Goal: Task Accomplishment & Management: Manage account settings

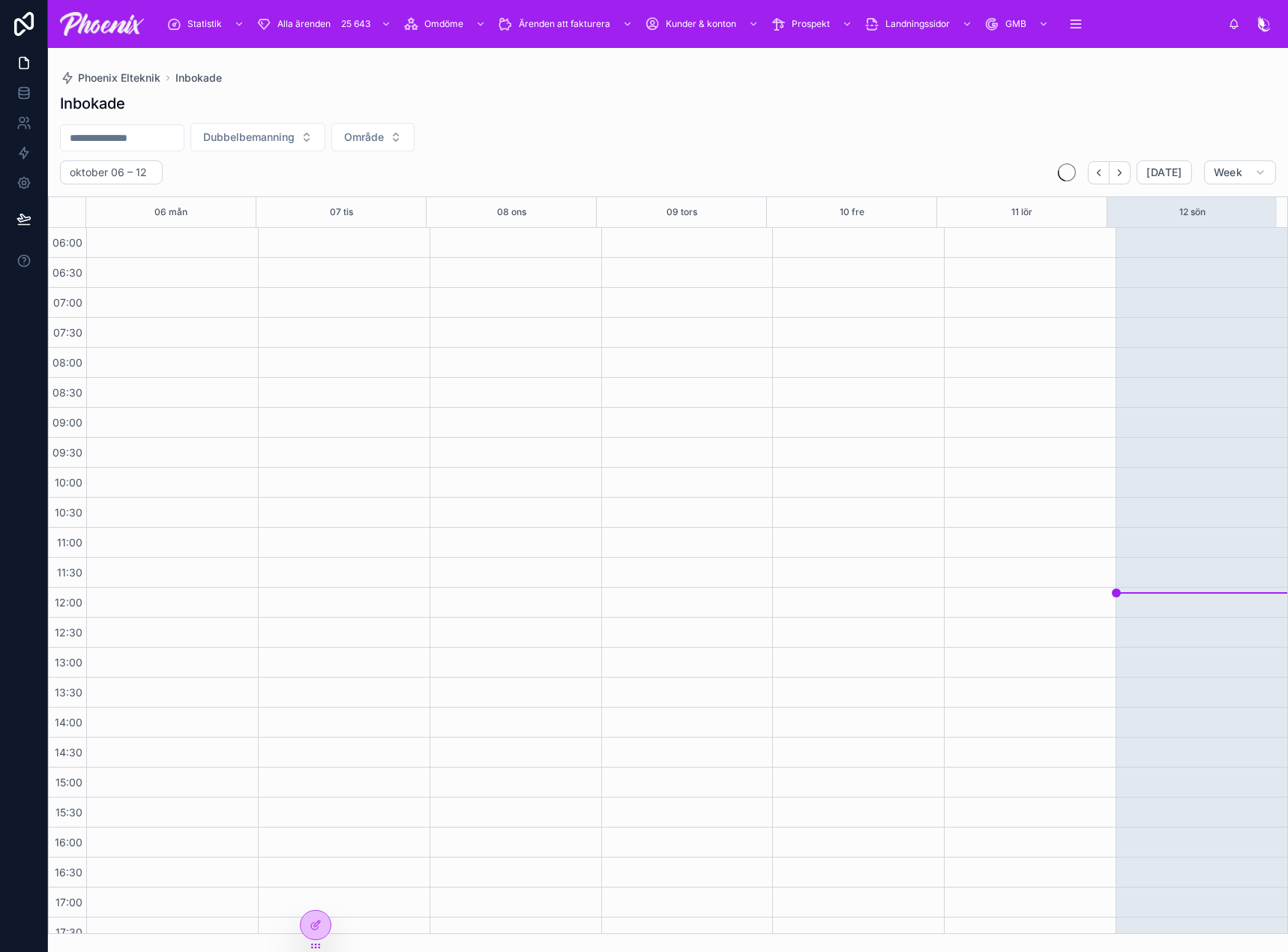
scroll to position [360, 0]
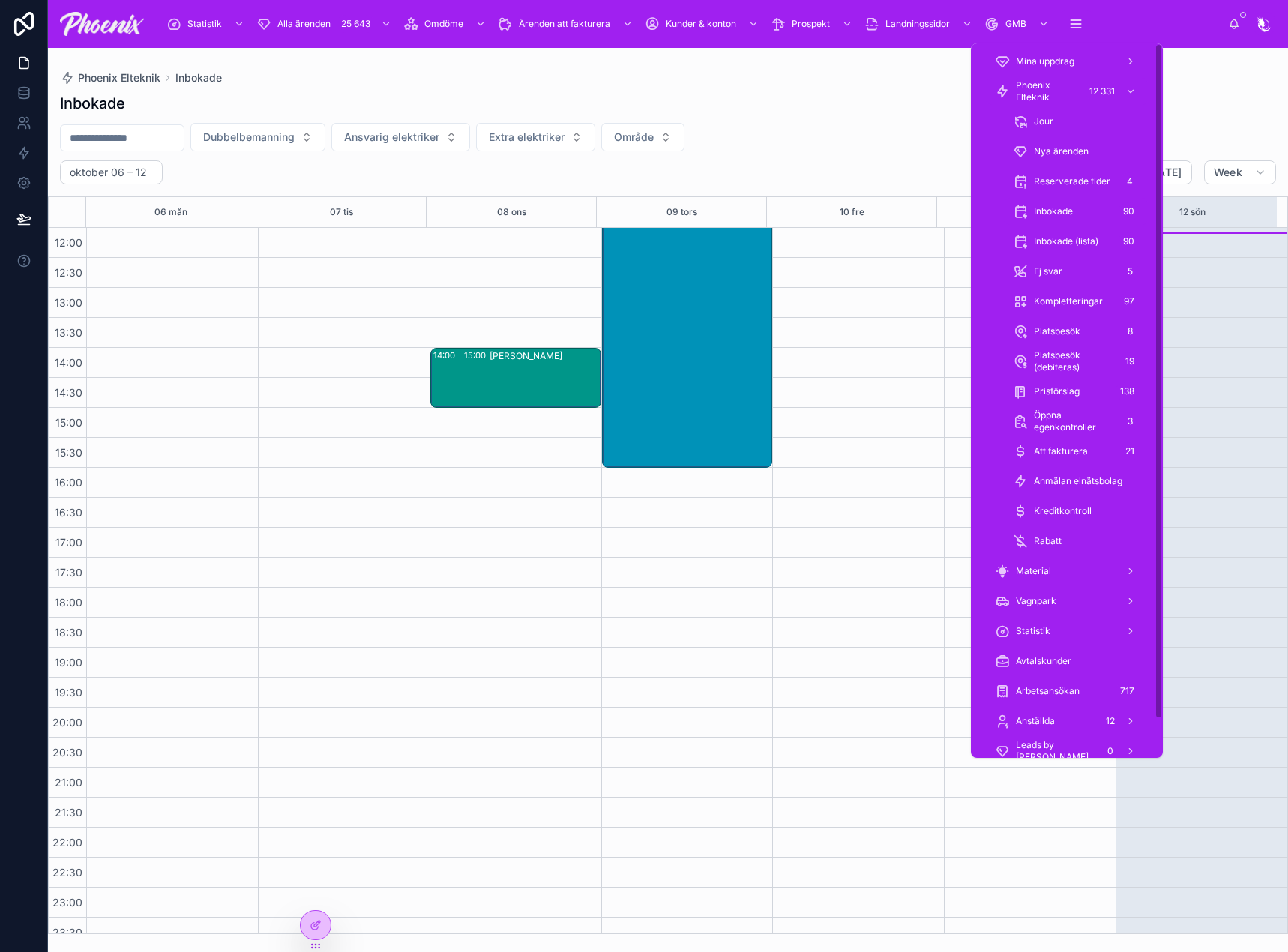
click at [1062, 96] on span "Phoenix Elteknik" at bounding box center [1047, 92] width 63 height 24
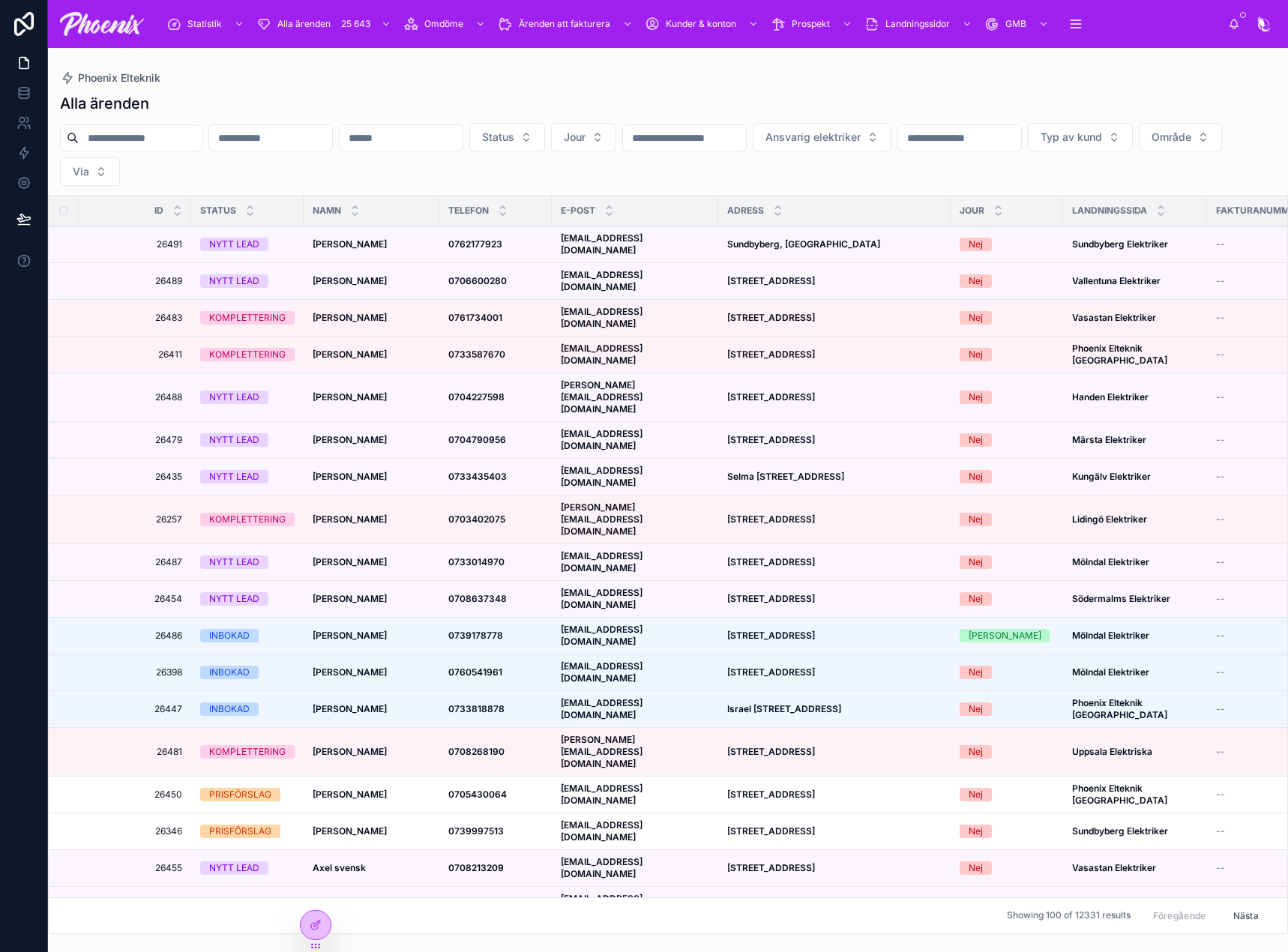
click at [811, 97] on div "Alla ärenden" at bounding box center [668, 103] width 1216 height 21
click at [94, 123] on div "Status Jour Ansvarig elektriker Typ av kund Område Via" at bounding box center [668, 154] width 1240 height 63
paste input "****"
click at [746, 146] on input "****" at bounding box center [684, 138] width 123 height 21
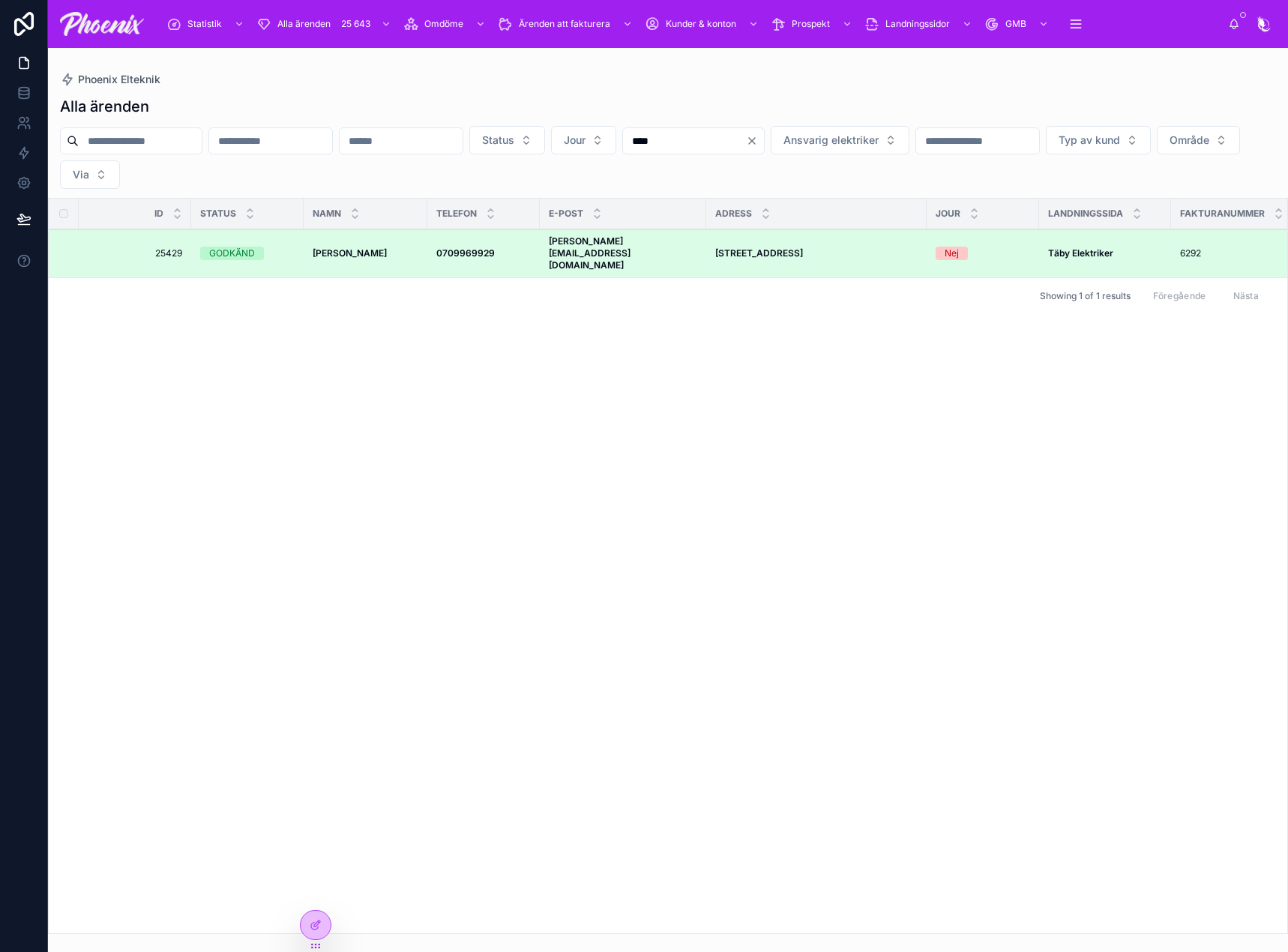
type input "****"
click at [370, 247] on strong "[PERSON_NAME]" at bounding box center [350, 252] width 74 height 11
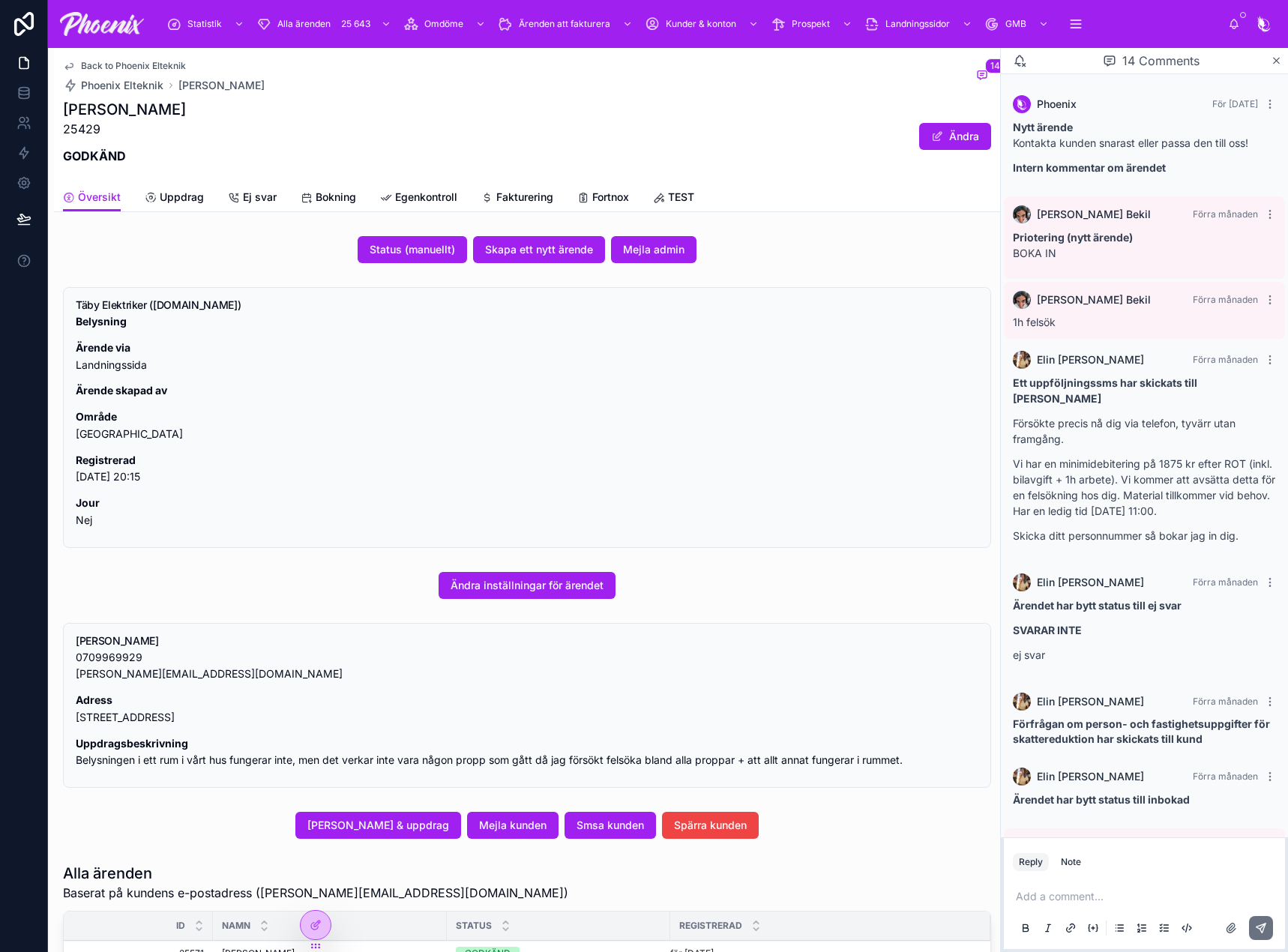
scroll to position [476, 0]
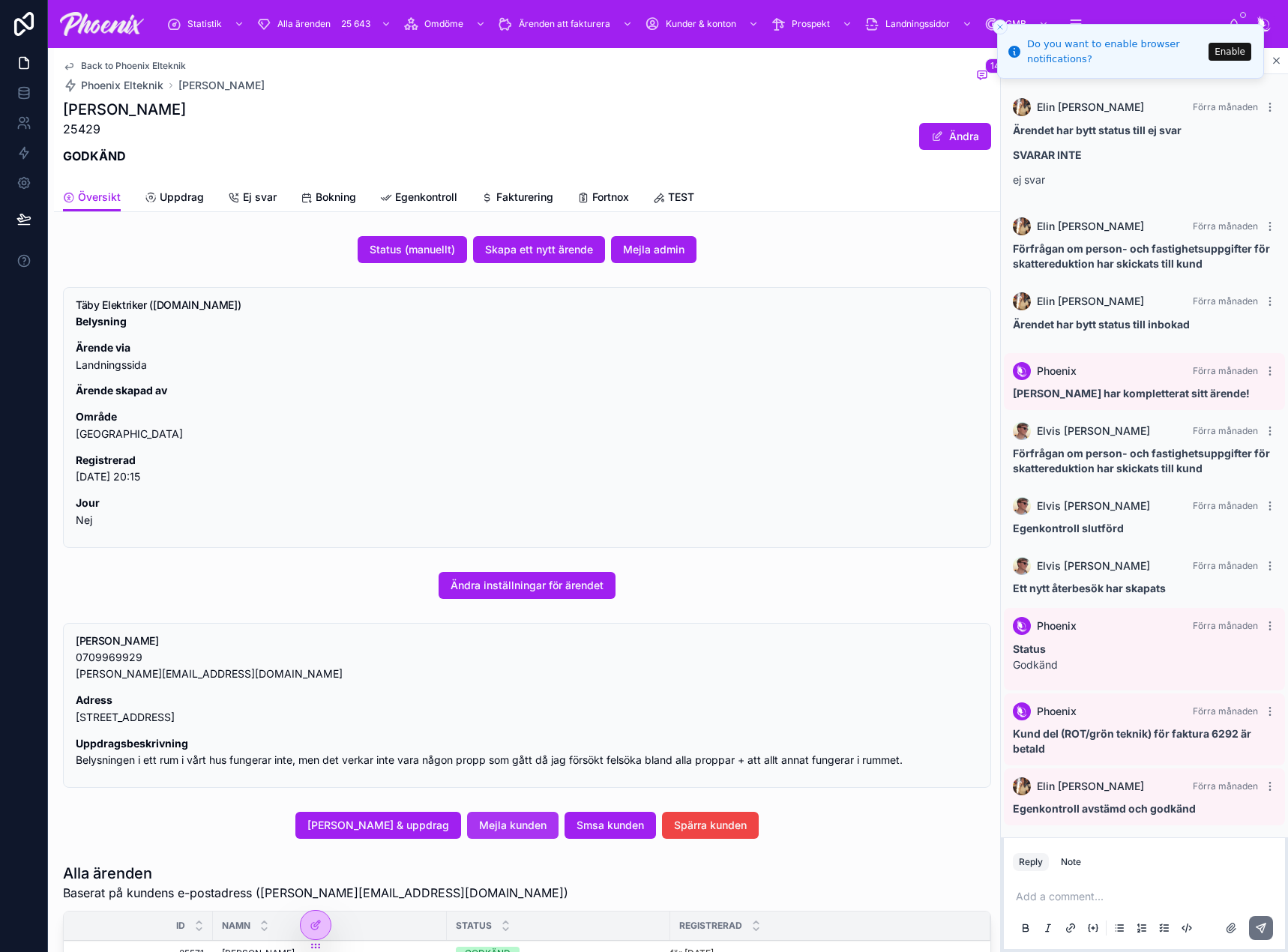
click at [548, 814] on button "Mejla kunden" at bounding box center [512, 824] width 92 height 27
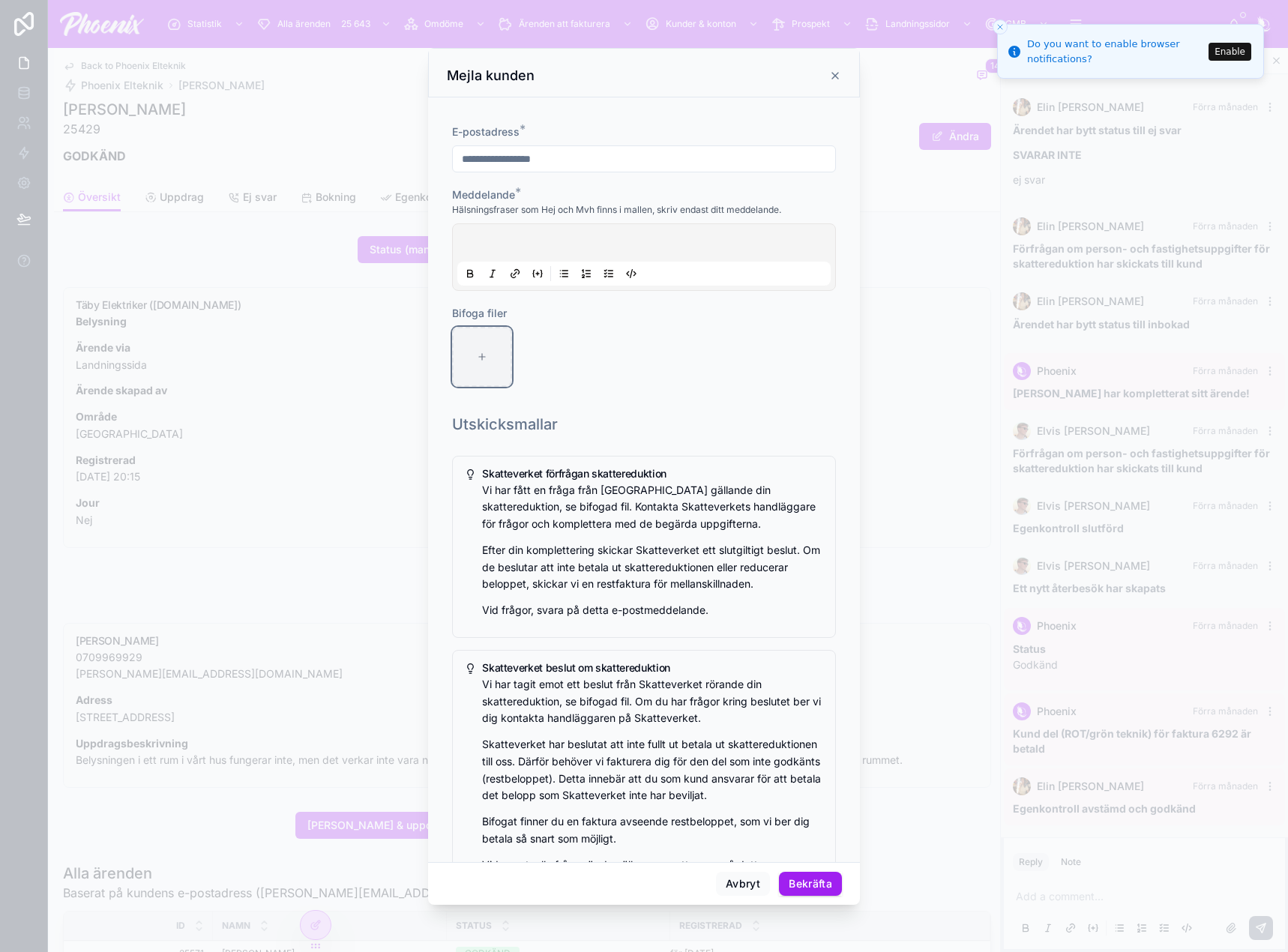
click at [469, 358] on div at bounding box center [482, 357] width 60 height 60
type input "**********"
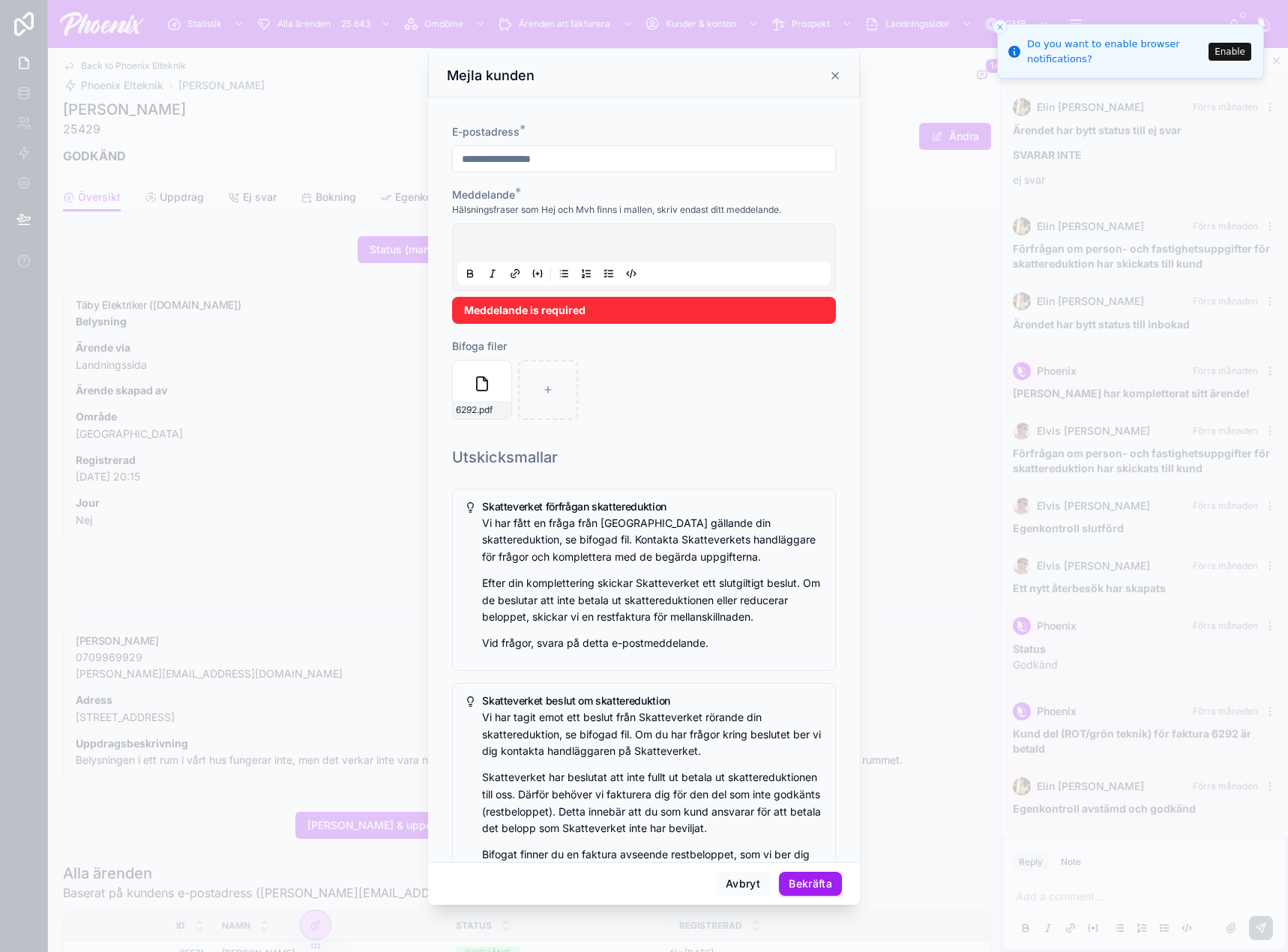
click at [639, 238] on p at bounding box center [647, 244] width 373 height 15
click at [553, 388] on div at bounding box center [548, 390] width 60 height 60
type input "**********"
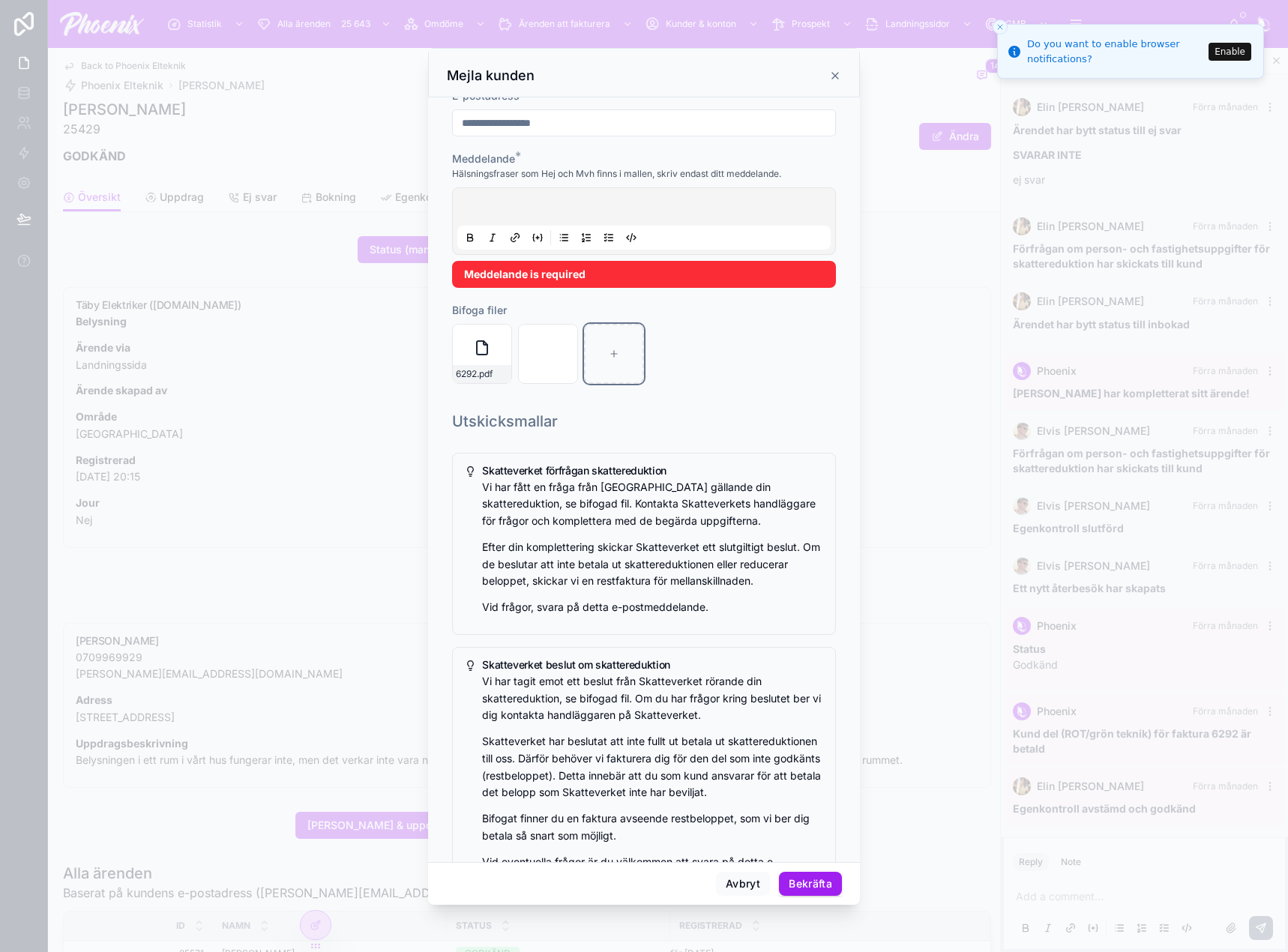
scroll to position [150, 0]
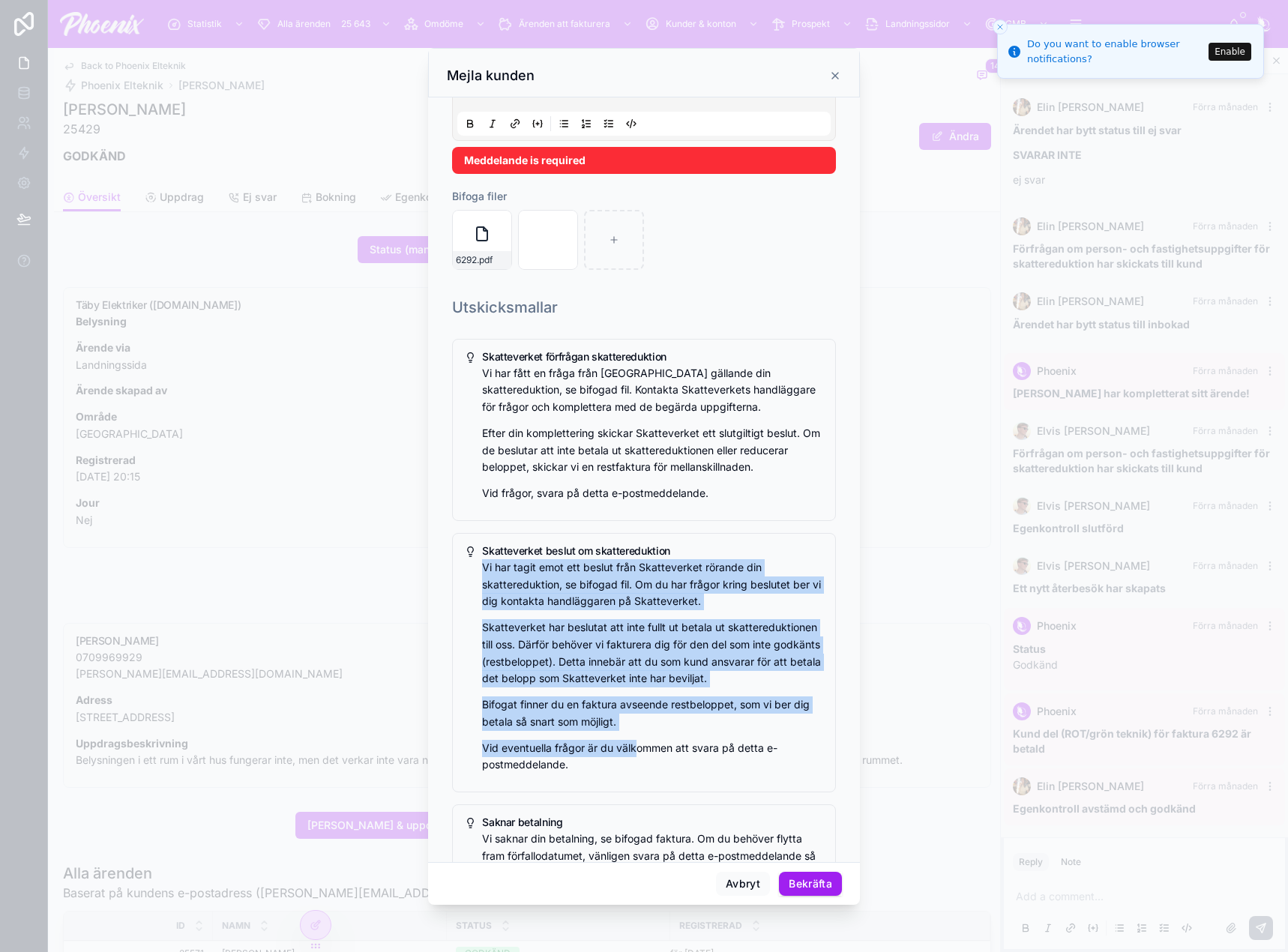
drag, startPoint x: 485, startPoint y: 568, endPoint x: 635, endPoint y: 773, distance: 254.0
click at [635, 773] on div "Vi har tagit emot ett beslut från Skatteverket rörande din skattereduktion, se …" at bounding box center [653, 666] width 341 height 214
copy div "Vi har tagit emot ett beslut från Skatteverket rörande din skattereduktion, se …"
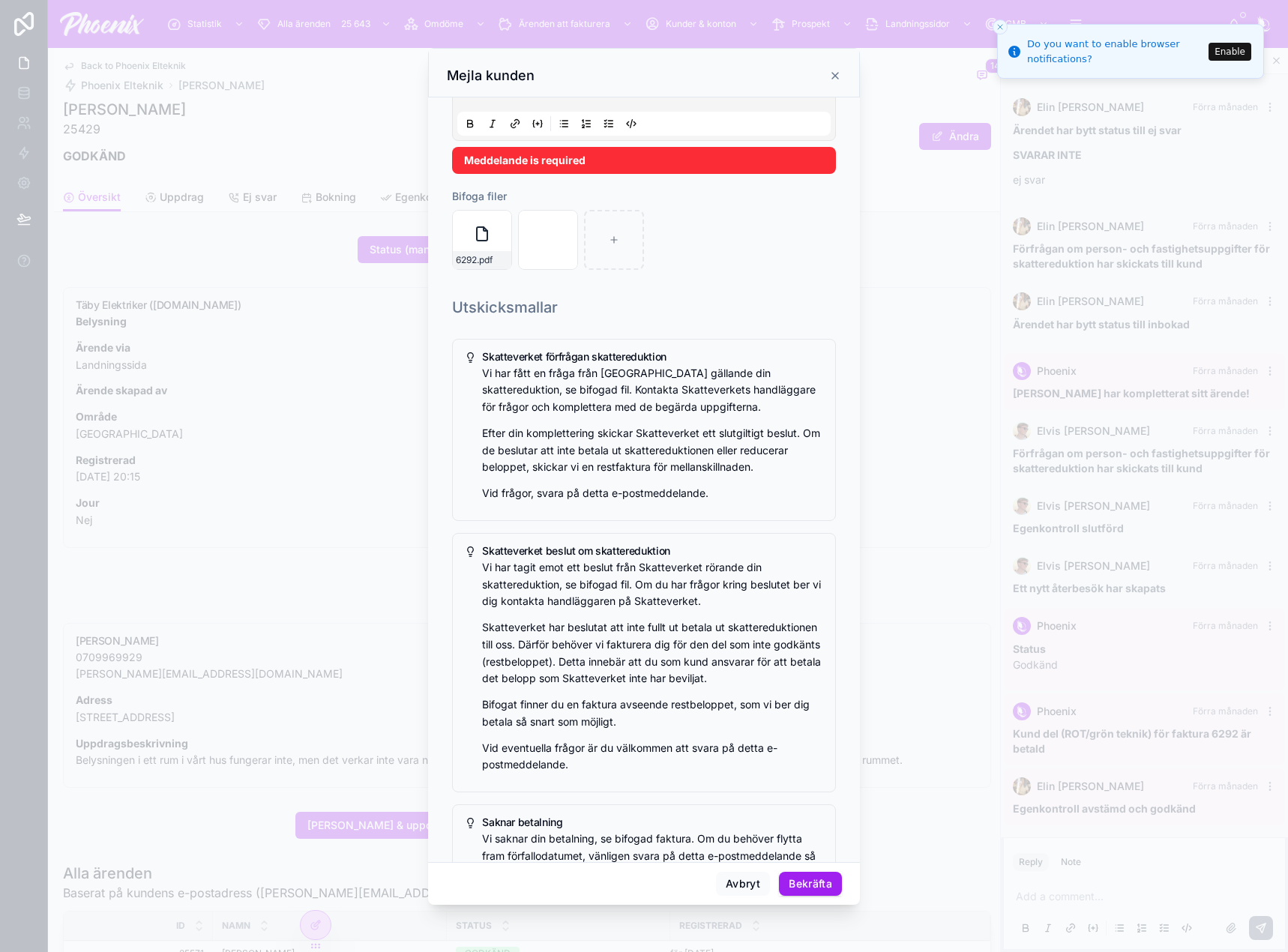
click at [596, 775] on p "Vid eventuella frågor är du välkommen att svara på detta e-postmeddelande." at bounding box center [653, 757] width 341 height 35
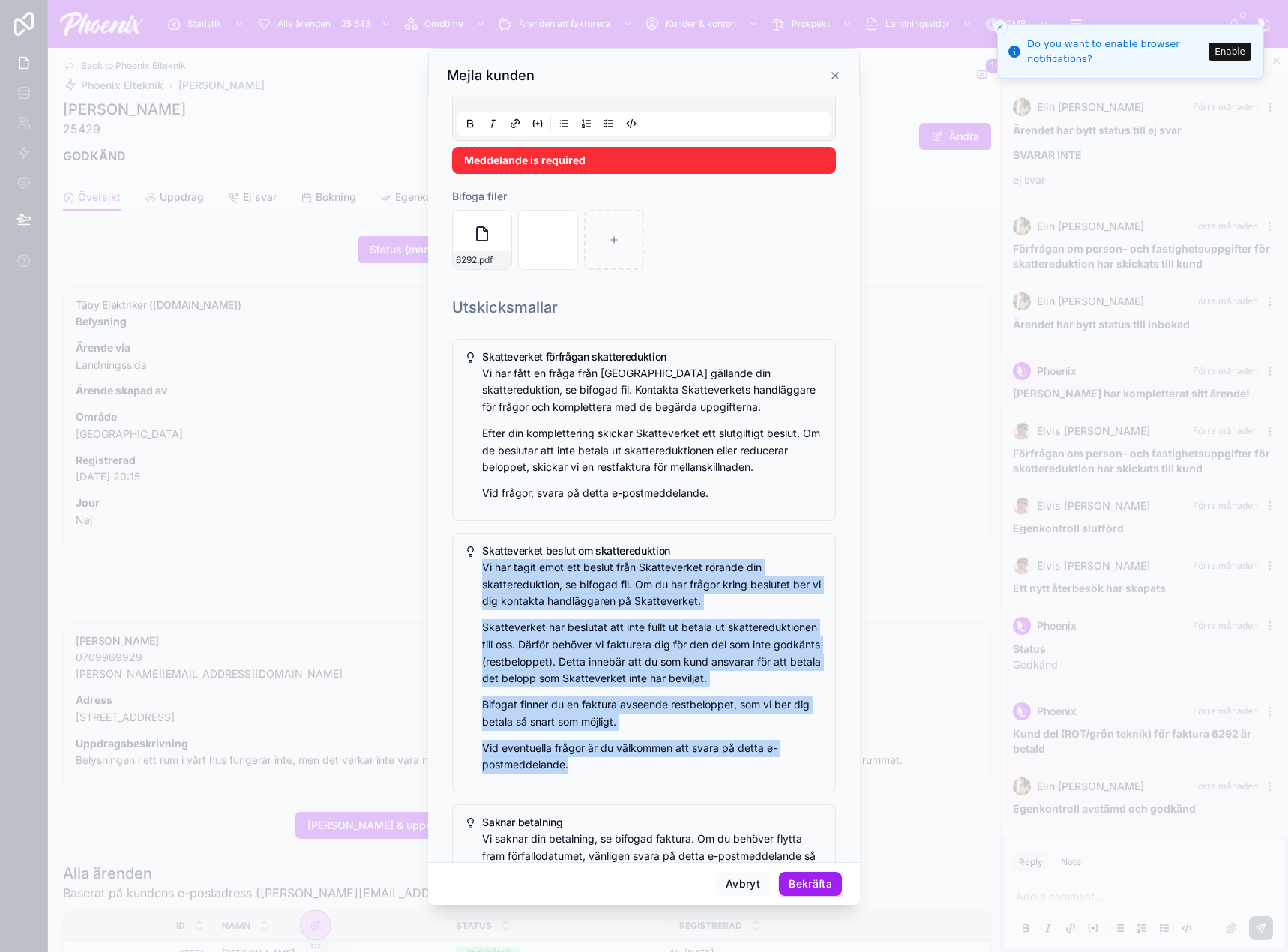
drag, startPoint x: 576, startPoint y: 786, endPoint x: 476, endPoint y: 574, distance: 234.4
click at [476, 574] on div "Skatteverket beslut om skattereduktion Vi har tagit emot ett beslut från Skatte…" at bounding box center [643, 663] width 384 height 259
copy div "Vi har tagit emot ett beslut från Skatteverket rörande din skattereduktion, se …"
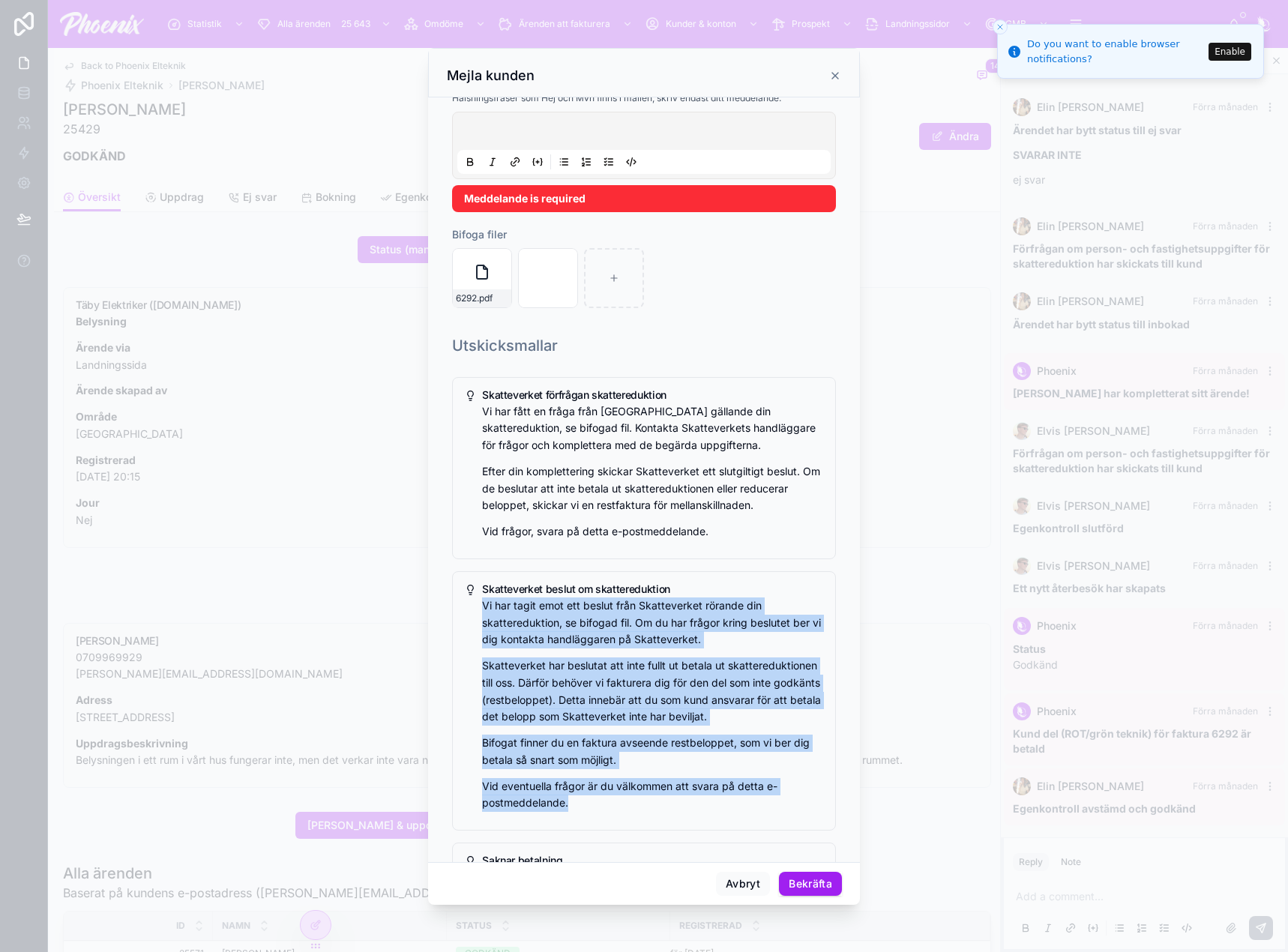
scroll to position [0, 0]
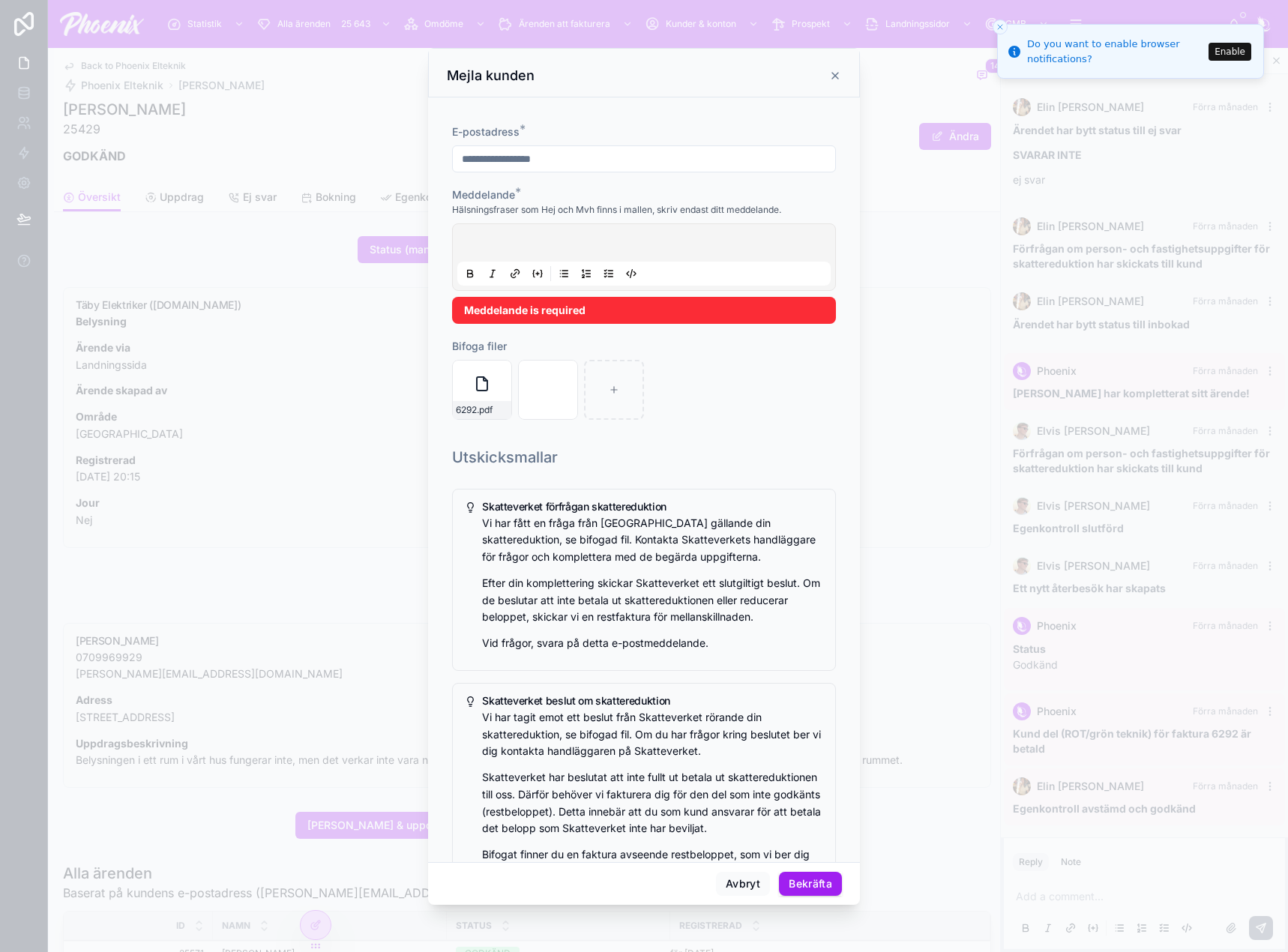
click at [525, 247] on p at bounding box center [647, 244] width 373 height 15
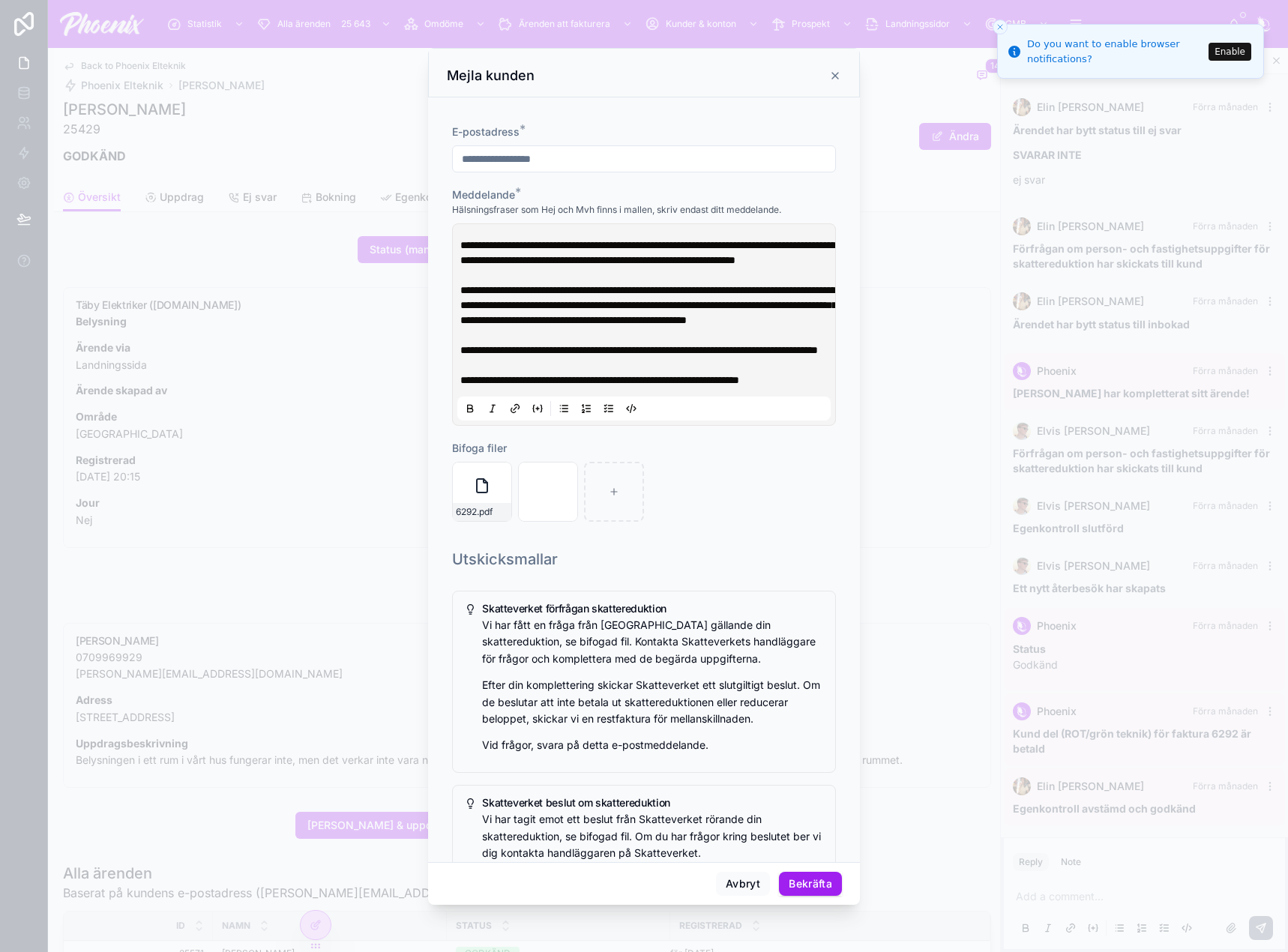
drag, startPoint x: 808, startPoint y: 358, endPoint x: 785, endPoint y: 343, distance: 27.5
click at [808, 343] on p at bounding box center [647, 335] width 373 height 15
click at [717, 267] on p "**********" at bounding box center [647, 252] width 373 height 30
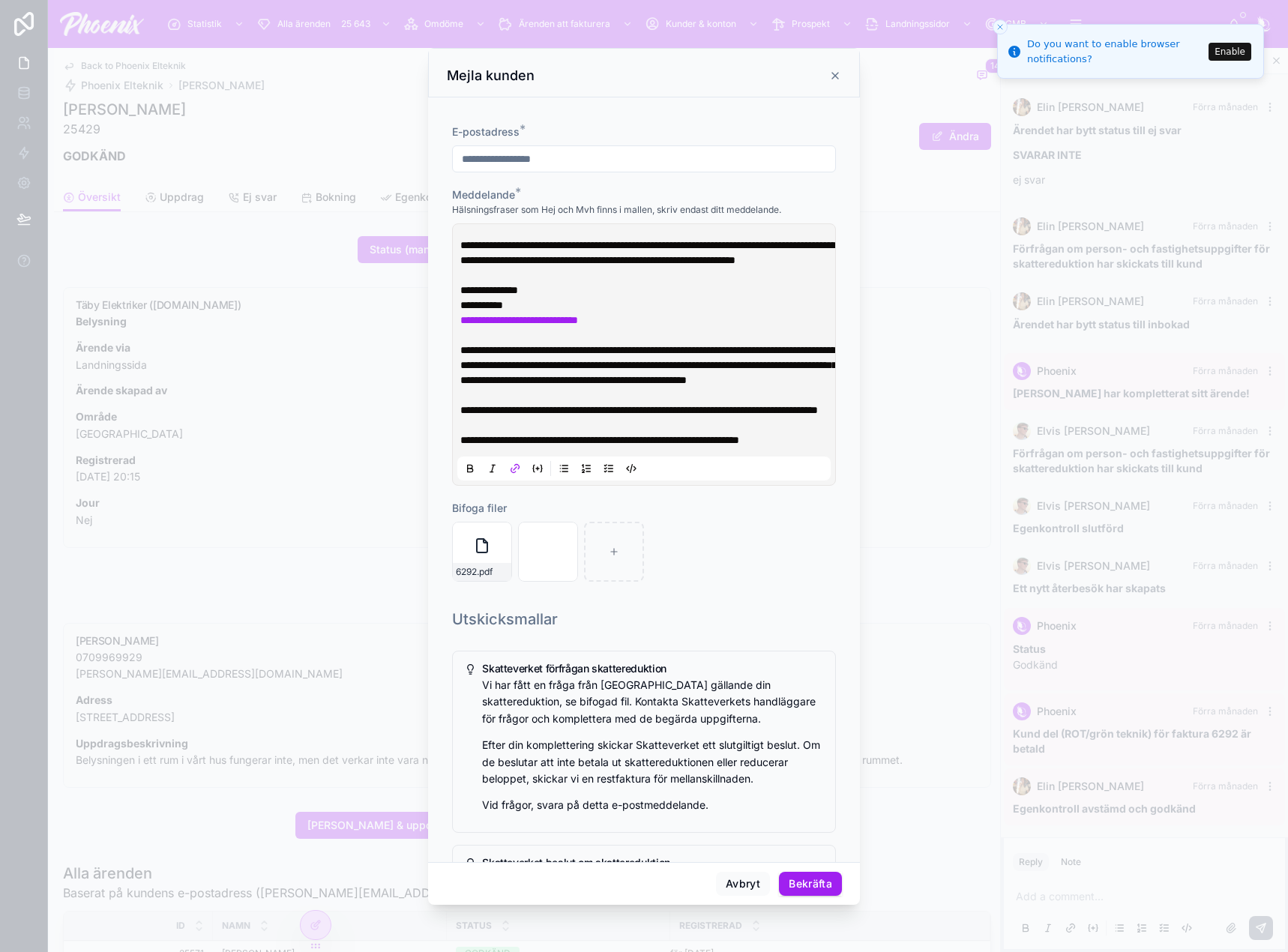
click at [702, 298] on p "**********" at bounding box center [647, 267] width 373 height 60
click at [800, 880] on button "Bekräfta" at bounding box center [809, 884] width 63 height 24
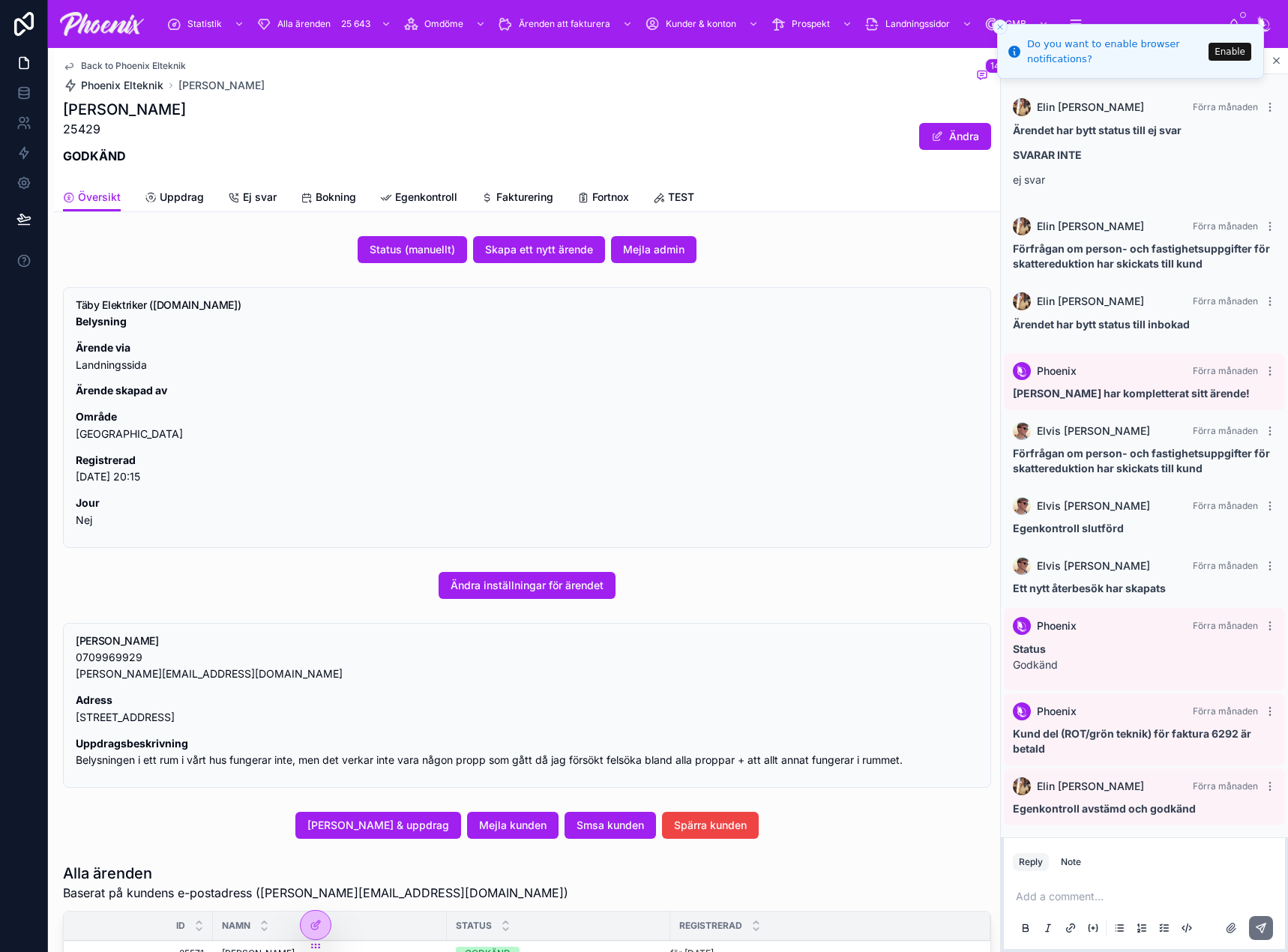
click at [124, 85] on span "Phoenix Elteknik" at bounding box center [122, 85] width 83 height 15
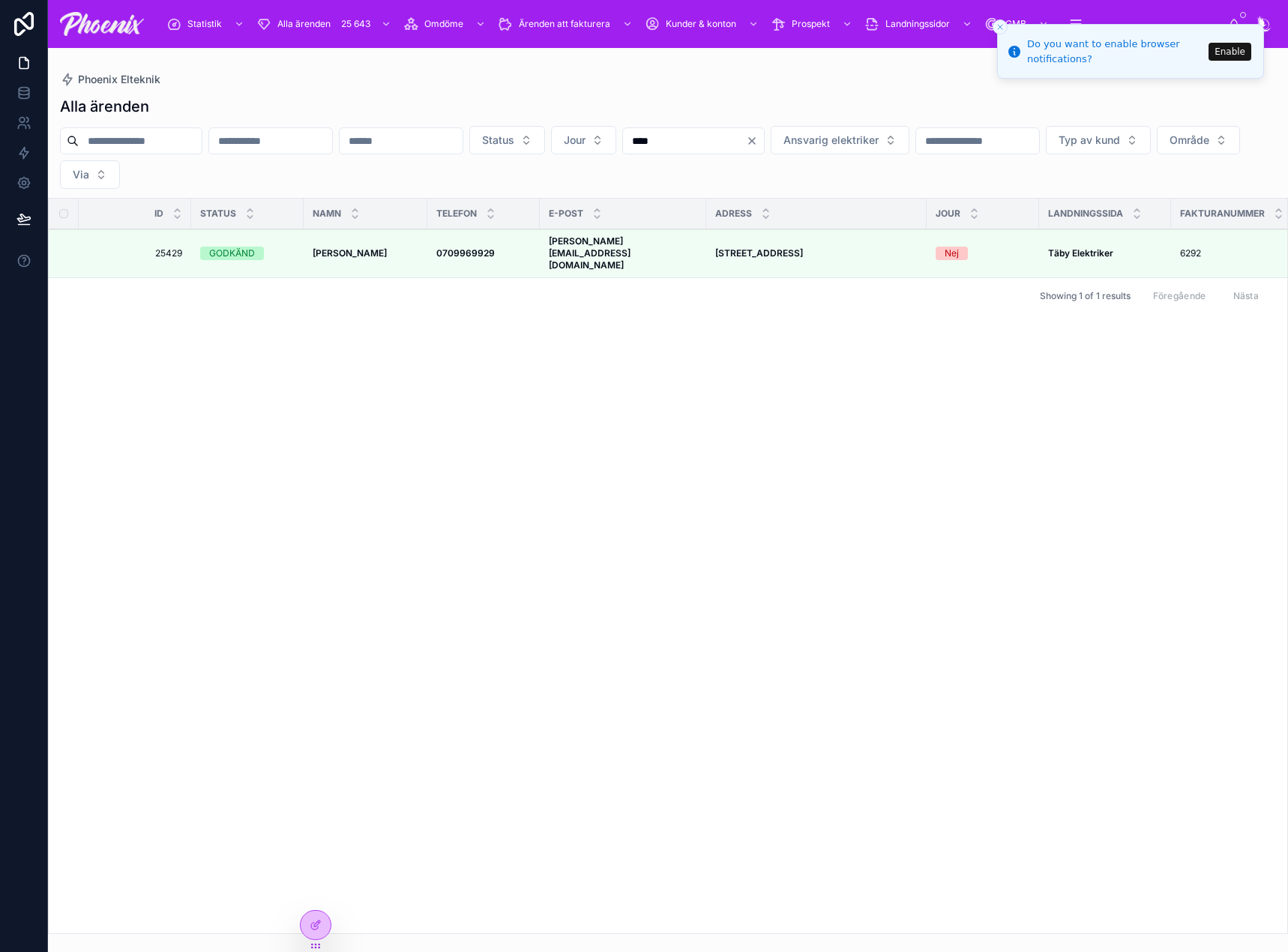
click at [746, 141] on input "****" at bounding box center [684, 141] width 123 height 21
paste input "text"
type input "****"
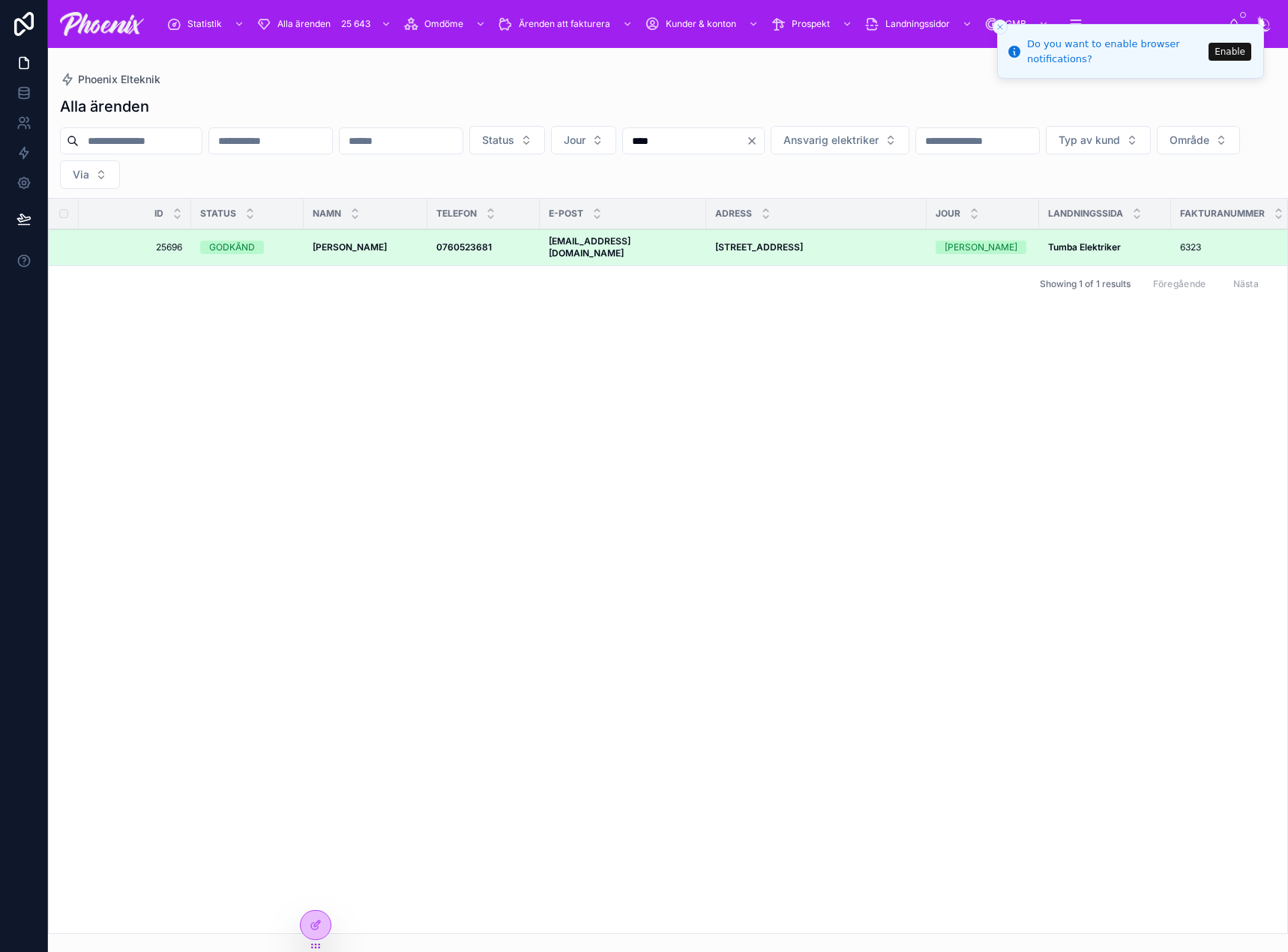
click at [352, 241] on strong "[PERSON_NAME]" at bounding box center [350, 246] width 74 height 11
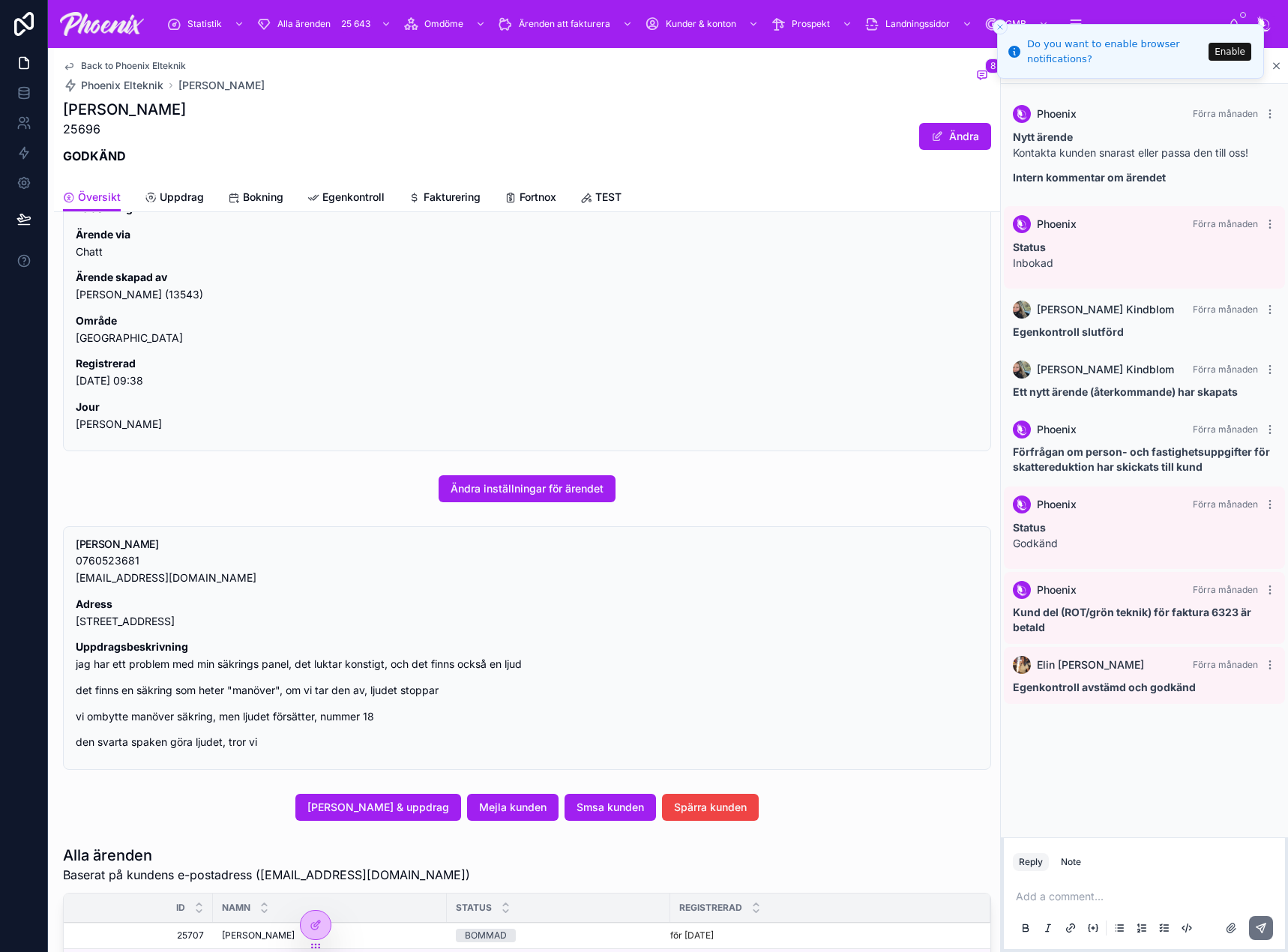
scroll to position [150, 0]
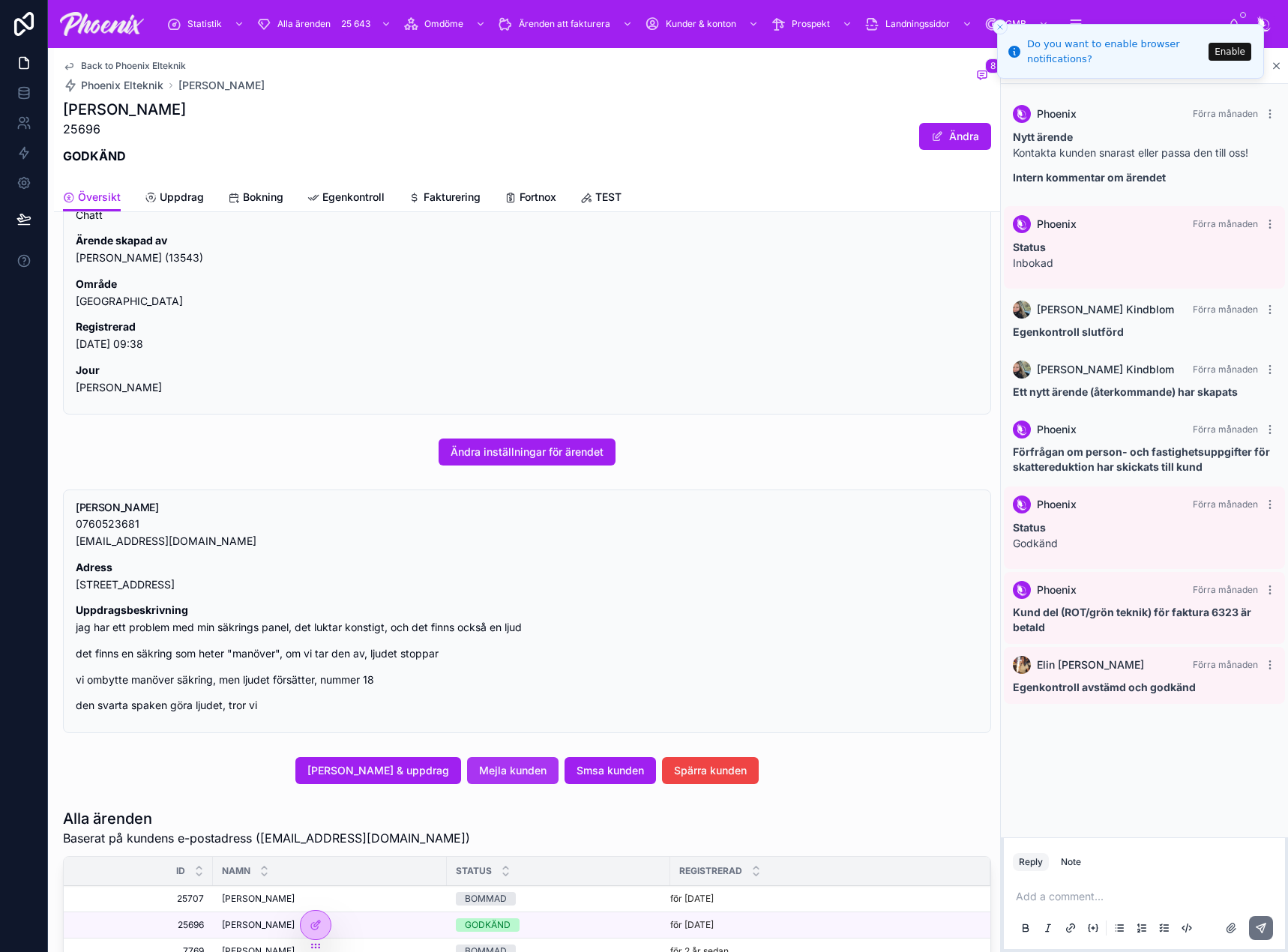
click at [539, 764] on span "Mejla kunden" at bounding box center [513, 771] width 68 height 15
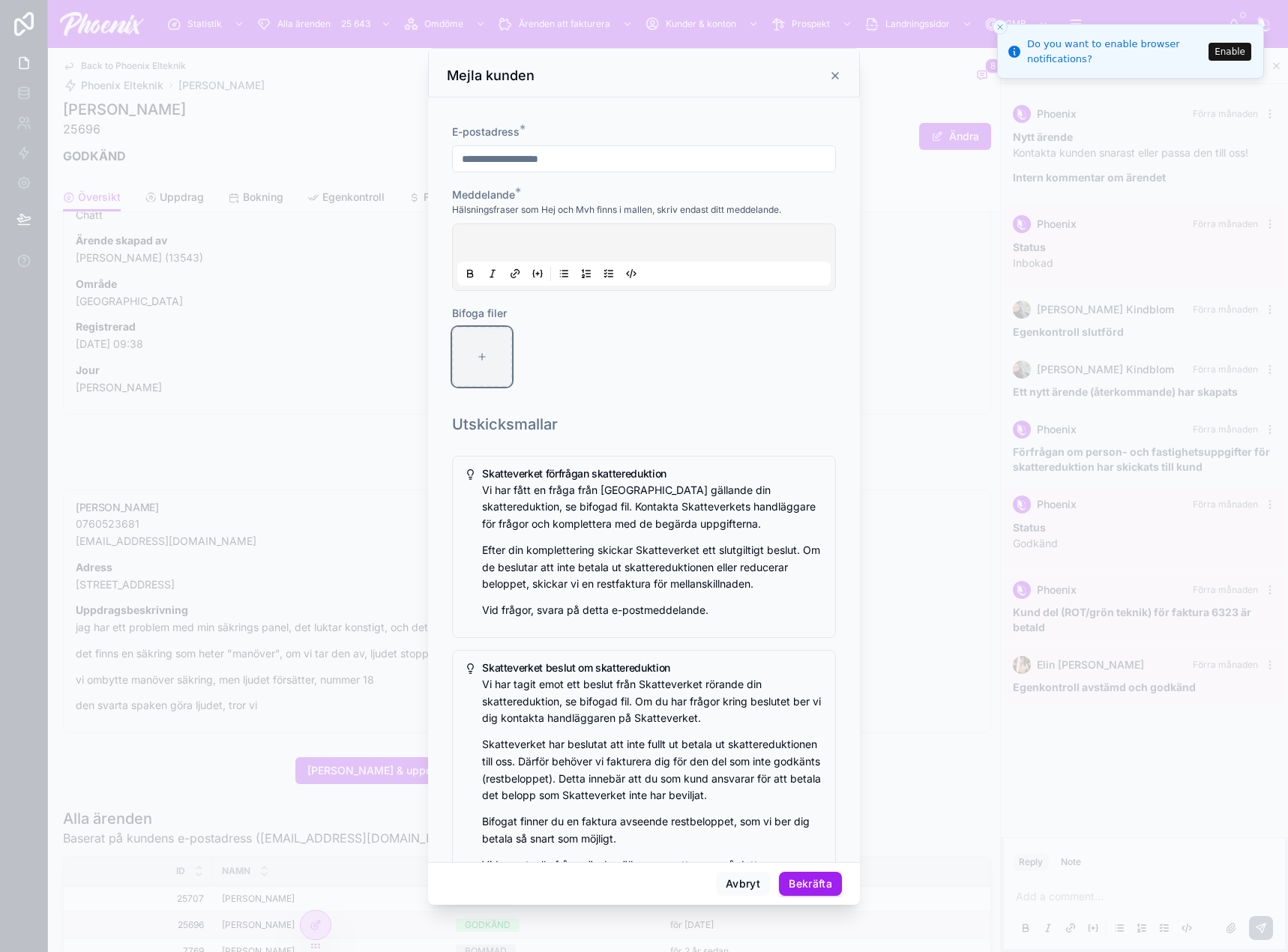
click at [473, 350] on div at bounding box center [482, 357] width 60 height 60
type input "**********"
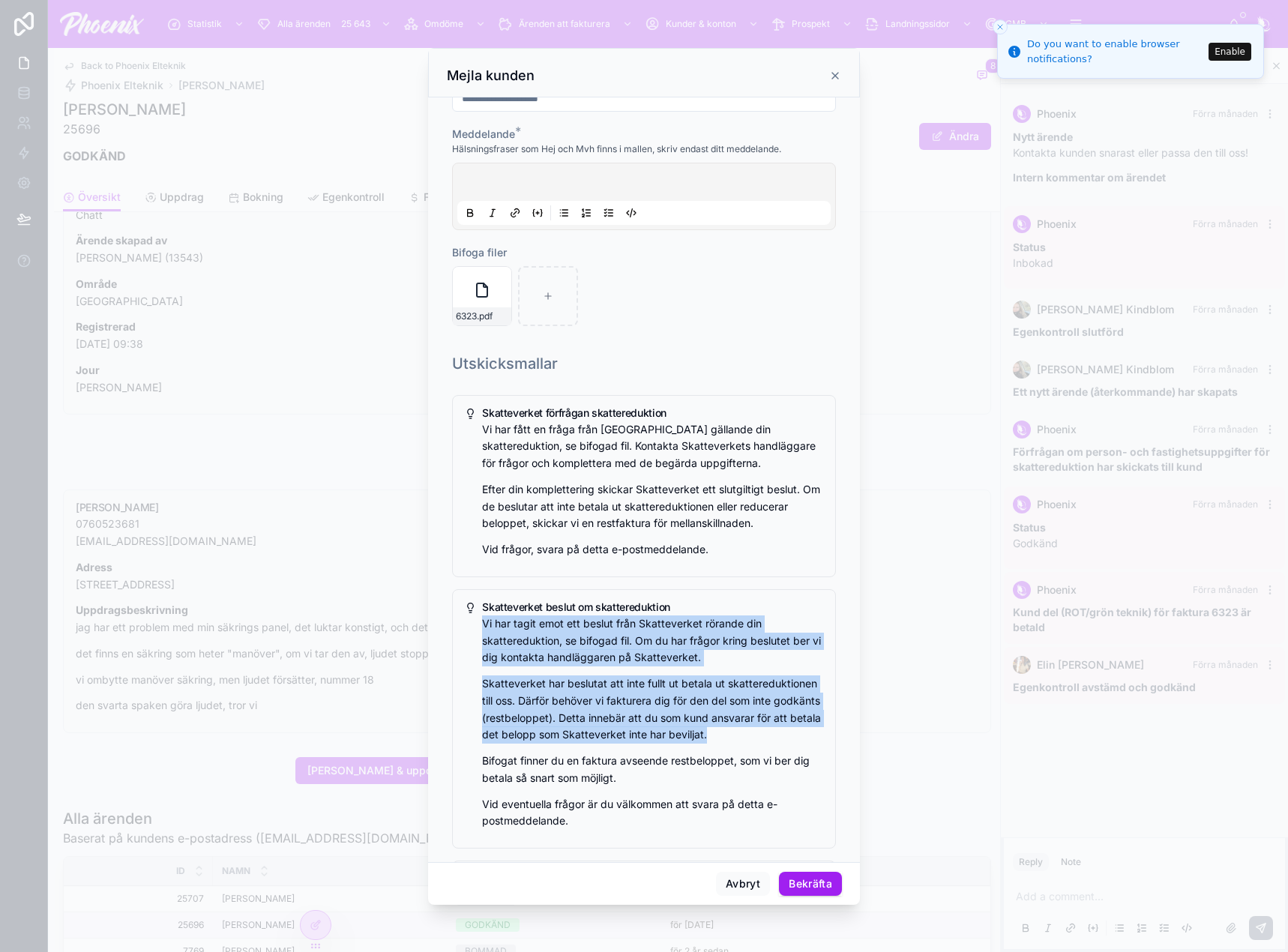
scroll to position [75, 0]
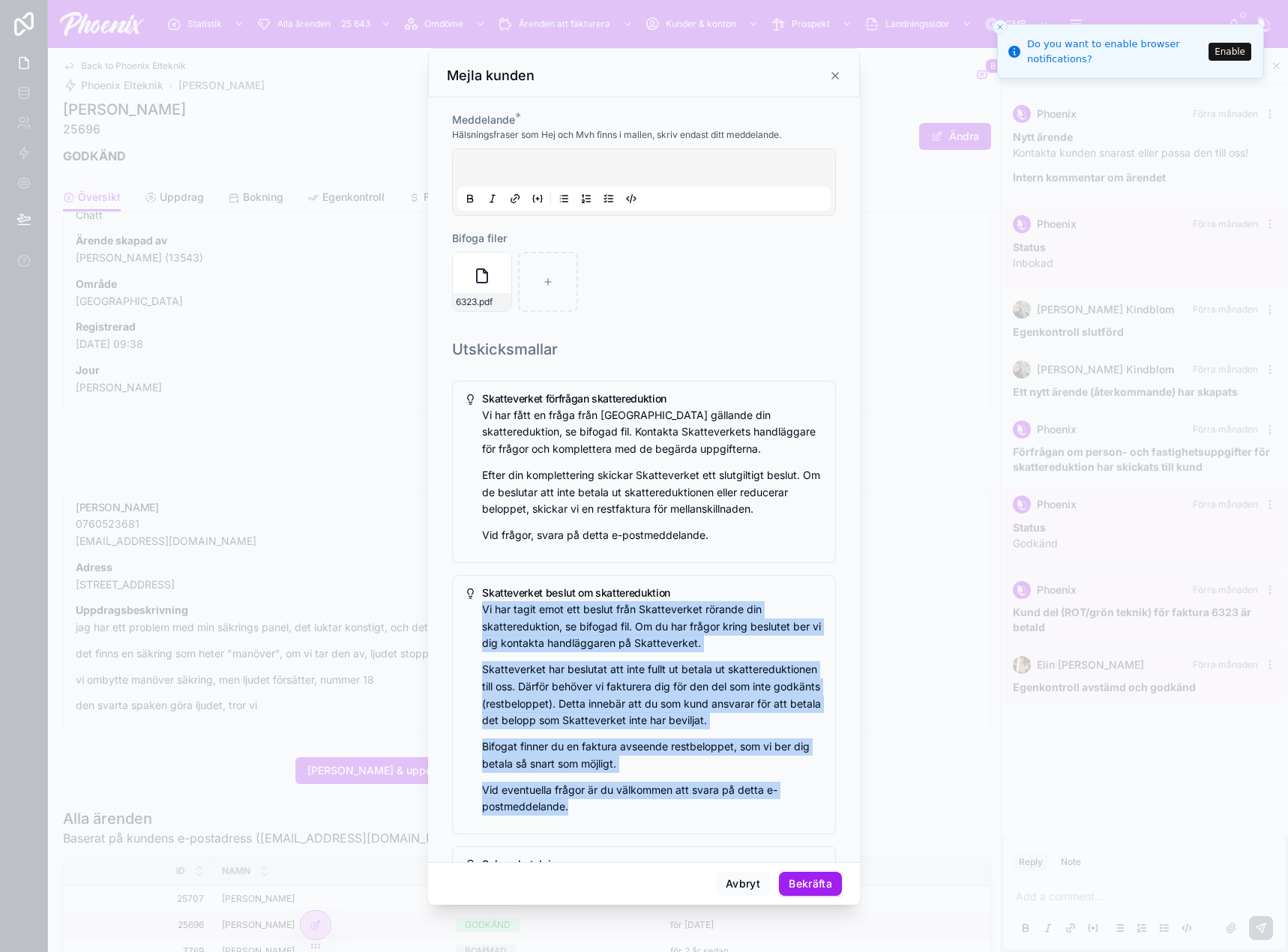
drag, startPoint x: 485, startPoint y: 685, endPoint x: 652, endPoint y: 820, distance: 214.7
click at [652, 815] on div "Vi har tagit emot ett beslut från Skatteverket rörande din skattereduktion, se …" at bounding box center [653, 708] width 341 height 214
copy div "Vi har tagit emot ett beslut från Skatteverket rörande din skattereduktion, se …"
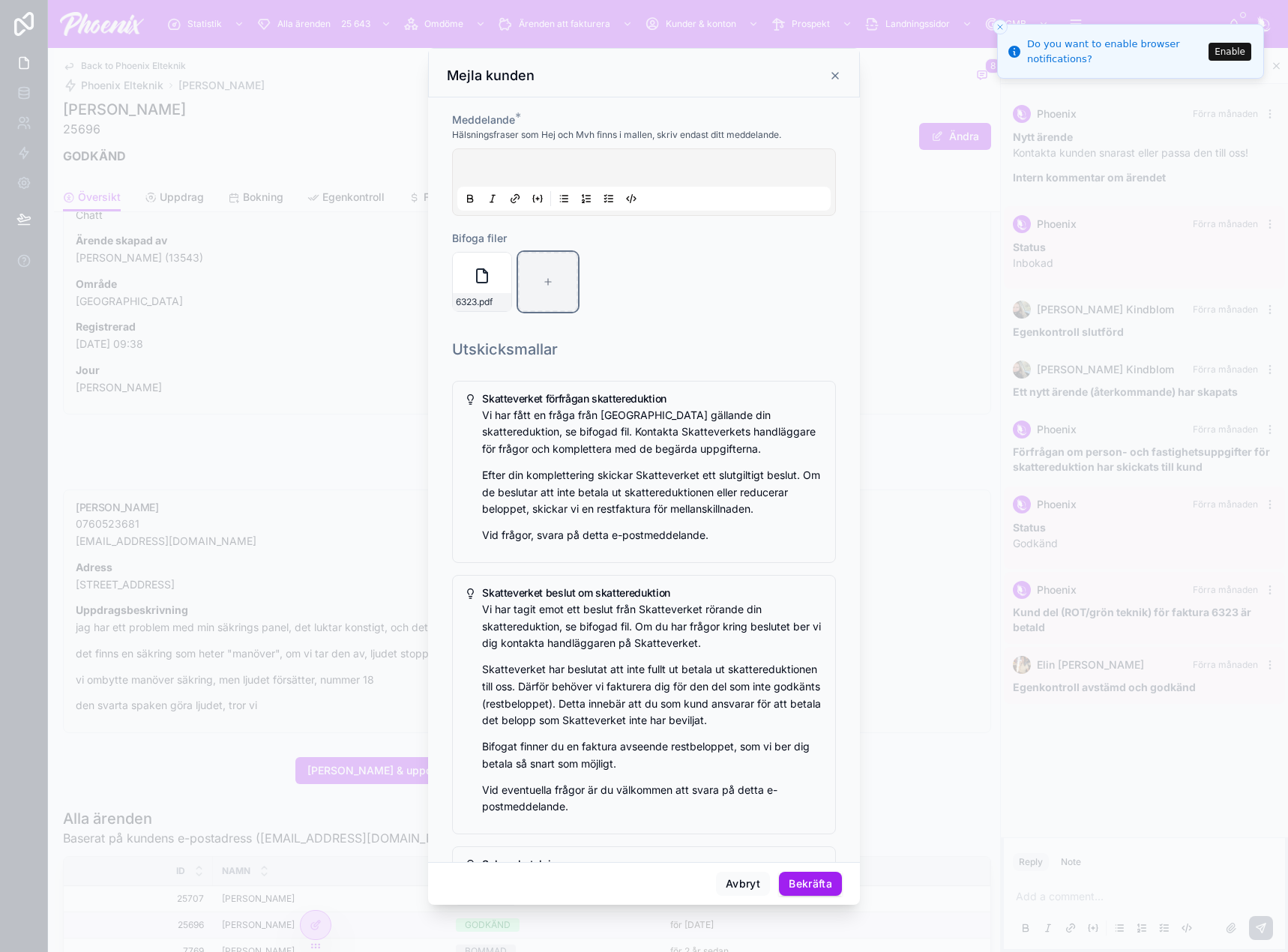
click at [542, 282] on icon at bounding box center [547, 281] width 11 height 11
type input "**********"
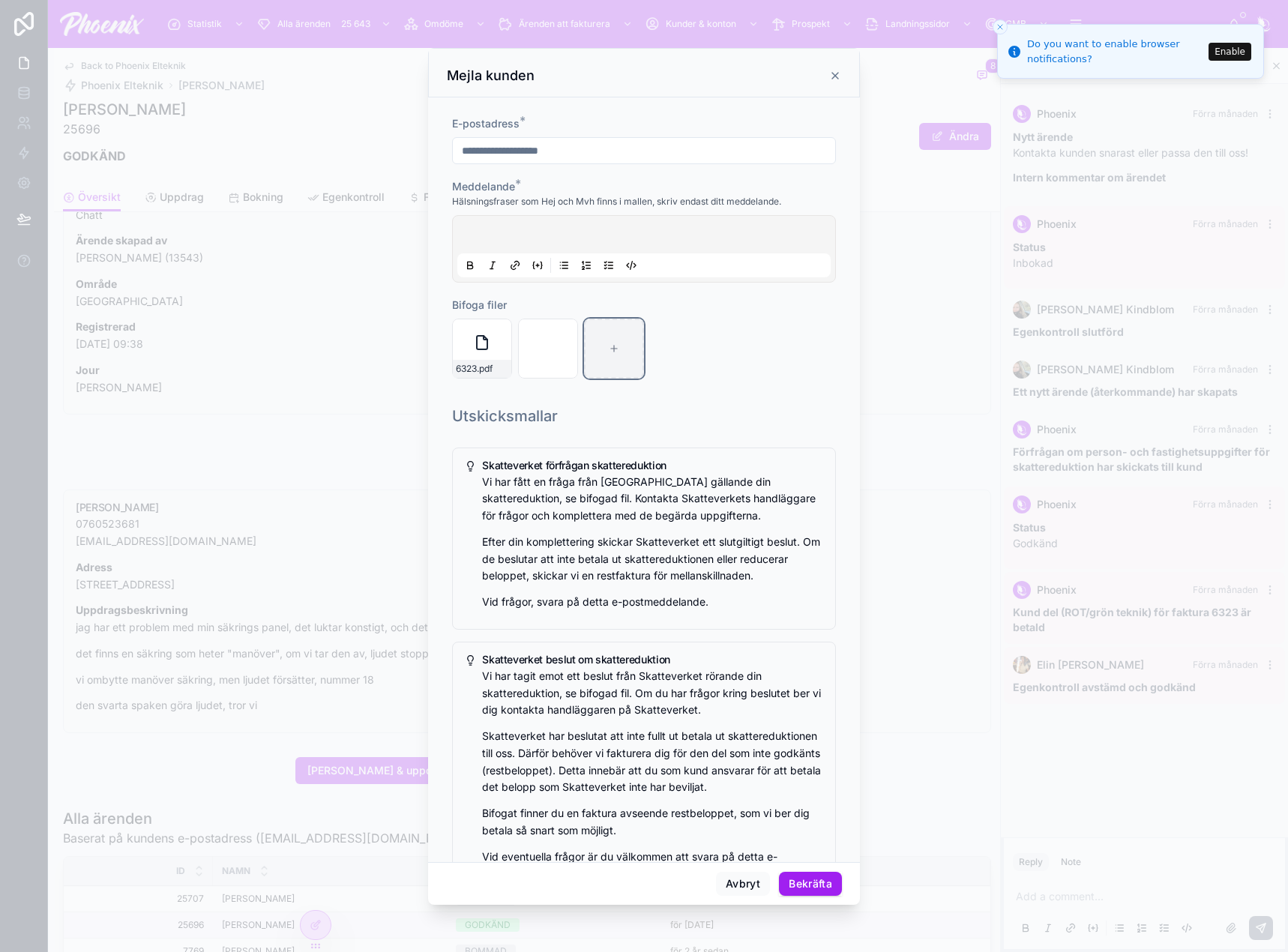
scroll to position [0, 0]
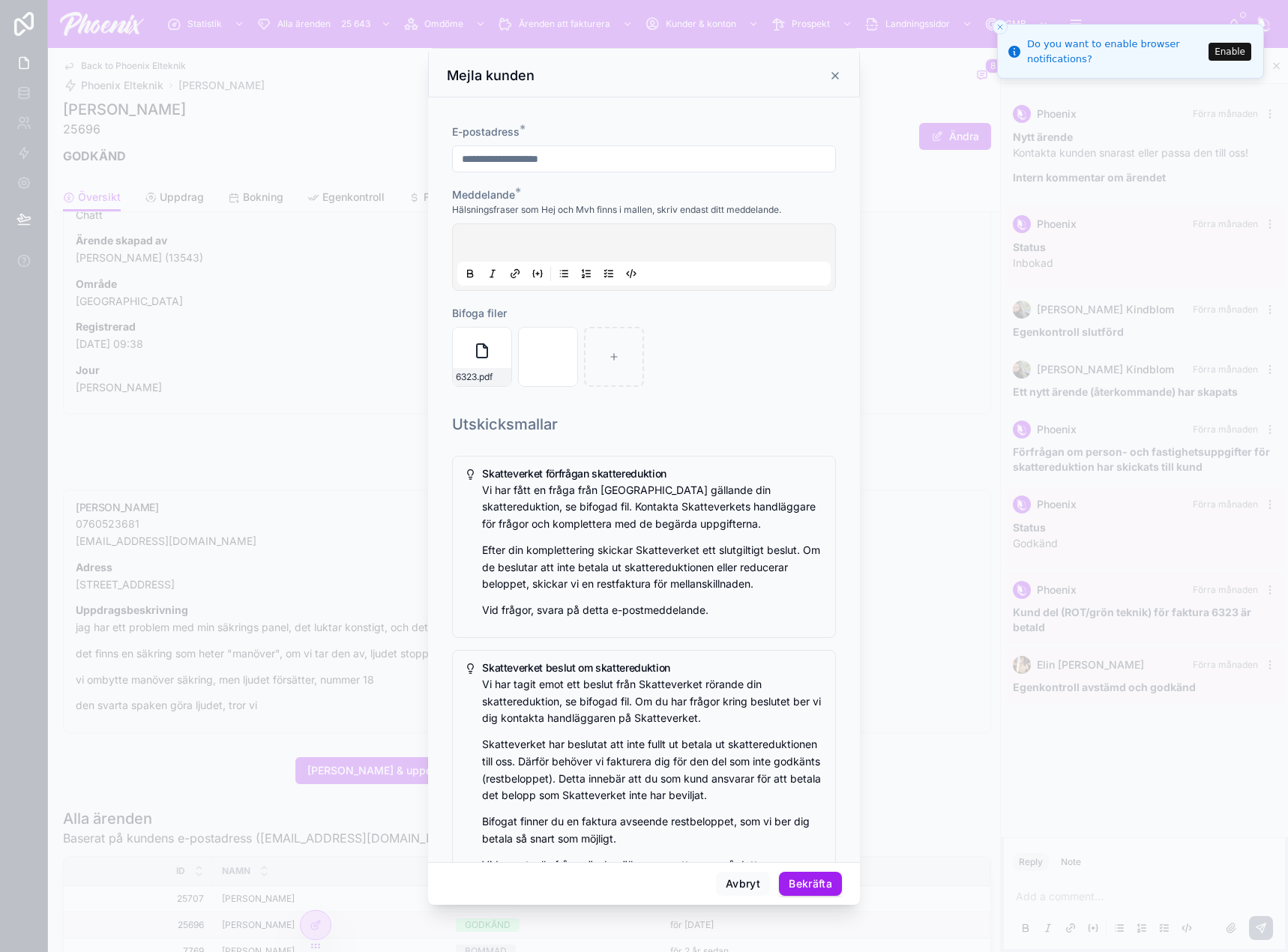
click at [524, 240] on p at bounding box center [647, 244] width 373 height 15
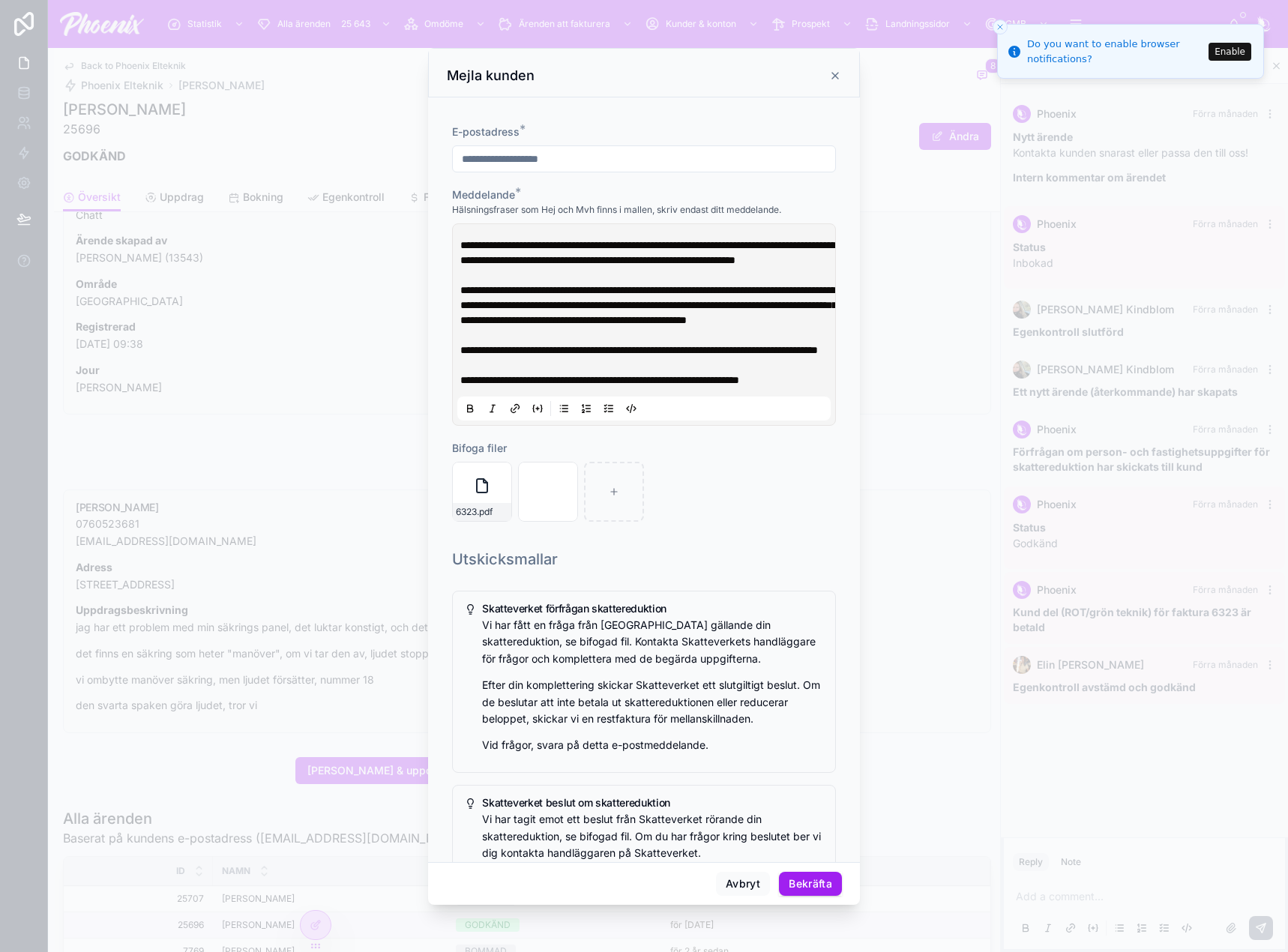
drag, startPoint x: 660, startPoint y: 282, endPoint x: 661, endPoint y: 273, distance: 9.1
click at [658, 279] on div "**********" at bounding box center [647, 312] width 373 height 150
click at [663, 267] on p "**********" at bounding box center [647, 252] width 373 height 30
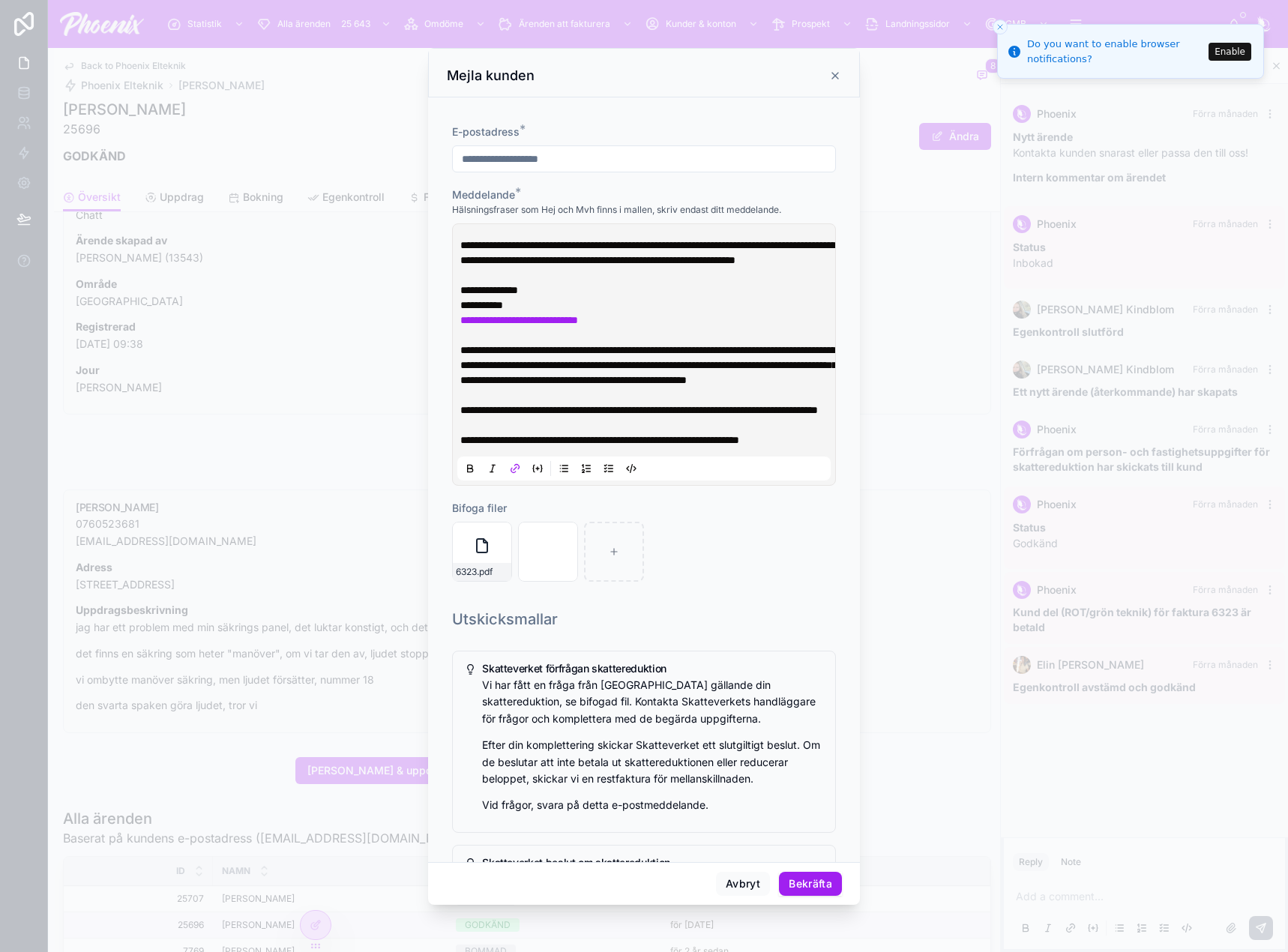
click at [826, 887] on button "Bekräfta" at bounding box center [809, 884] width 63 height 24
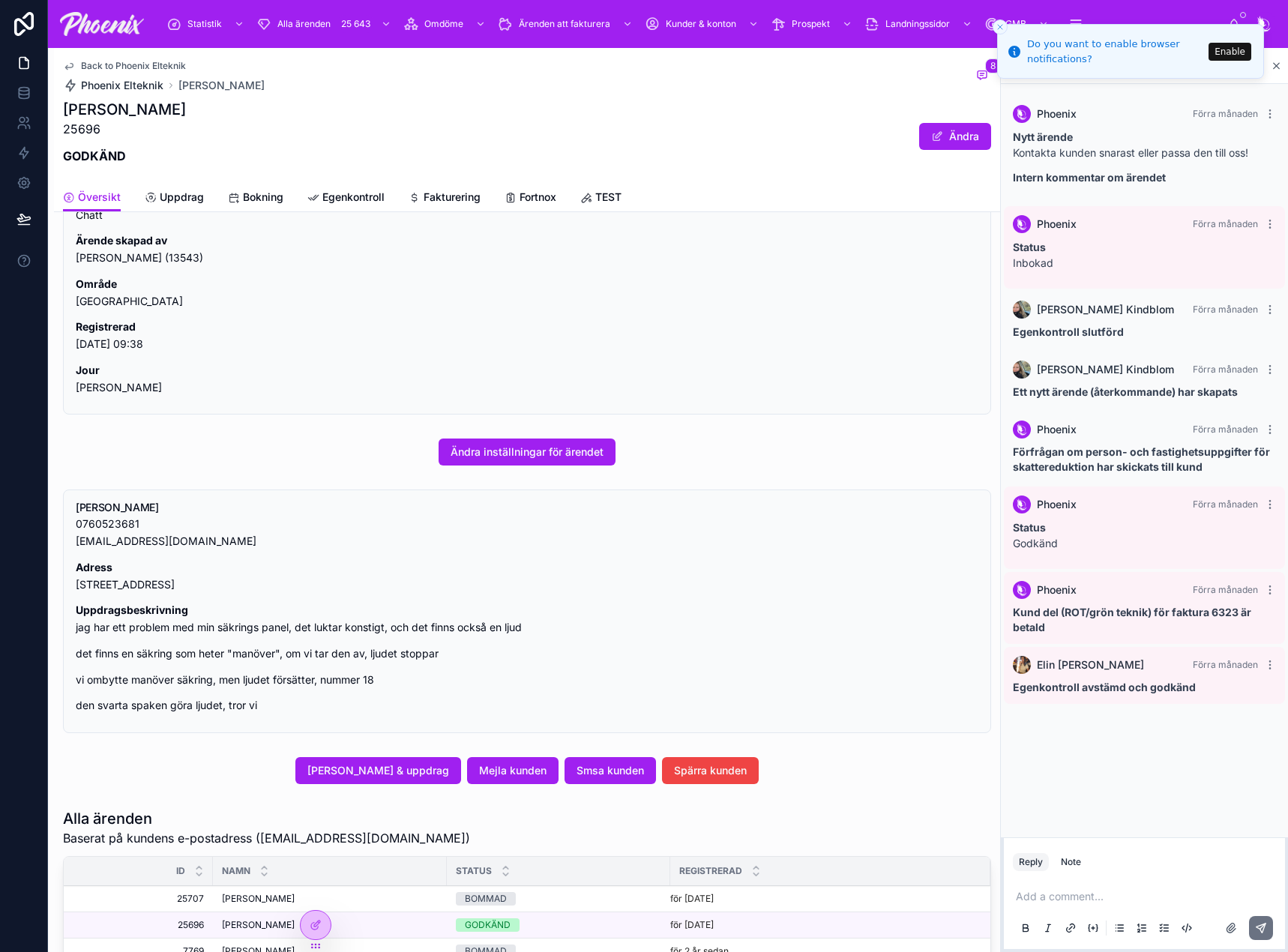
click at [145, 86] on span "Phoenix Elteknik" at bounding box center [122, 85] width 83 height 15
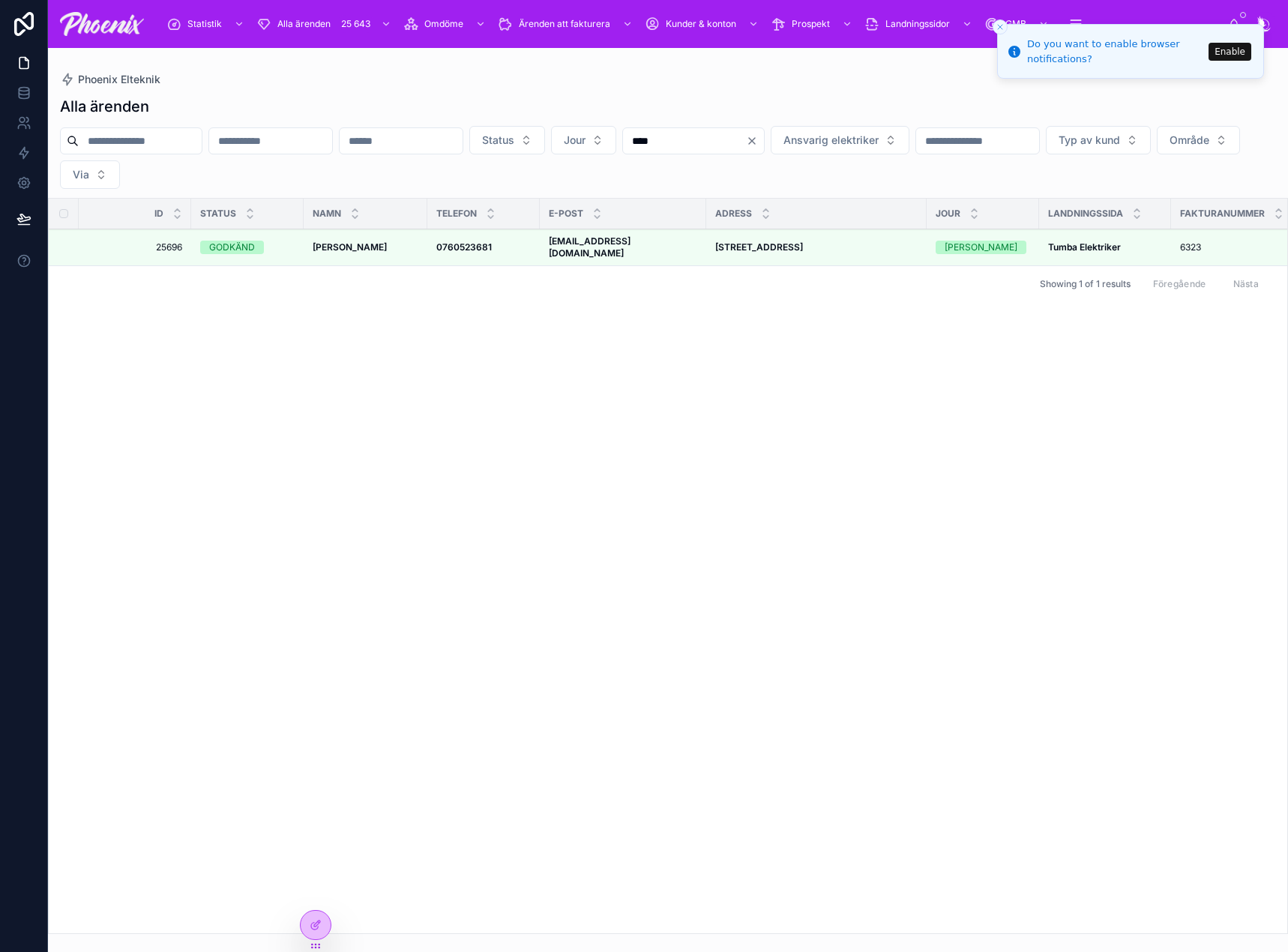
click at [142, 134] on input "text" at bounding box center [140, 141] width 123 height 21
click at [746, 145] on input "****" at bounding box center [684, 141] width 123 height 21
paste input "text"
type input "****"
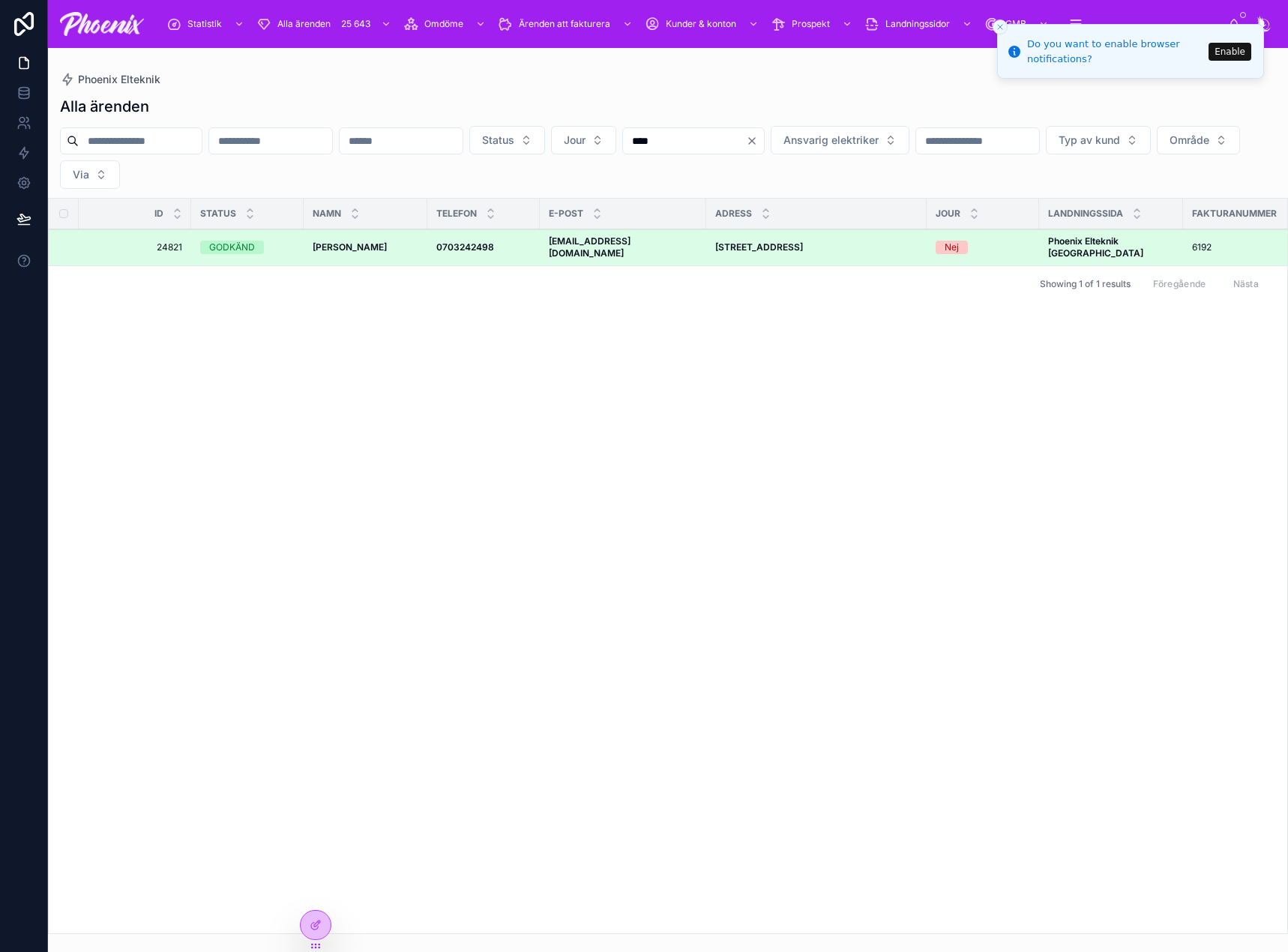
click at [352, 241] on div "[PERSON_NAME] [PERSON_NAME]" at bounding box center [366, 247] width 106 height 12
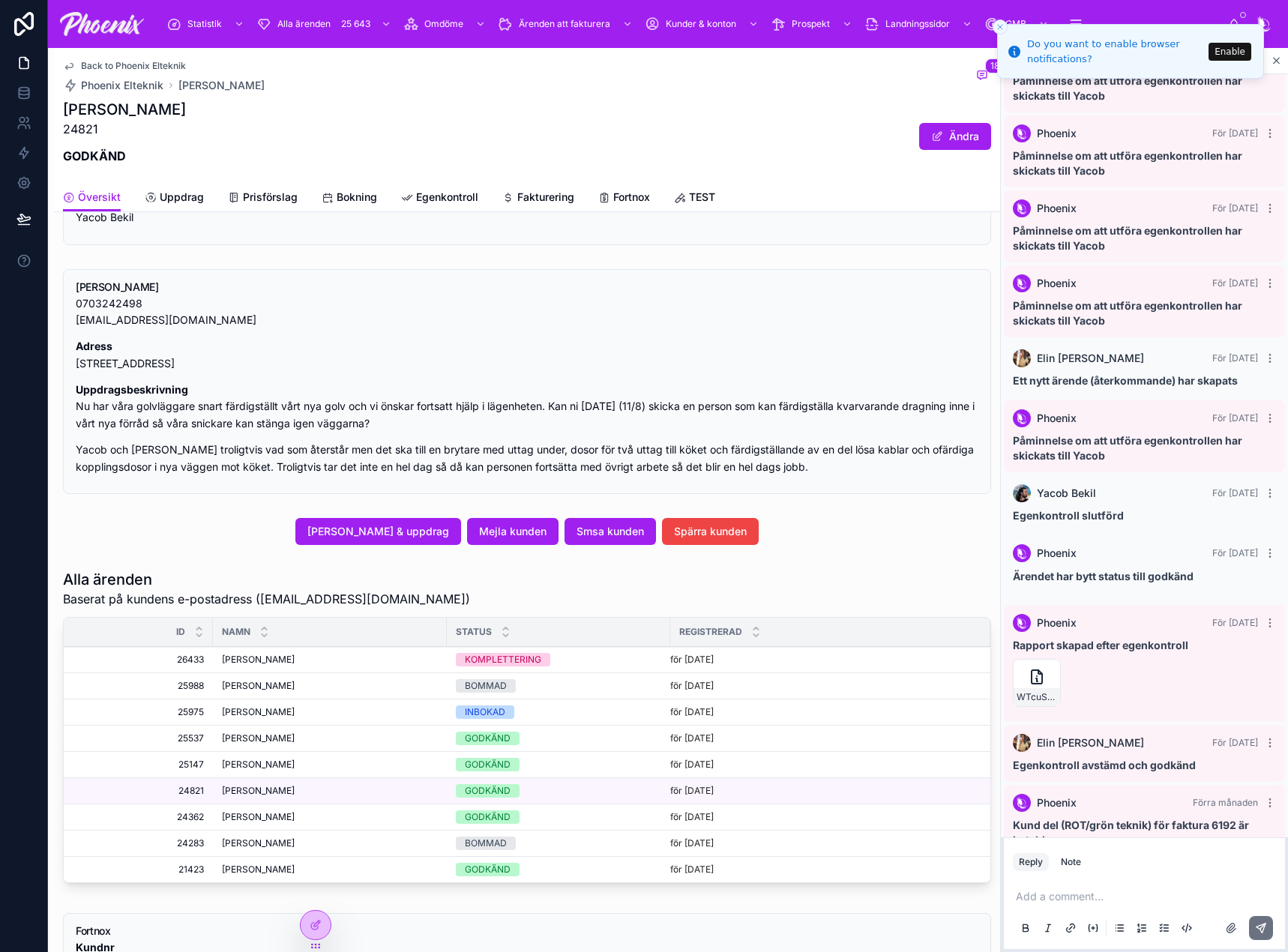
scroll to position [600, 0]
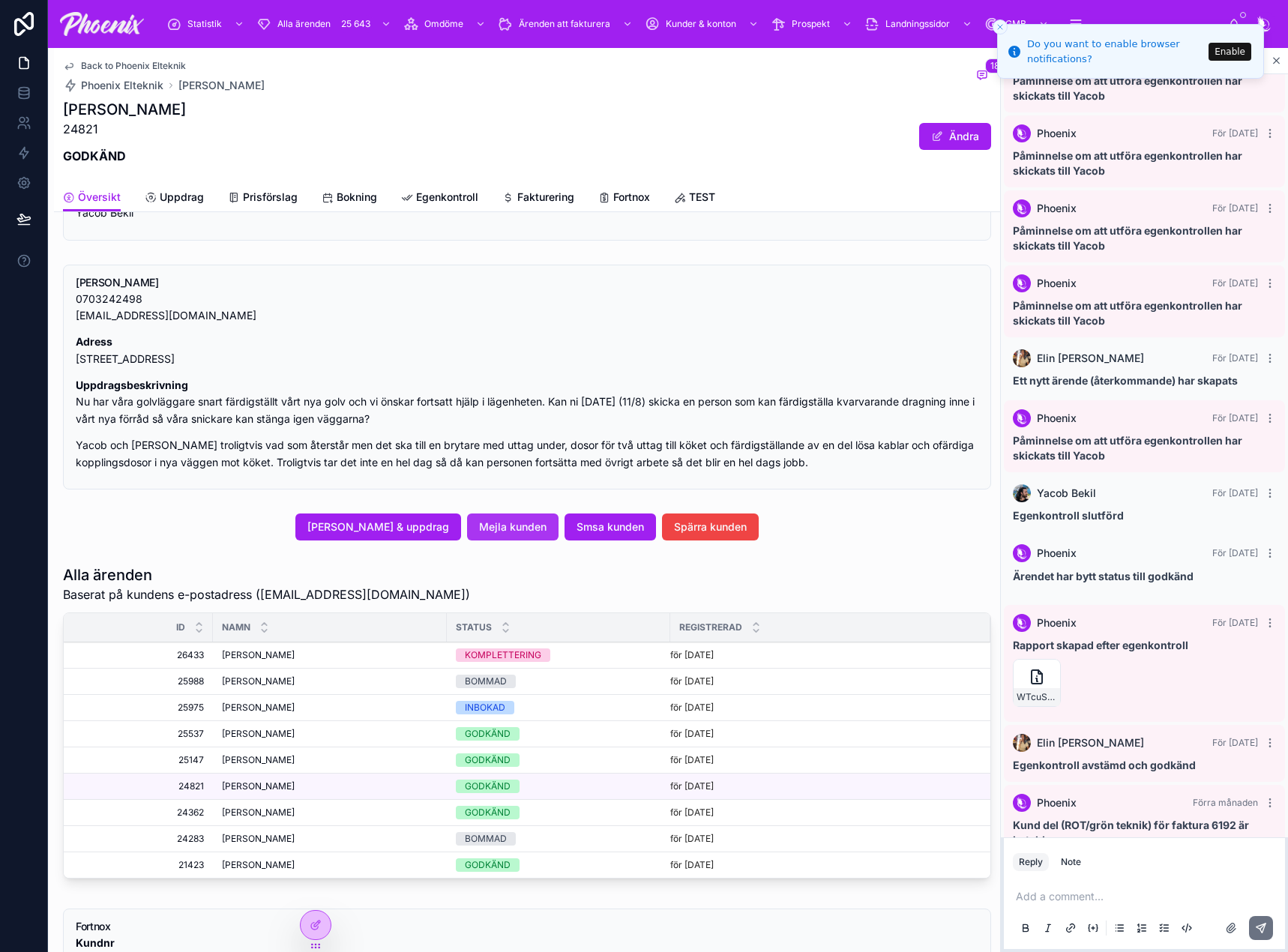
click at [513, 518] on button "Mejla kunden" at bounding box center [512, 526] width 92 height 27
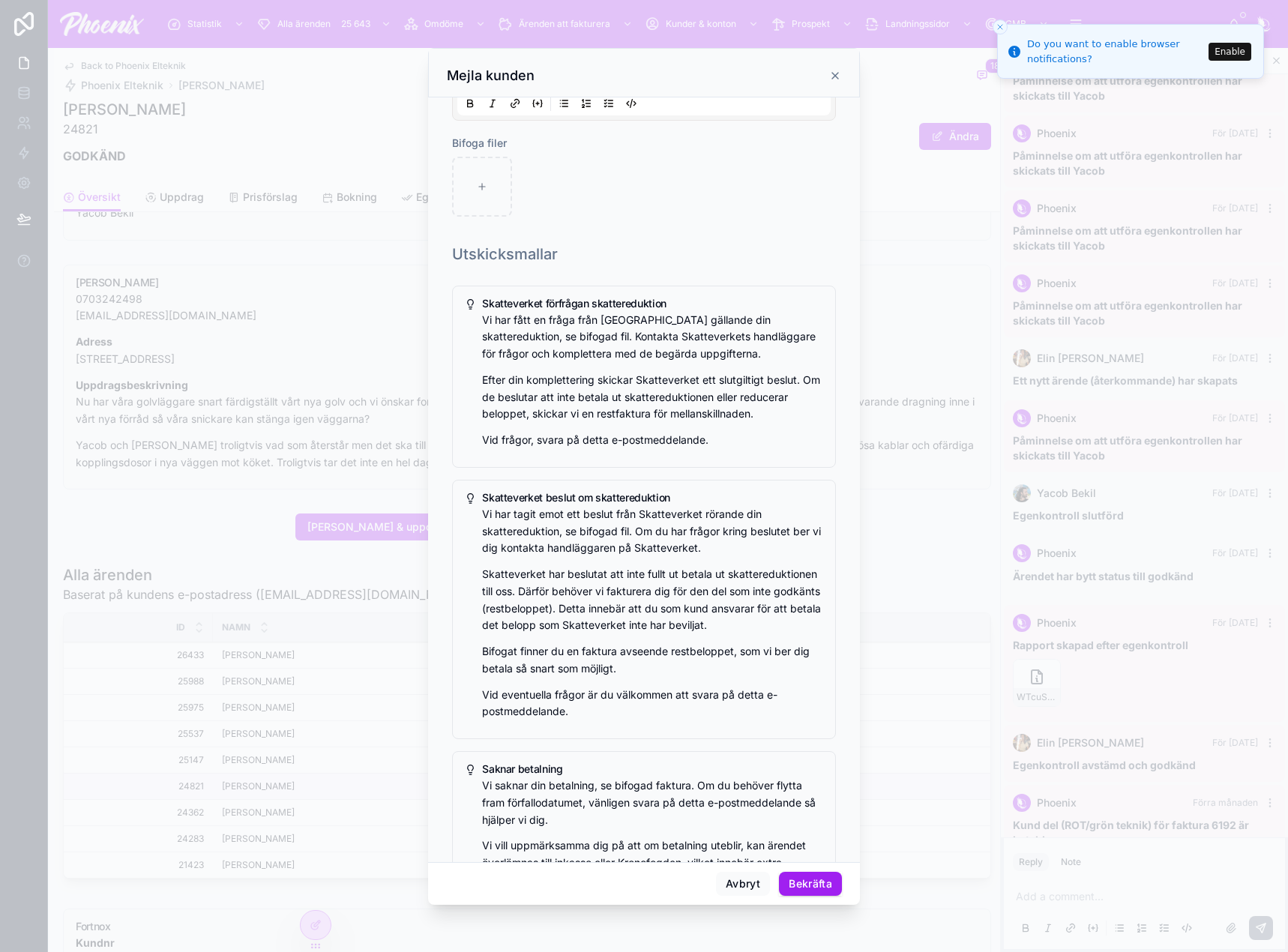
scroll to position [225, 0]
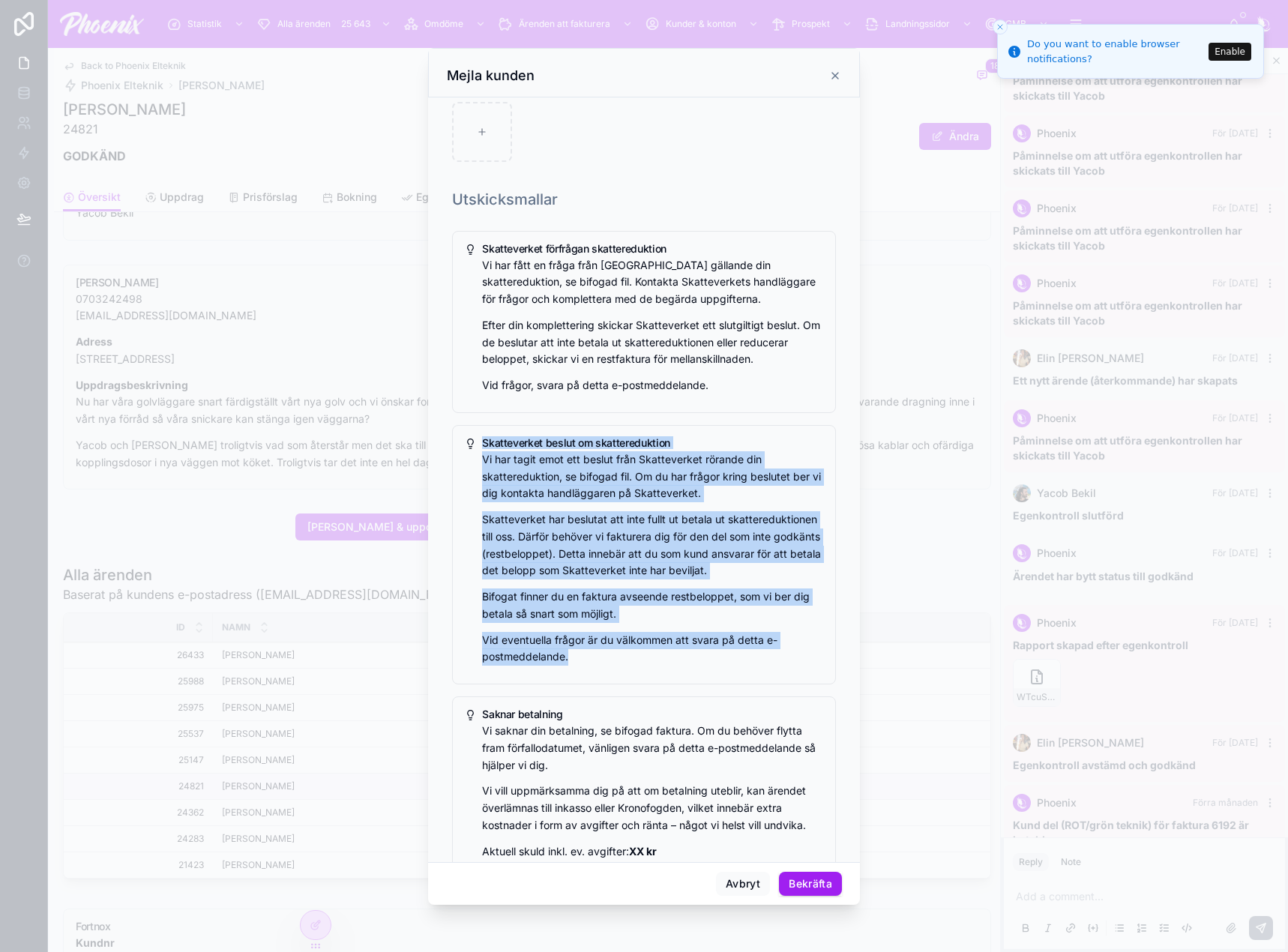
drag, startPoint x: 579, startPoint y: 662, endPoint x: 472, endPoint y: 459, distance: 229.5
click at [472, 459] on div "Skatteverket beslut om skattereduktion Vi har tagit emot ett beslut från Skatte…" at bounding box center [643, 554] width 384 height 259
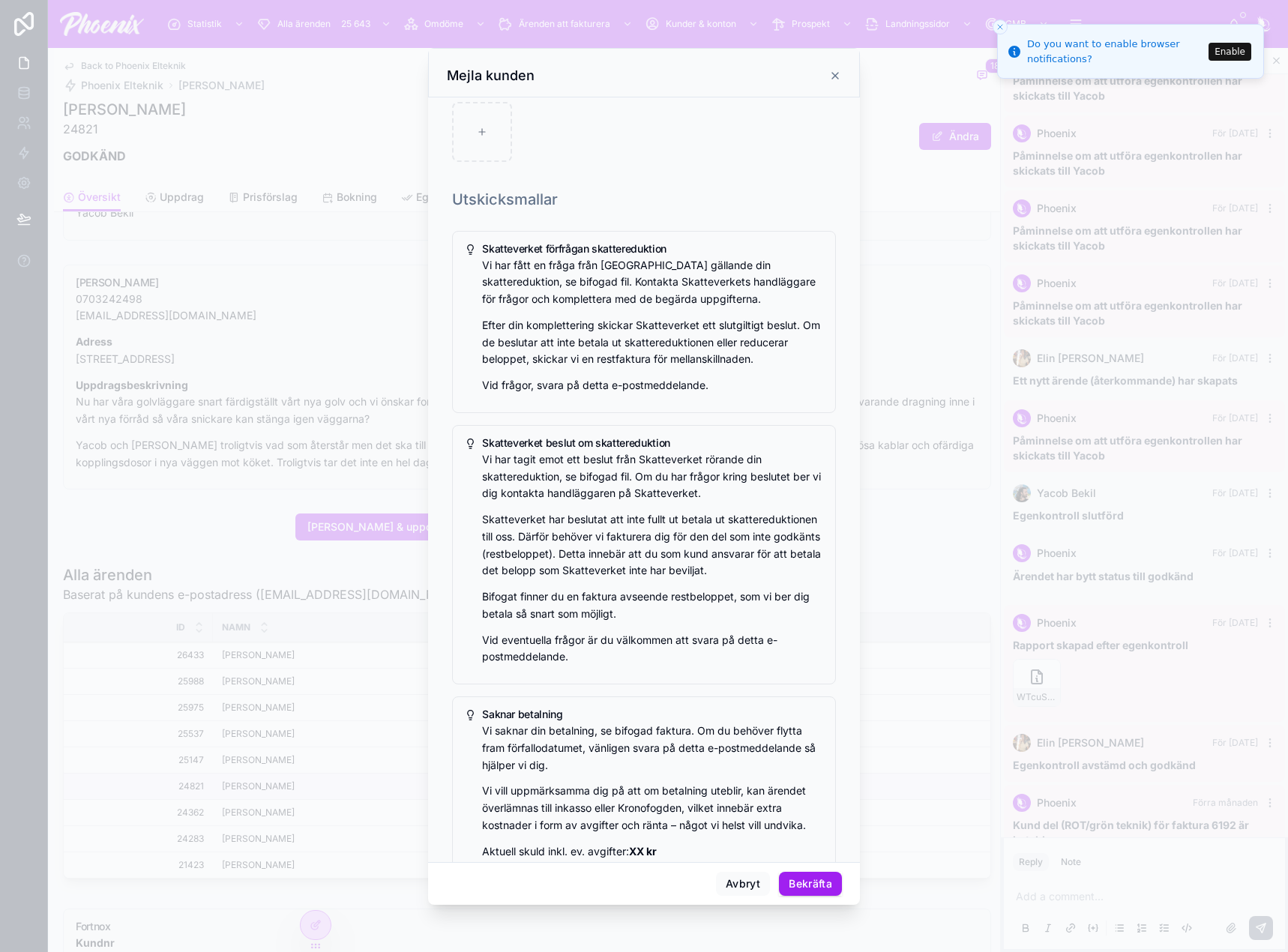
click at [473, 458] on div "Skatteverket beslut om skattereduktion Vi har tagit emot ett beslut från Skatte…" at bounding box center [643, 554] width 384 height 259
click at [490, 463] on p "Vi har tagit emot ett beslut från Skatteverket rörande din skattereduktion, se …" at bounding box center [653, 476] width 341 height 51
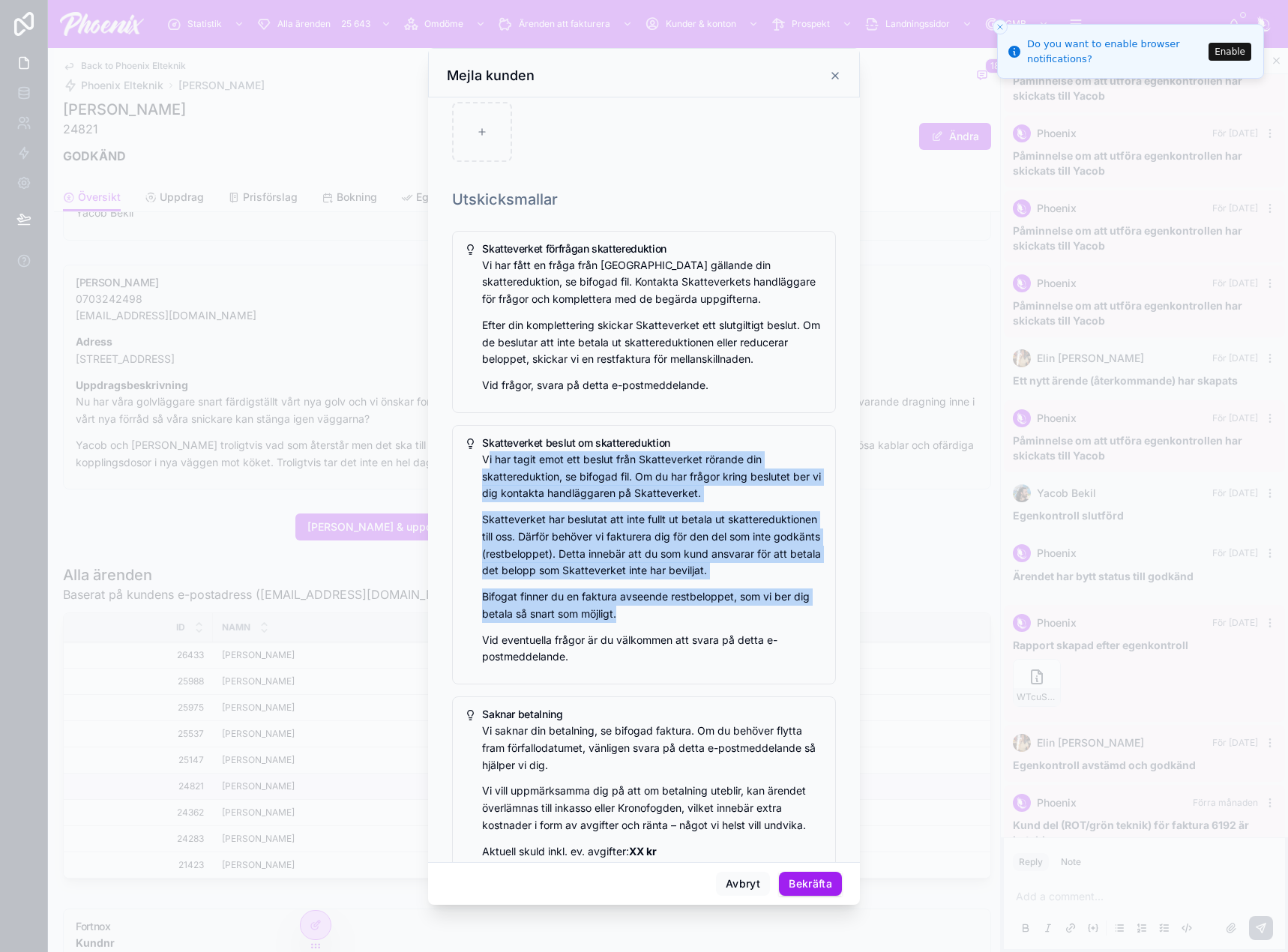
drag, startPoint x: 497, startPoint y: 462, endPoint x: 664, endPoint y: 679, distance: 273.8
click at [689, 628] on div "Vi har tagit emot ett beslut från Skatteverket rörande din skattereduktion, se …" at bounding box center [653, 558] width 341 height 214
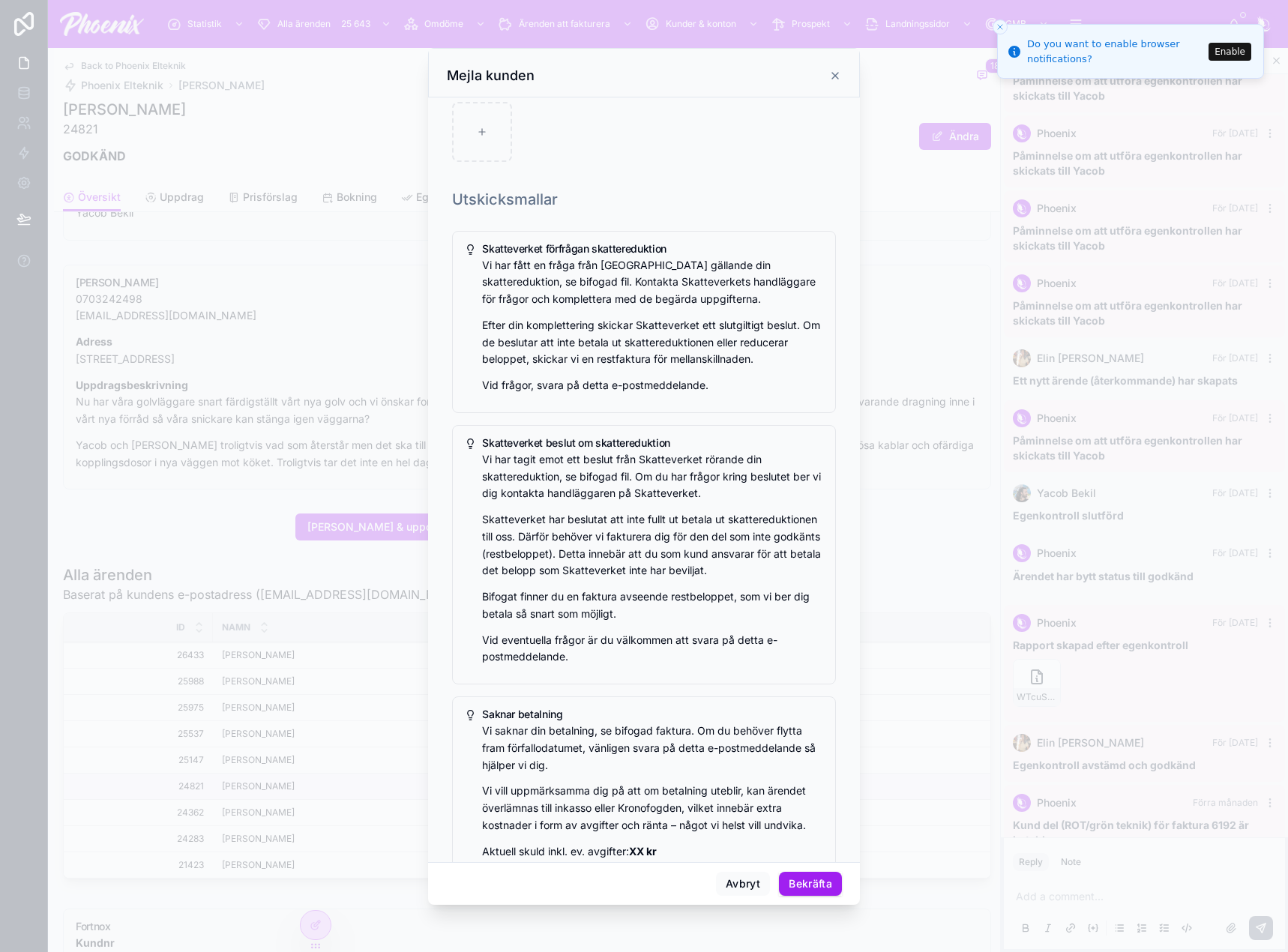
drag, startPoint x: 664, startPoint y: 680, endPoint x: 650, endPoint y: 707, distance: 30.4
click at [663, 667] on p "Vid eventuella frågor är du välkommen att svara på detta e-postmeddelande." at bounding box center [653, 649] width 341 height 35
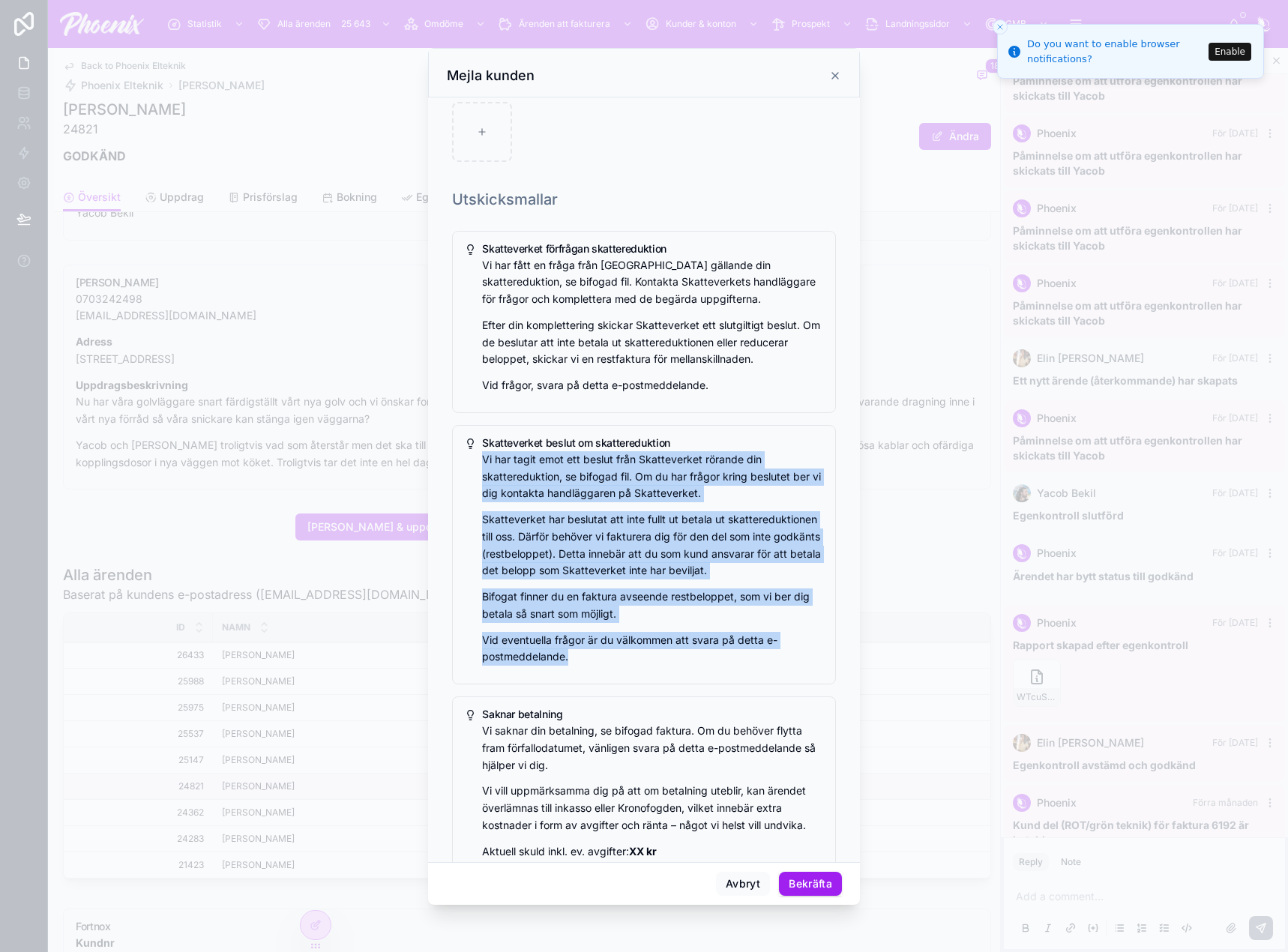
drag, startPoint x: 544, startPoint y: 612, endPoint x: 481, endPoint y: 456, distance: 168.2
click at [481, 456] on div "Skatteverket beslut om skattereduktion Vi har tagit emot ett beslut från Skatte…" at bounding box center [643, 554] width 384 height 259
copy div "Vi har tagit emot ett beslut från Skatteverket rörande din skattereduktion, se …"
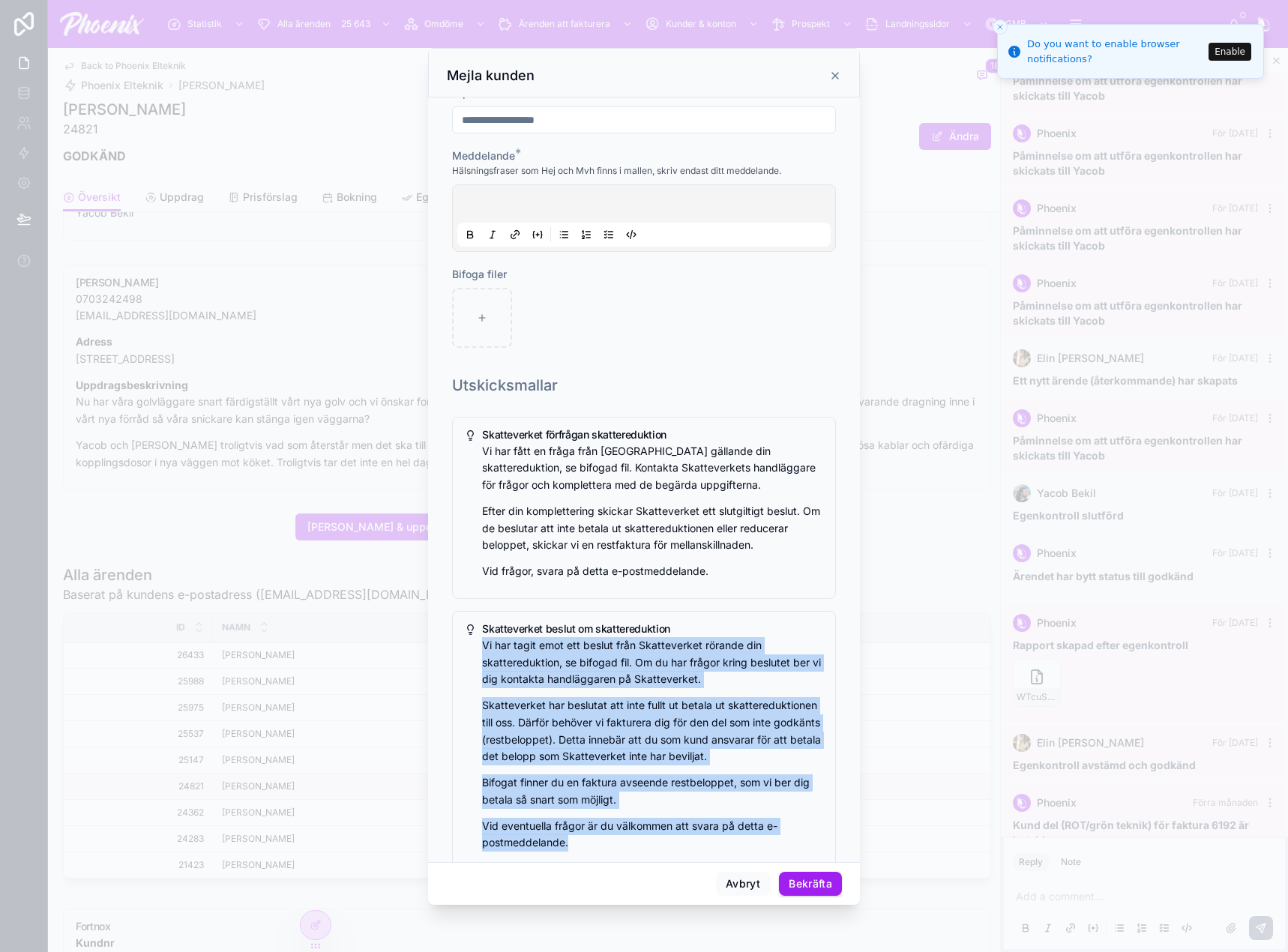
scroll to position [0, 0]
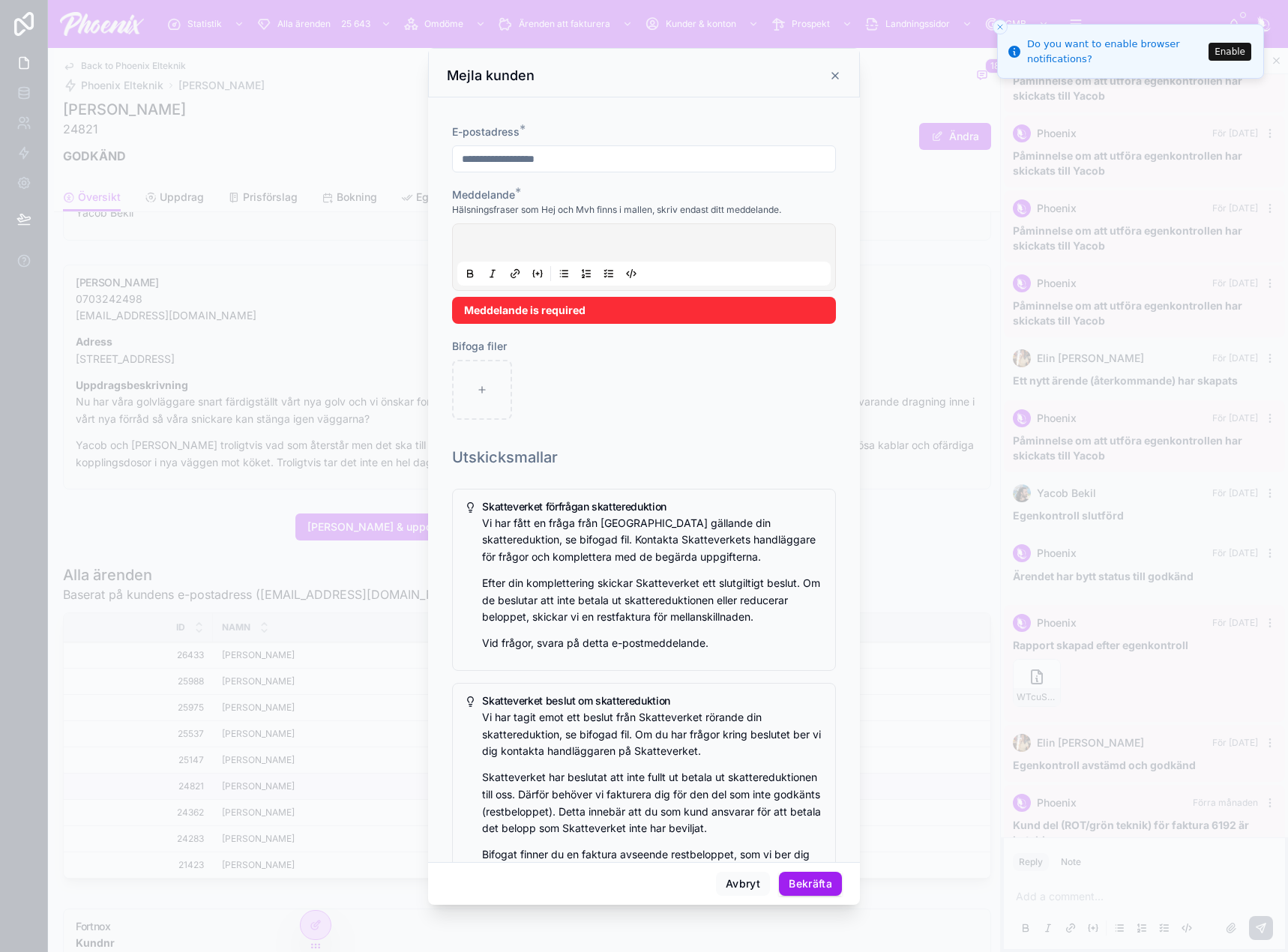
click at [623, 246] on p at bounding box center [647, 244] width 373 height 15
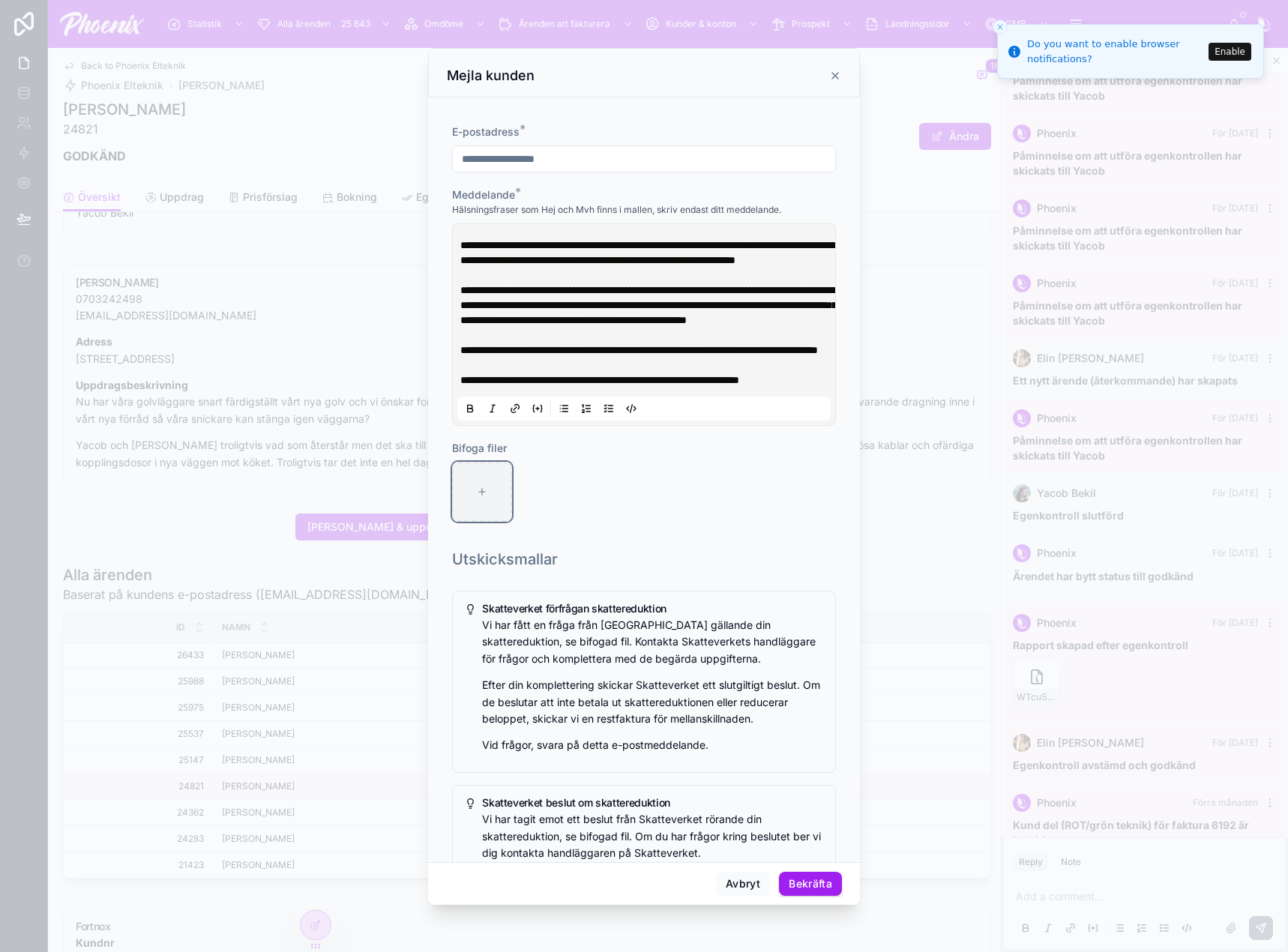
click at [468, 521] on div at bounding box center [482, 491] width 60 height 60
type input "**********"
click at [558, 521] on div at bounding box center [548, 491] width 60 height 60
type input "**********"
click at [659, 267] on p "**********" at bounding box center [647, 252] width 373 height 30
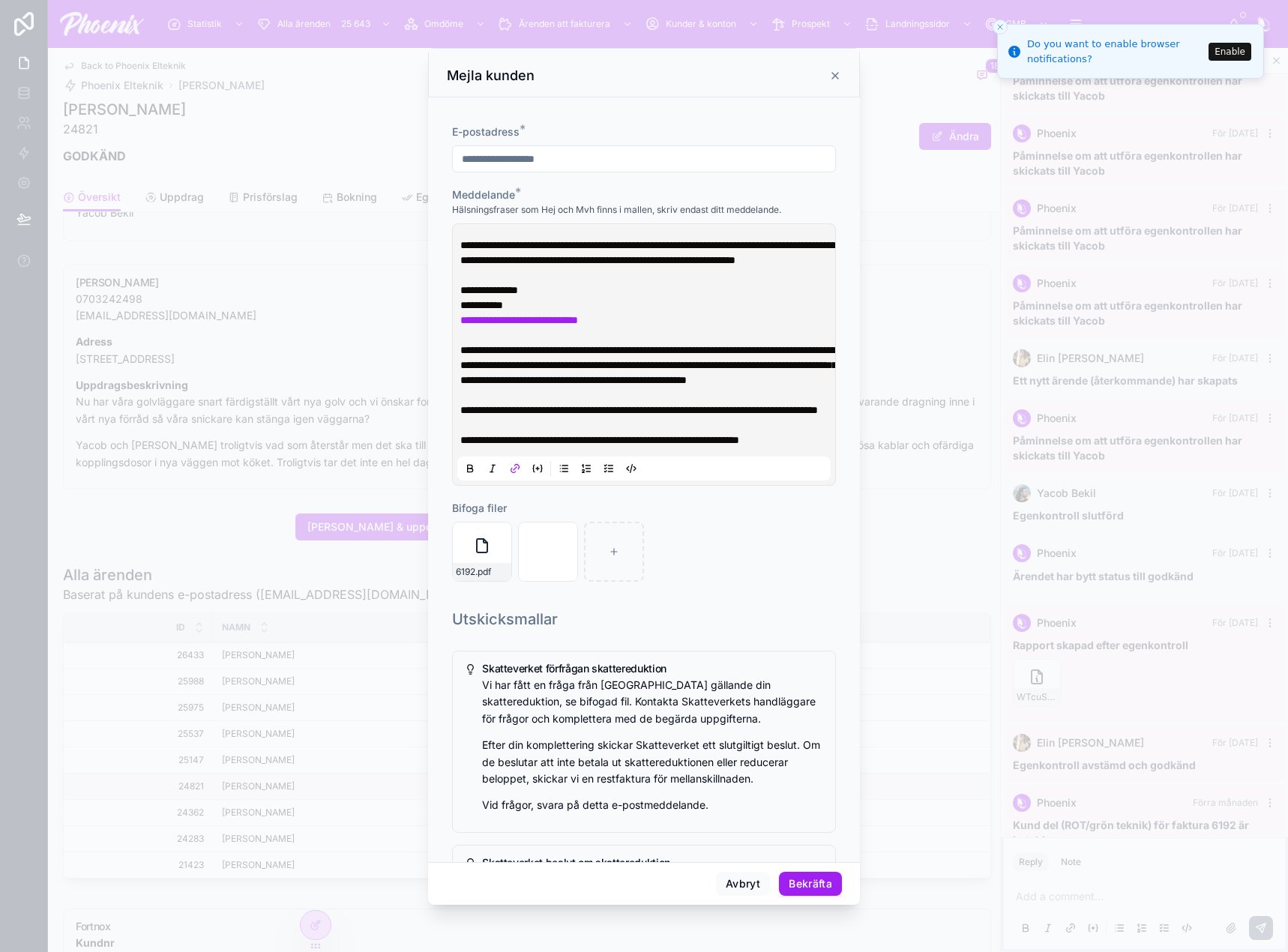
click at [814, 882] on button "Bekräfta" at bounding box center [809, 884] width 63 height 24
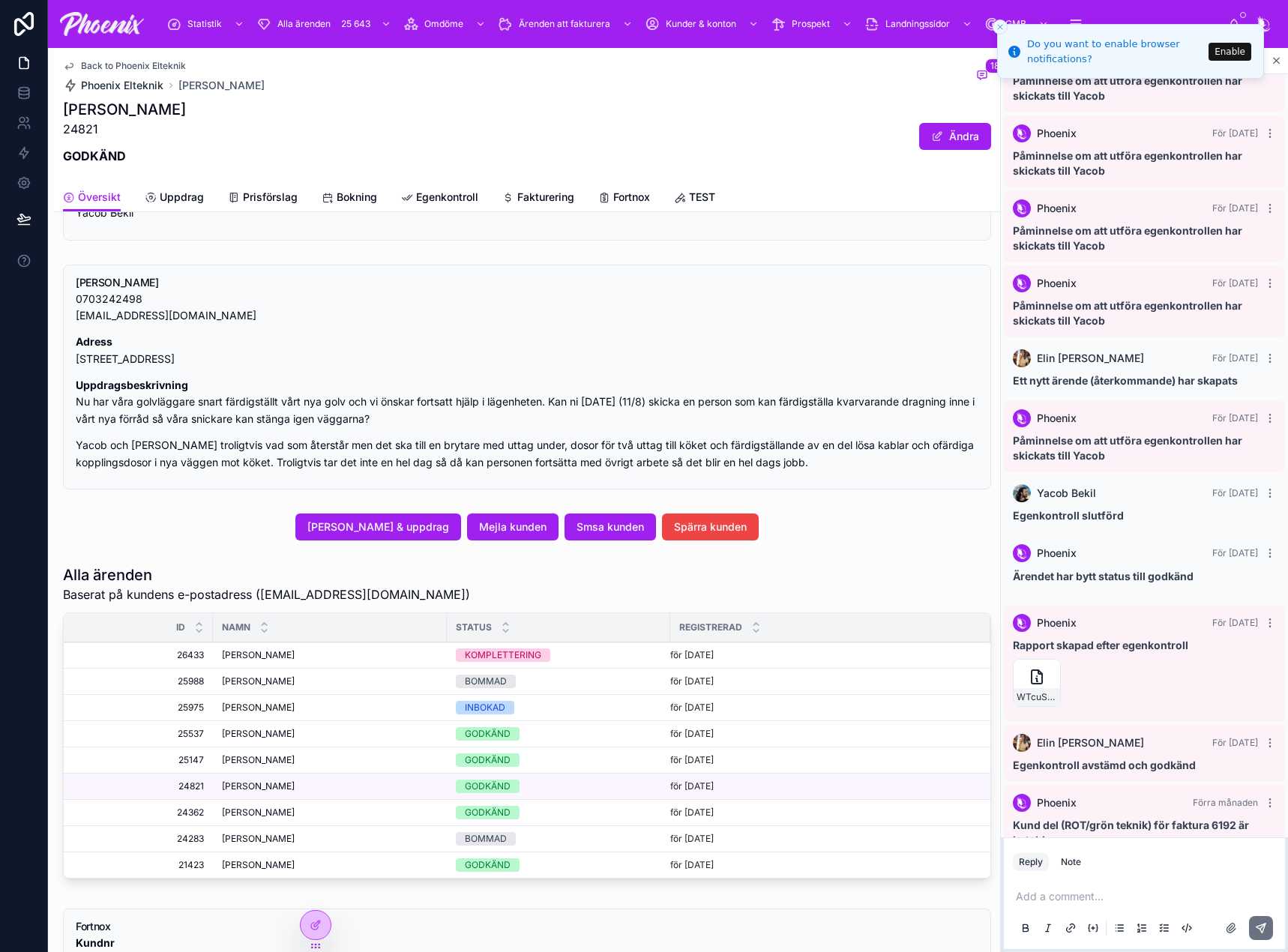
click at [154, 83] on span "Phoenix Elteknik" at bounding box center [122, 85] width 83 height 15
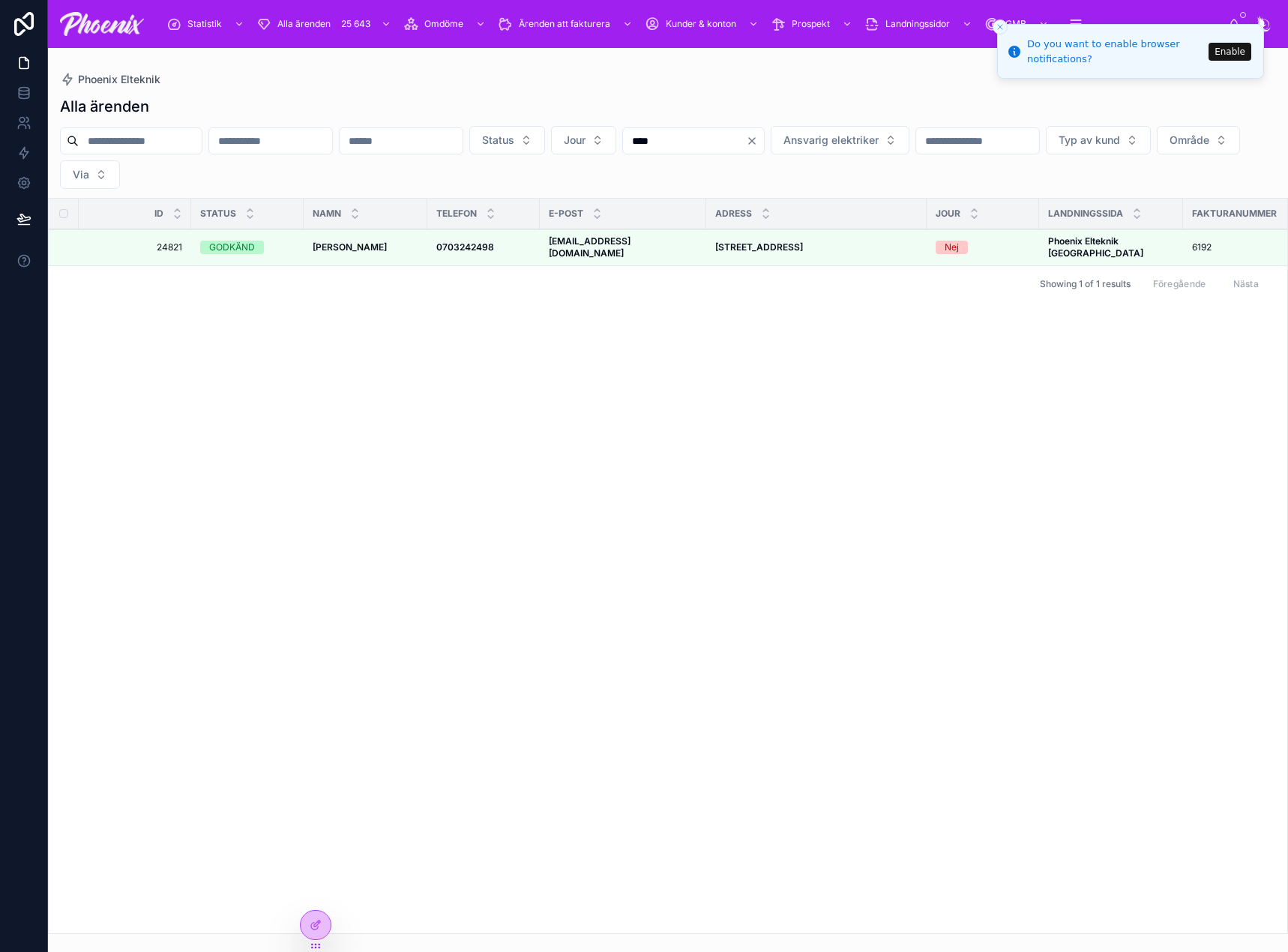
click at [168, 156] on div "Status Jour **** Ansvarig elektriker Typ av kund Område Via" at bounding box center [668, 157] width 1240 height 63
click at [746, 134] on input "****" at bounding box center [684, 141] width 123 height 21
click at [746, 135] on input "****" at bounding box center [684, 141] width 123 height 21
paste input "text"
type input "****"
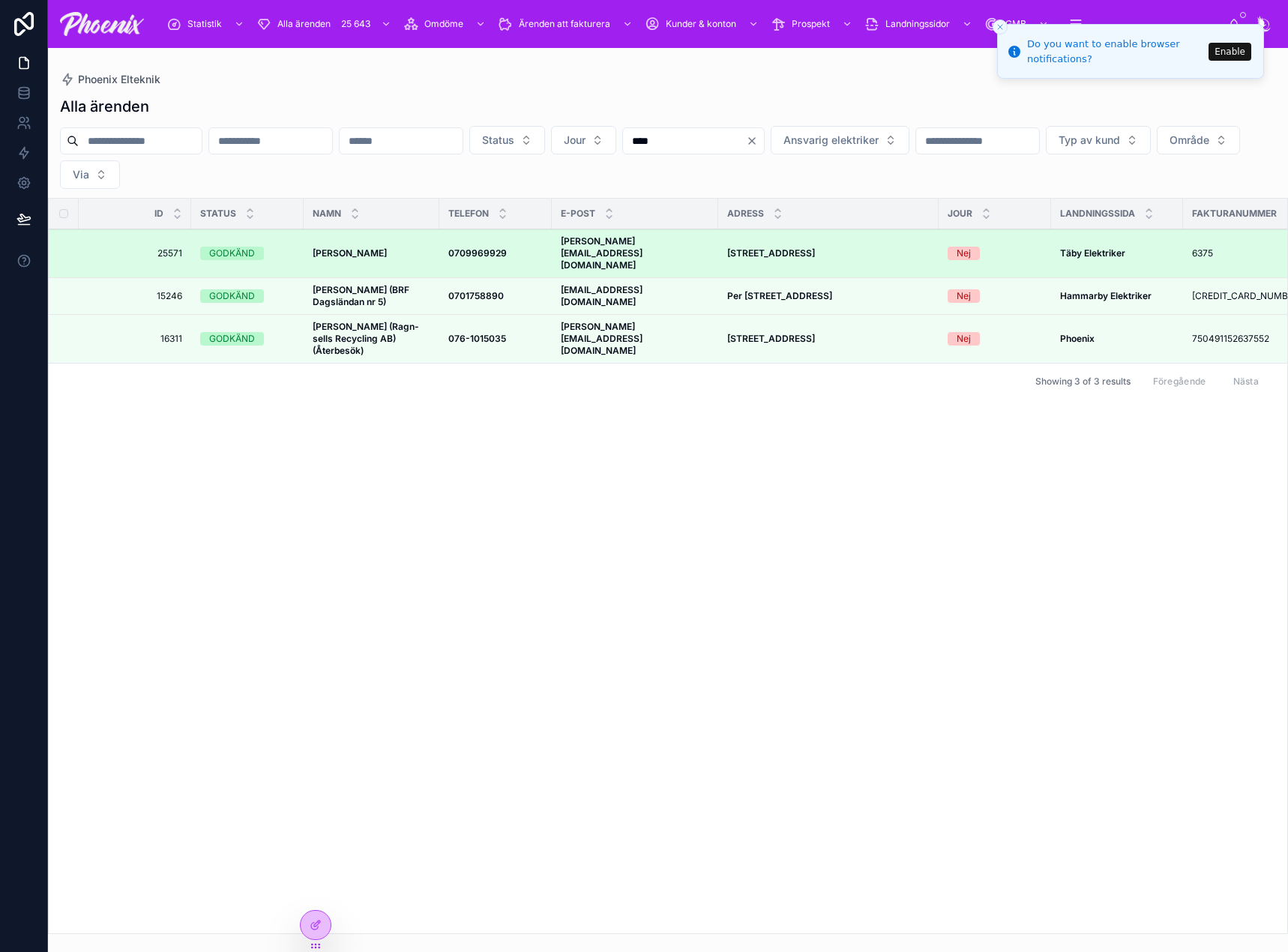
click at [369, 231] on td "[PERSON_NAME] [PERSON_NAME]" at bounding box center [372, 253] width 136 height 49
click at [367, 235] on td "[PERSON_NAME] [PERSON_NAME]" at bounding box center [372, 253] width 136 height 49
click at [367, 247] on strong "[PERSON_NAME]" at bounding box center [350, 252] width 74 height 11
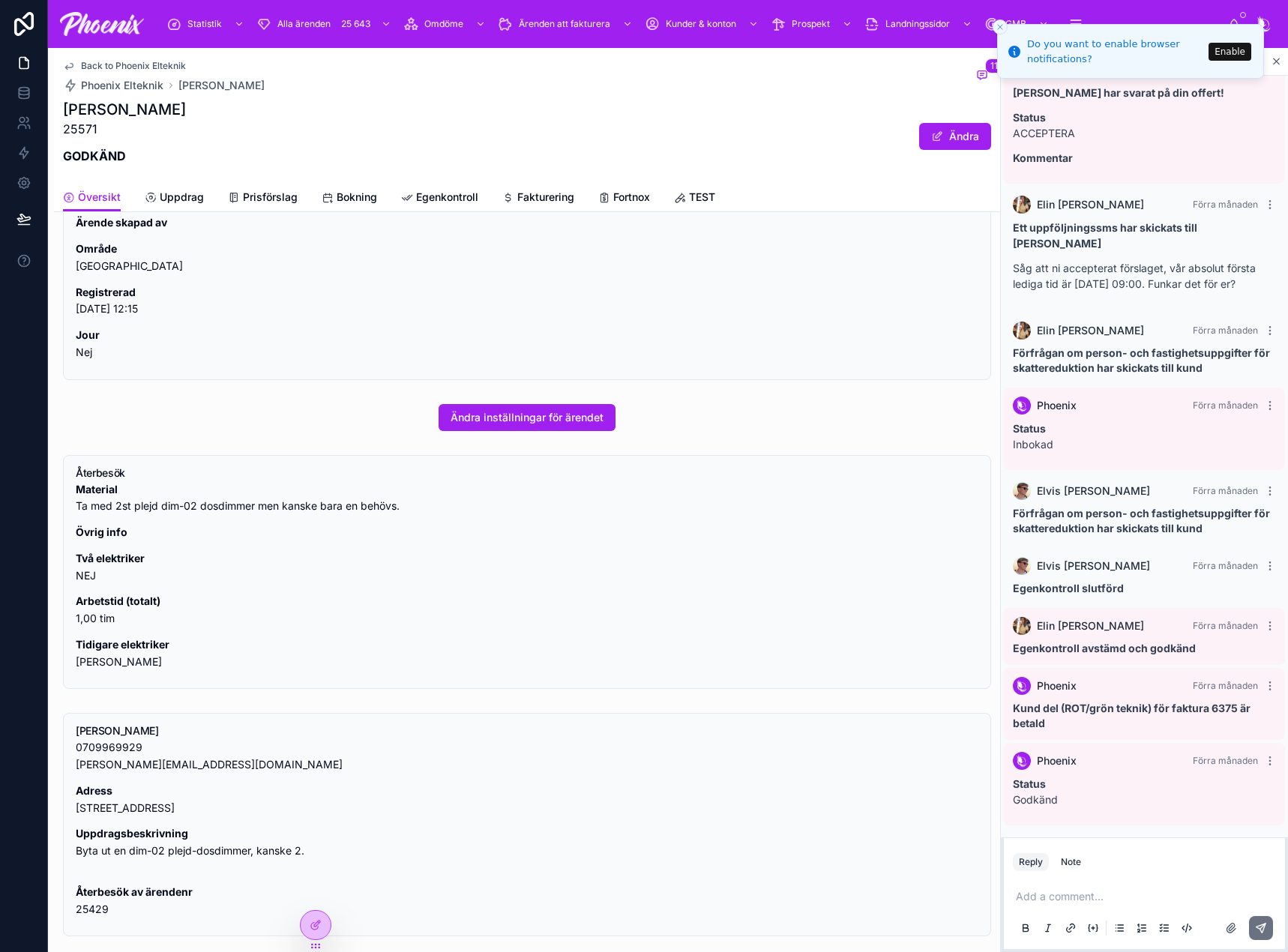
scroll to position [450, 0]
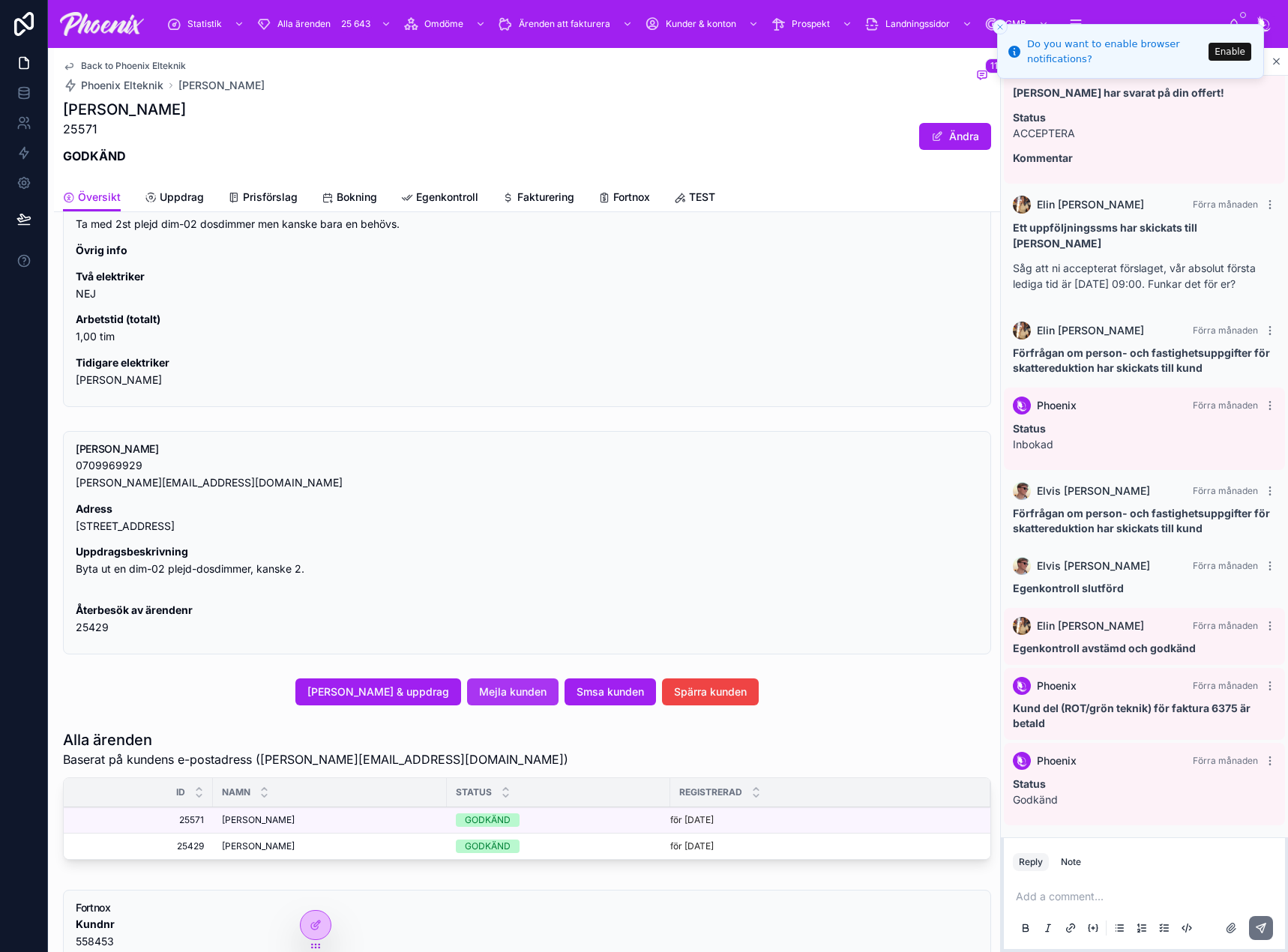
drag, startPoint x: 525, startPoint y: 671, endPoint x: 522, endPoint y: 682, distance: 11.4
click at [524, 672] on div "Status (manuellt) Skapa ett nytt ärende Mejla admin Täby Elektriker ([DOMAIN_NA…" at bounding box center [526, 459] width 946 height 1356
click at [522, 682] on button "Mejla kunden" at bounding box center [512, 692] width 92 height 27
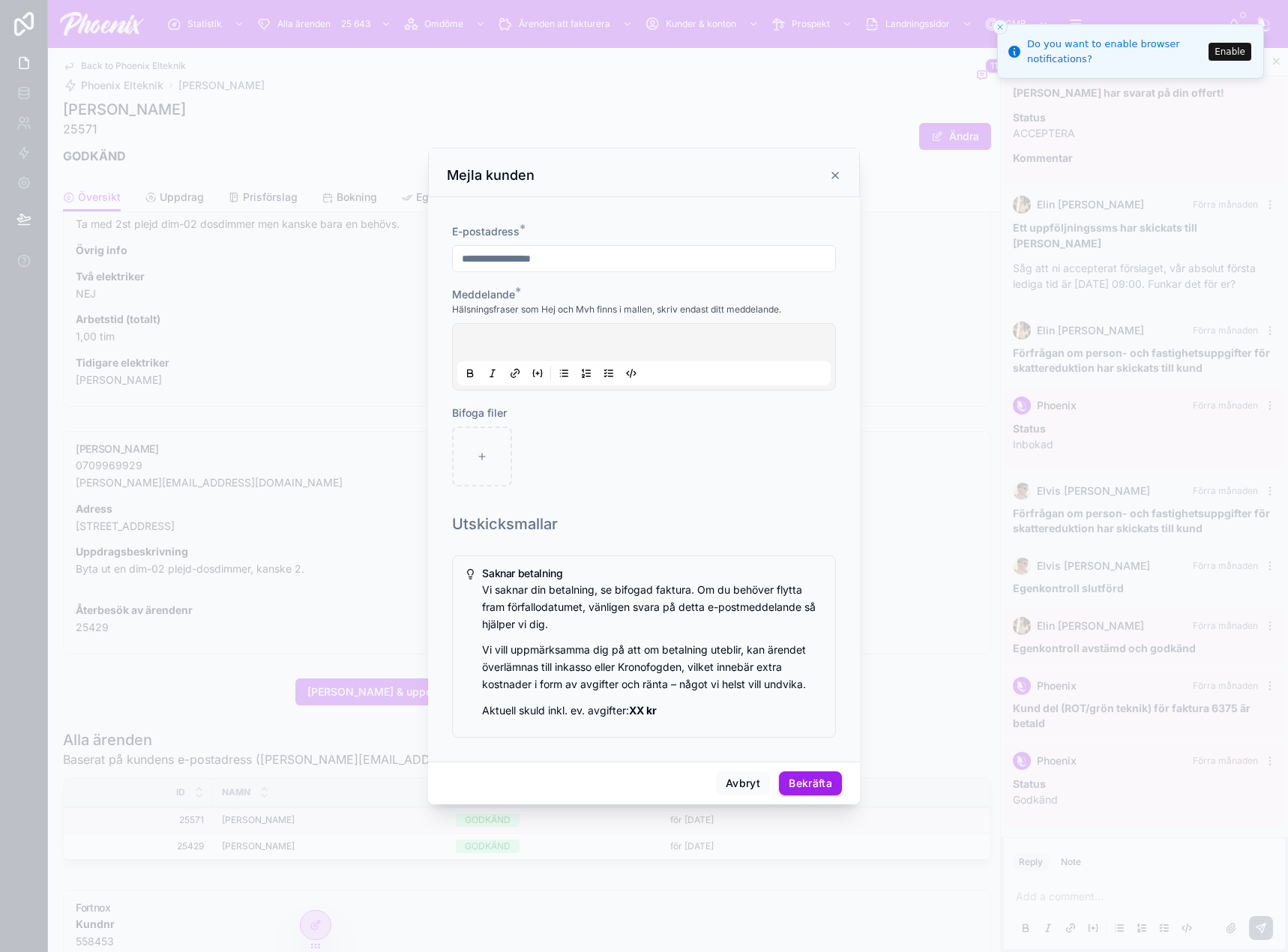
click at [446, 448] on div "**********" at bounding box center [643, 355] width 396 height 304
click at [502, 439] on div at bounding box center [482, 457] width 60 height 60
type input "**********"
click at [548, 459] on icon at bounding box center [547, 457] width 11 height 11
type input "**********"
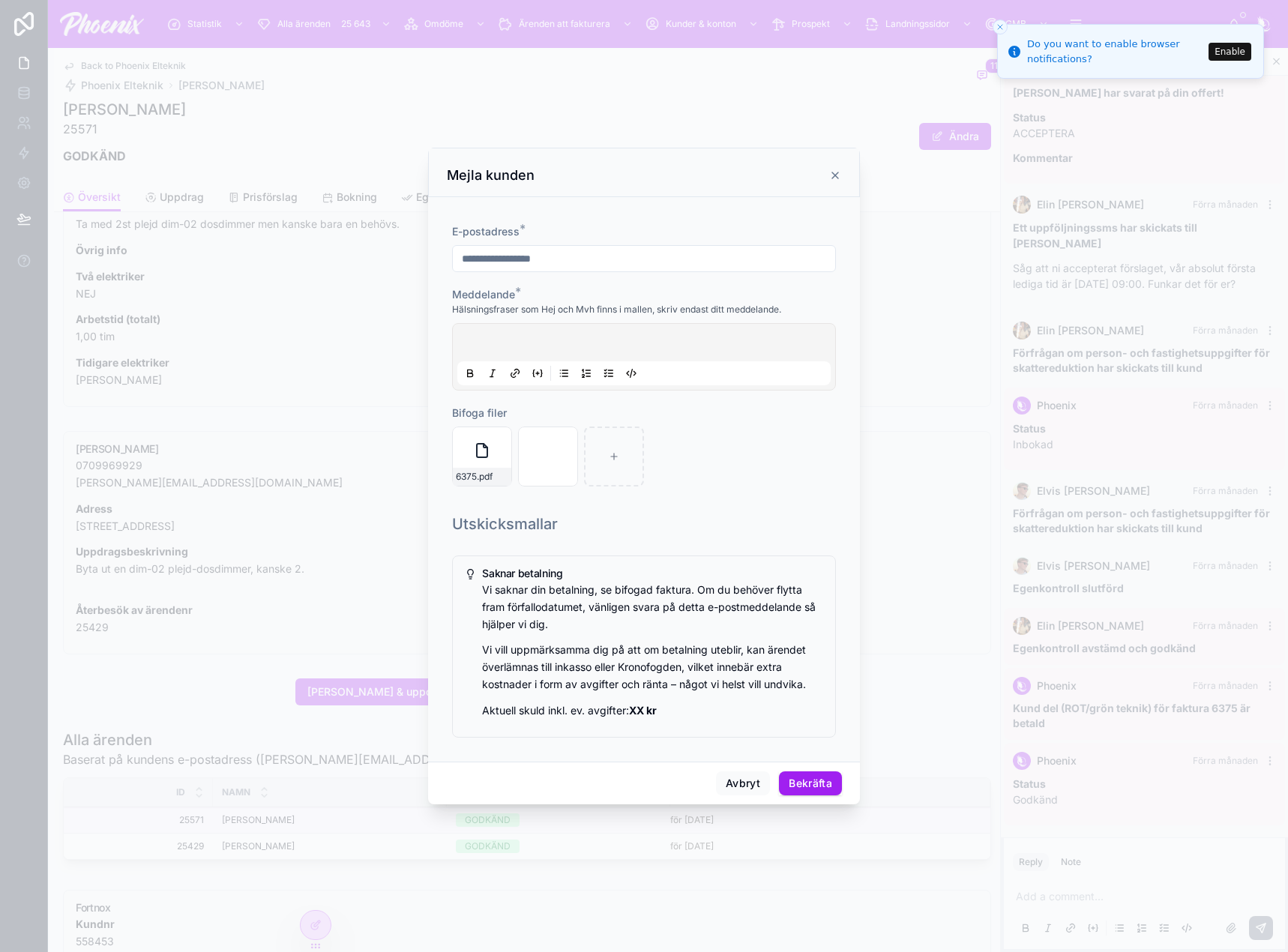
click at [712, 509] on div "Utskicksmallar Saknar betalning Vi saknar din betalning, se bifogad faktura. Om…" at bounding box center [643, 628] width 396 height 242
drag, startPoint x: 742, startPoint y: 782, endPoint x: 569, endPoint y: 675, distance: 203.4
click at [741, 780] on button "Avbryt" at bounding box center [743, 784] width 54 height 24
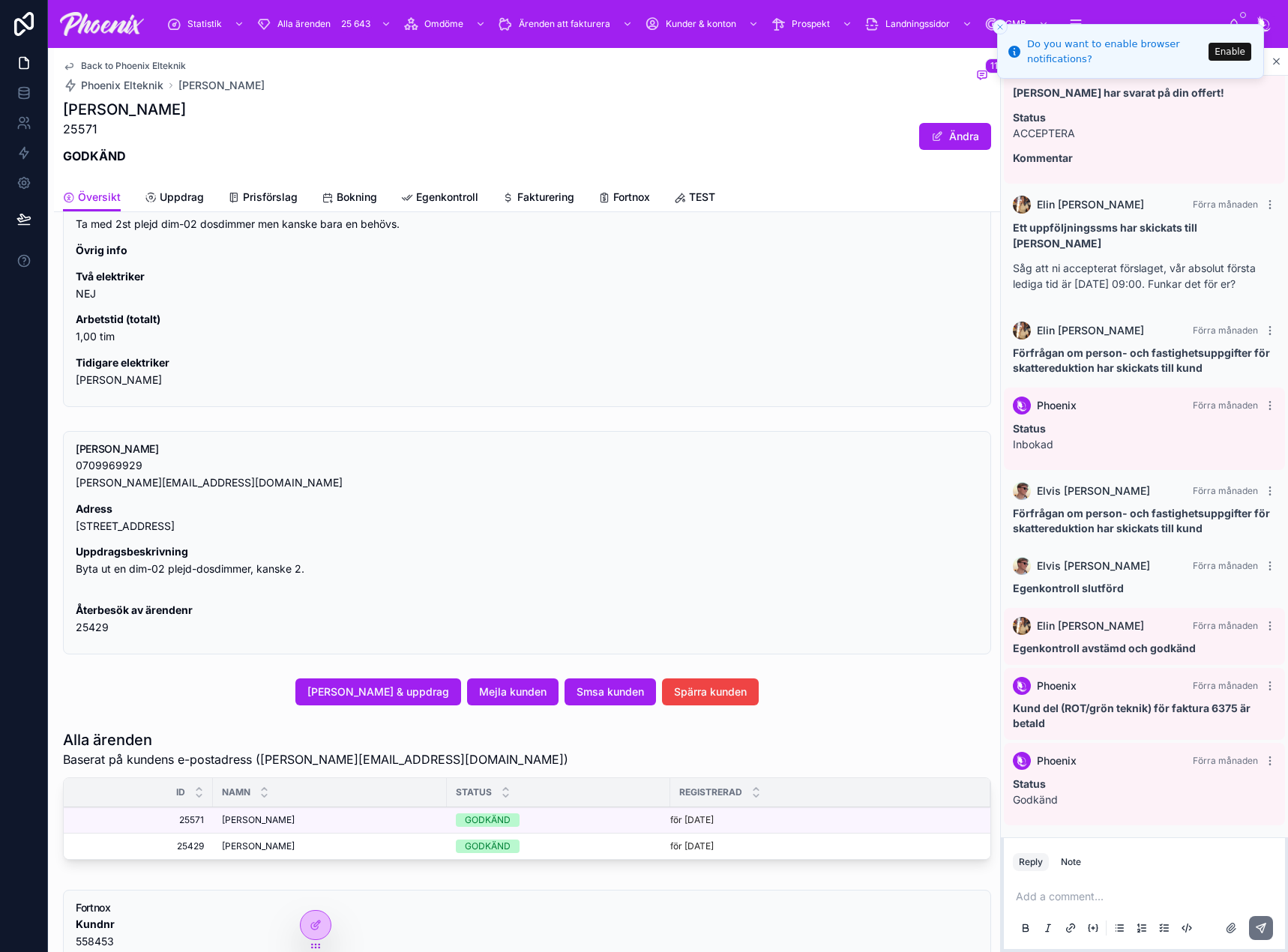
click at [316, 846] on div "[PERSON_NAME] [PERSON_NAME]" at bounding box center [330, 846] width 216 height 12
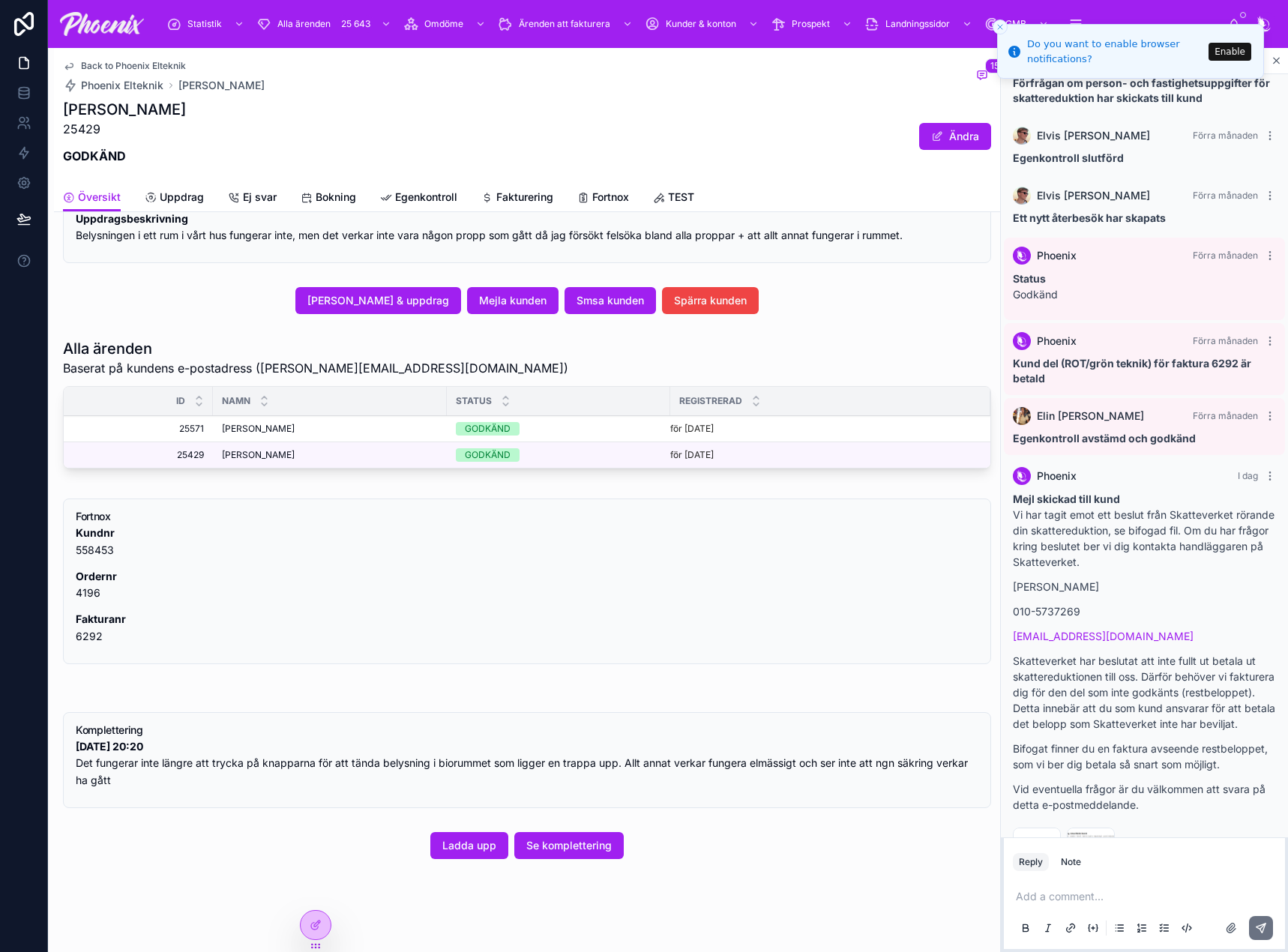
scroll to position [942, 0]
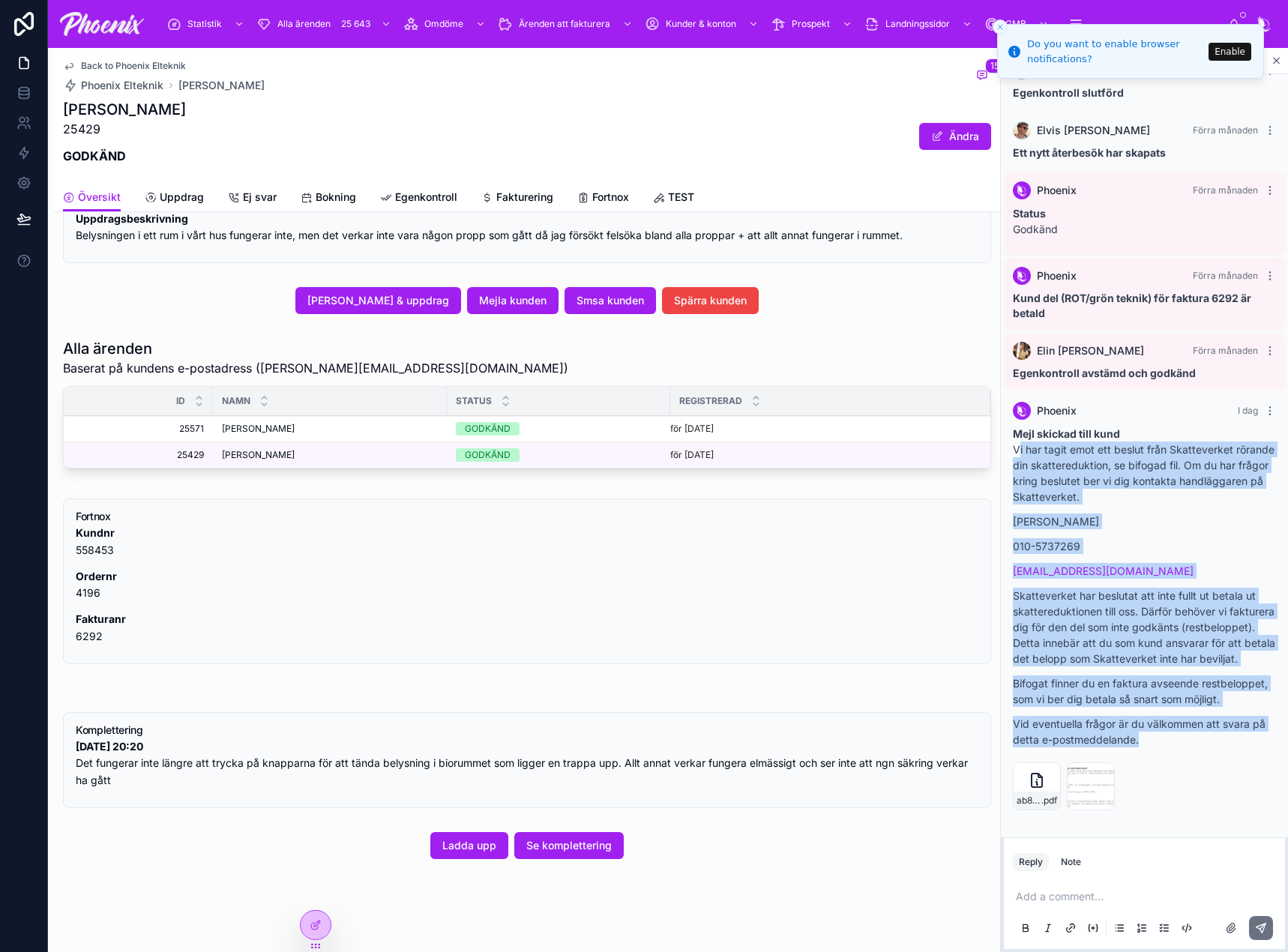
drag, startPoint x: 1165, startPoint y: 742, endPoint x: 1011, endPoint y: 423, distance: 354.2
click at [1011, 423] on div "Phoenix [DATE] Mejl skickad till kund Vi har tagit emot ett beslut från Skattev…" at bounding box center [1144, 609] width 281 height 433
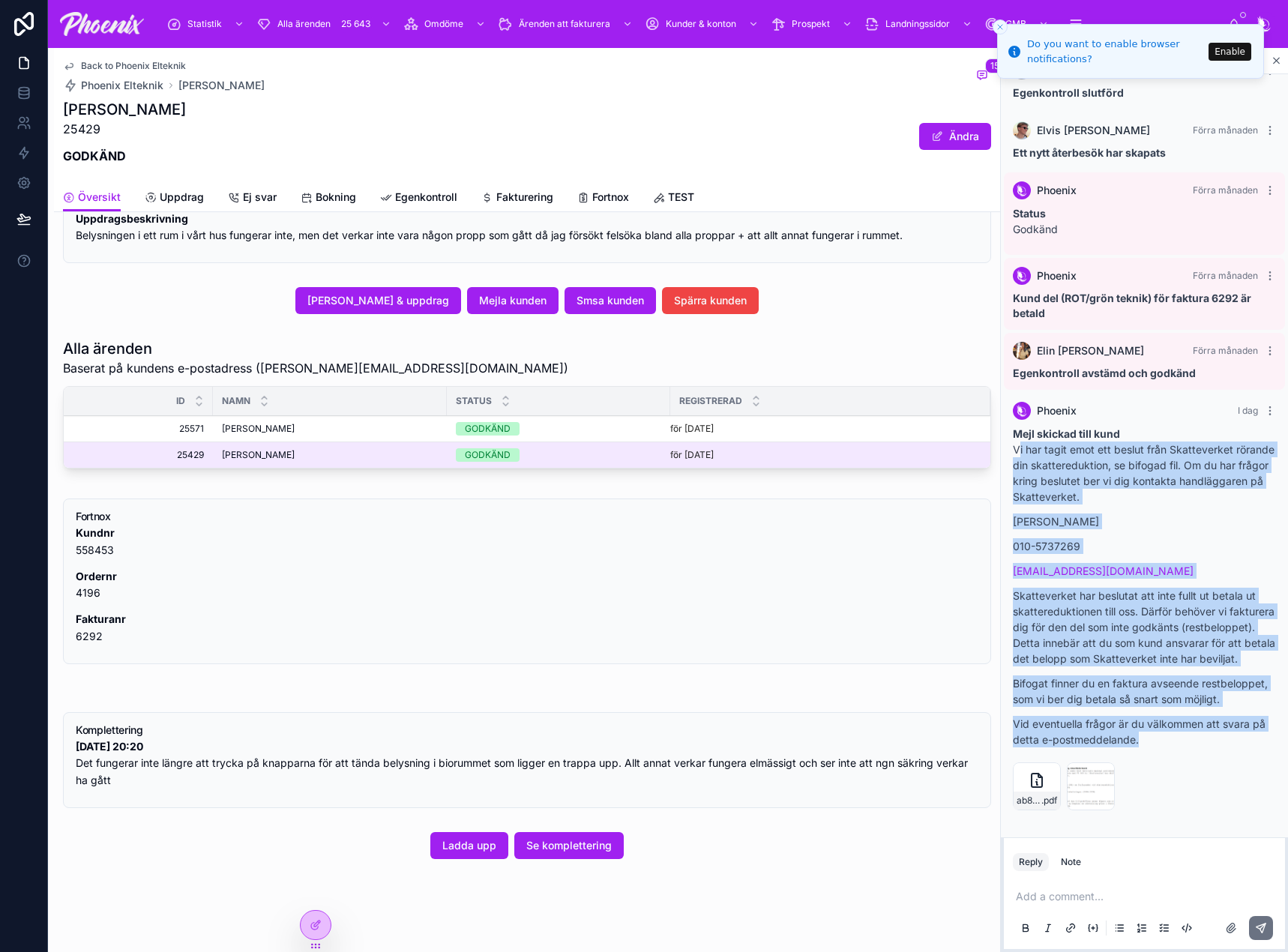
copy div "Vi har tagit emot ett beslut från Skatteverket rörande din skattereduktion, se …"
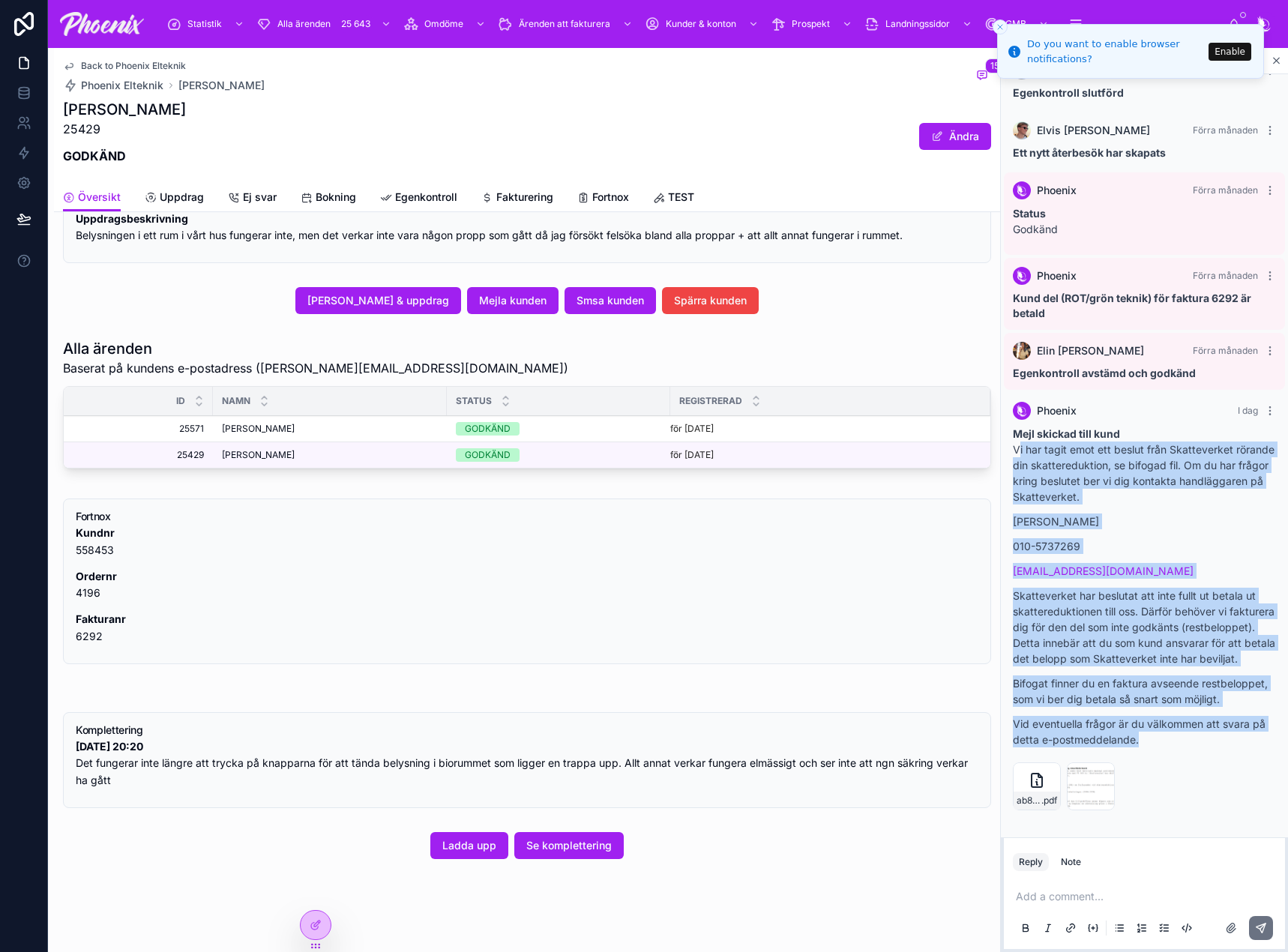
click at [264, 427] on span "[PERSON_NAME]" at bounding box center [258, 429] width 73 height 12
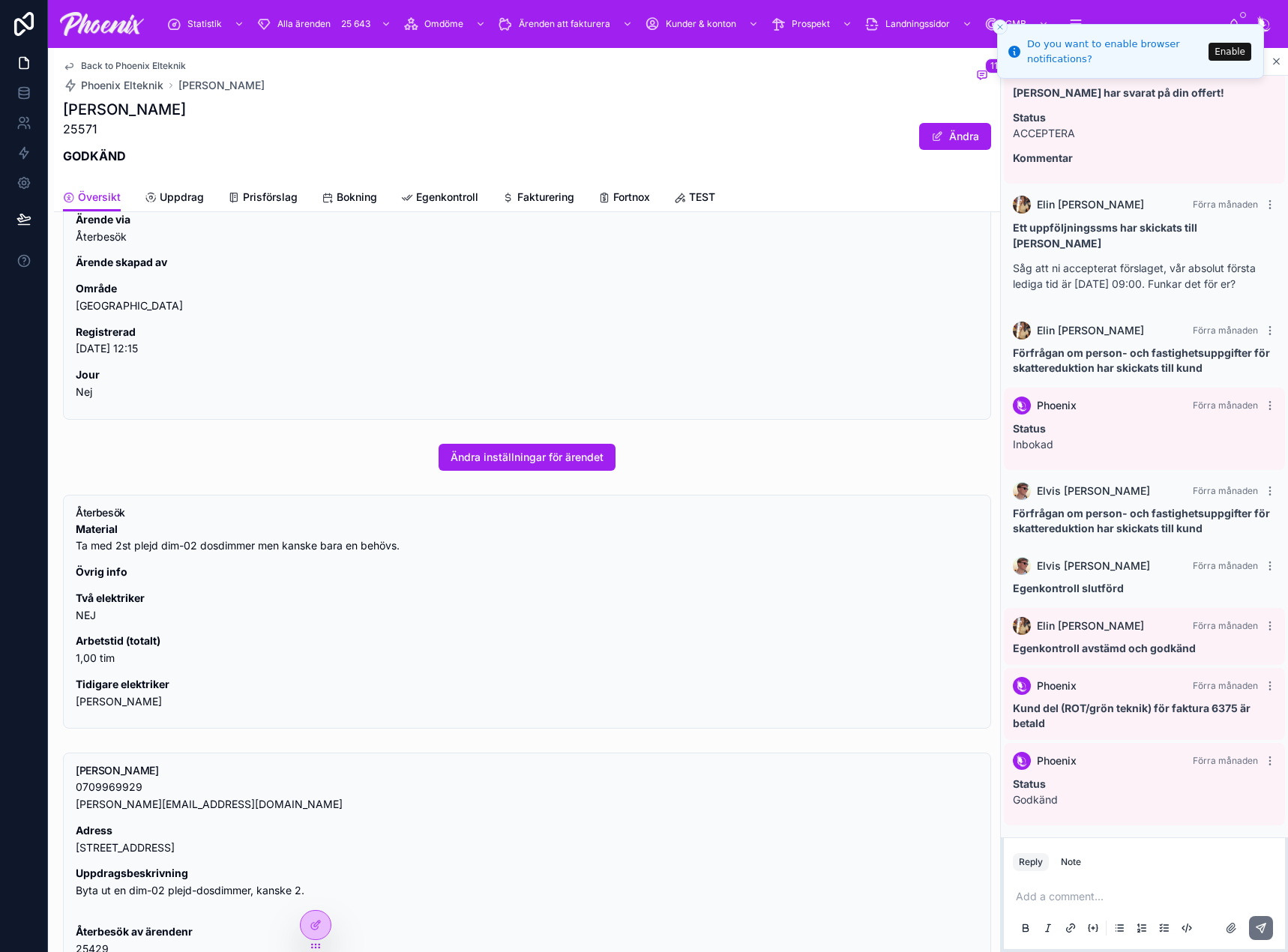
scroll to position [450, 0]
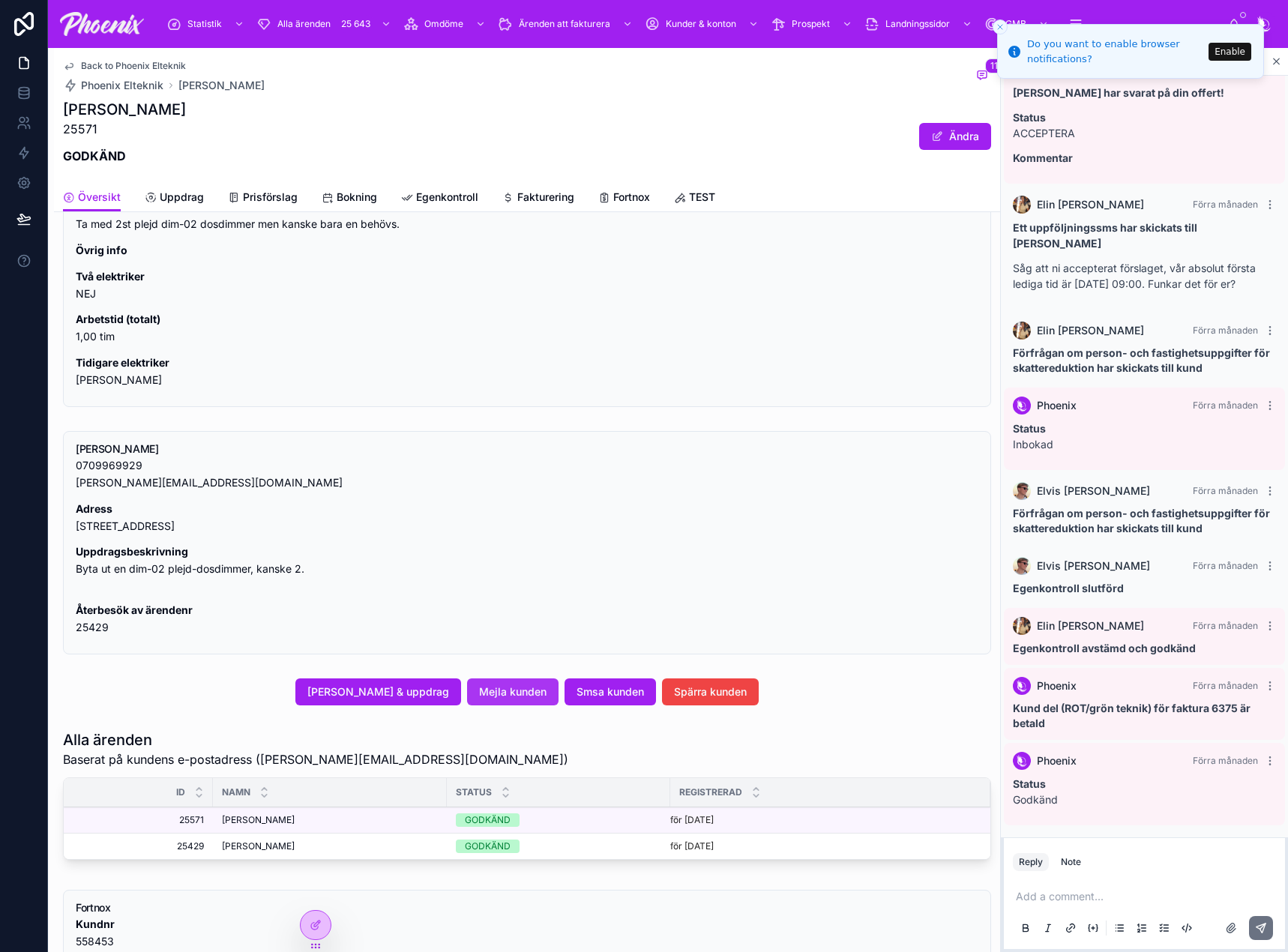
click at [530, 697] on span "Mejla kunden" at bounding box center [513, 692] width 68 height 15
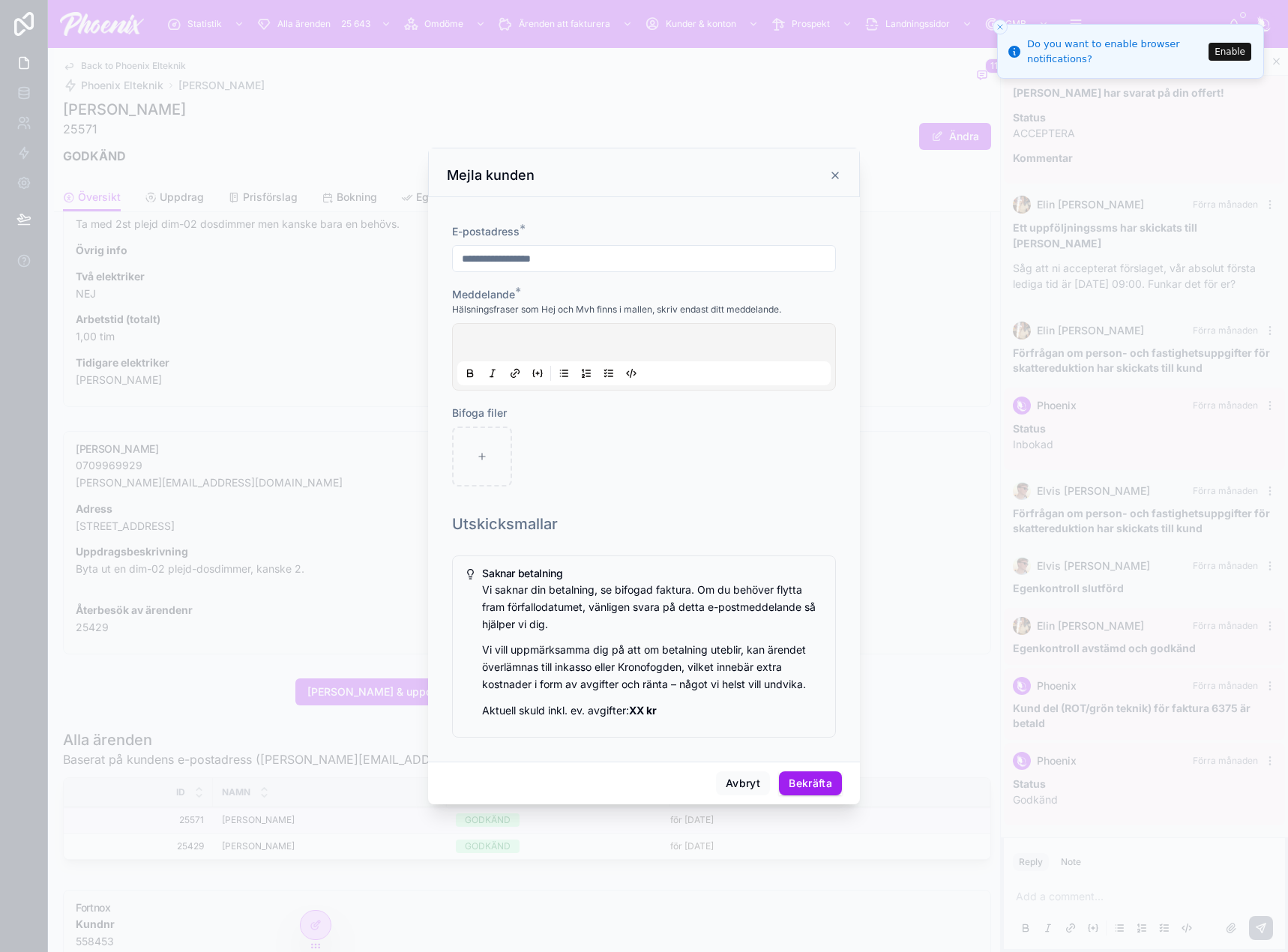
click at [509, 346] on div at bounding box center [644, 356] width 373 height 57
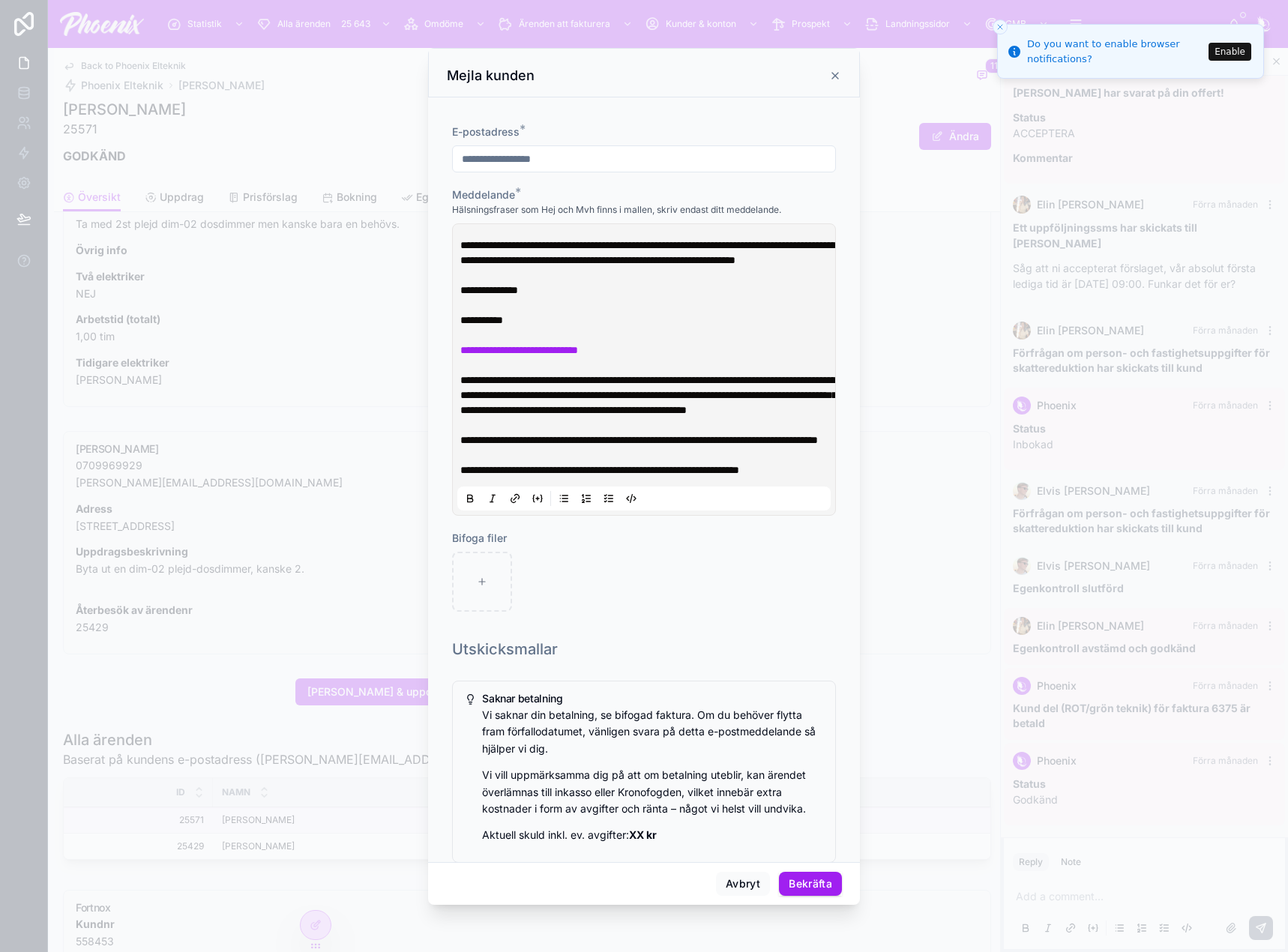
click at [509, 343] on p at bounding box center [647, 335] width 373 height 15
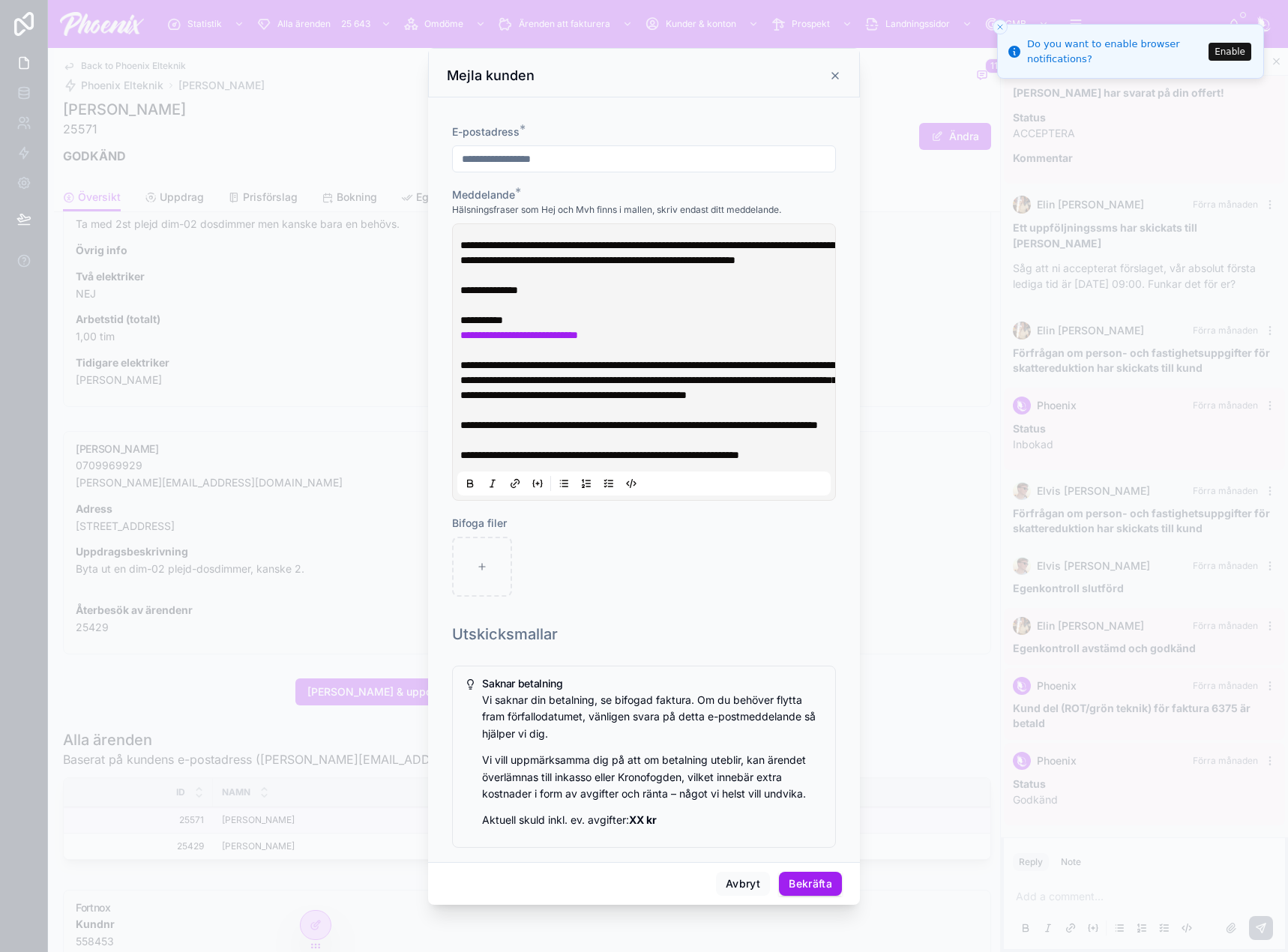
click at [487, 313] on p at bounding box center [647, 305] width 373 height 15
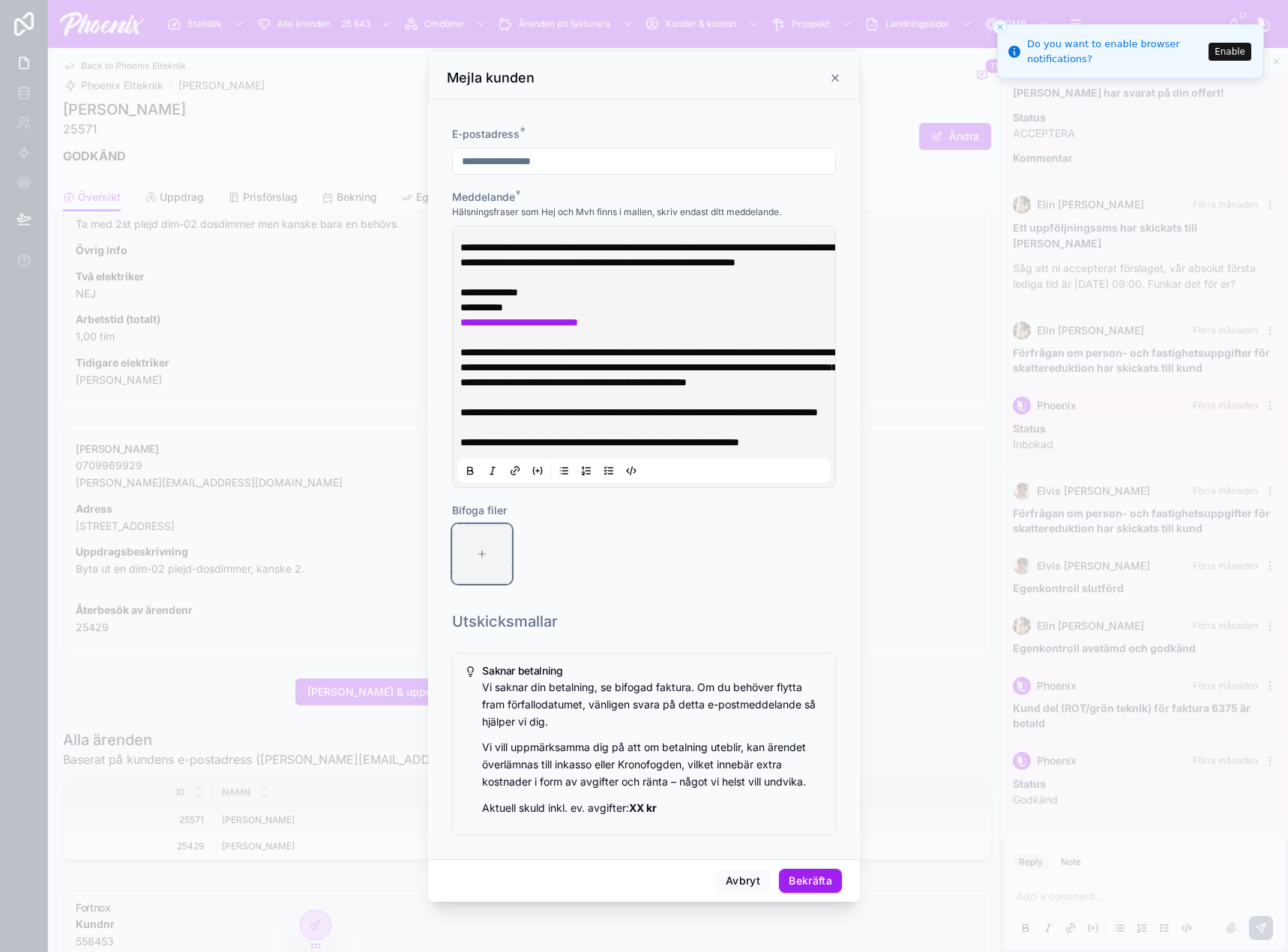
click at [467, 582] on div at bounding box center [482, 554] width 60 height 60
type input "**********"
click at [567, 584] on div at bounding box center [548, 554] width 60 height 60
type input "**********"
click at [814, 888] on button "Bekräfta" at bounding box center [809, 881] width 63 height 24
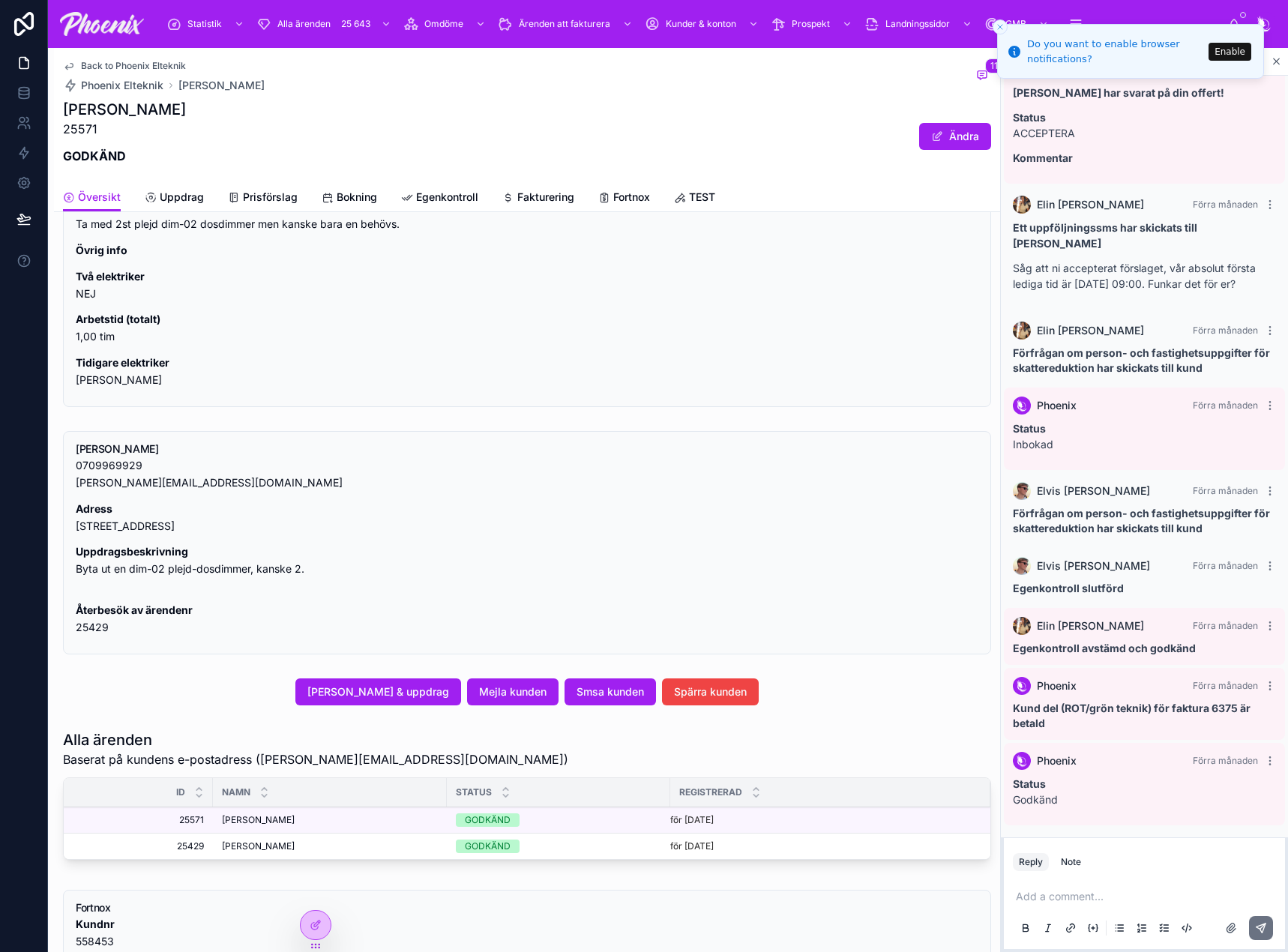
click at [997, 28] on icon "Close toast" at bounding box center [1000, 27] width 9 height 9
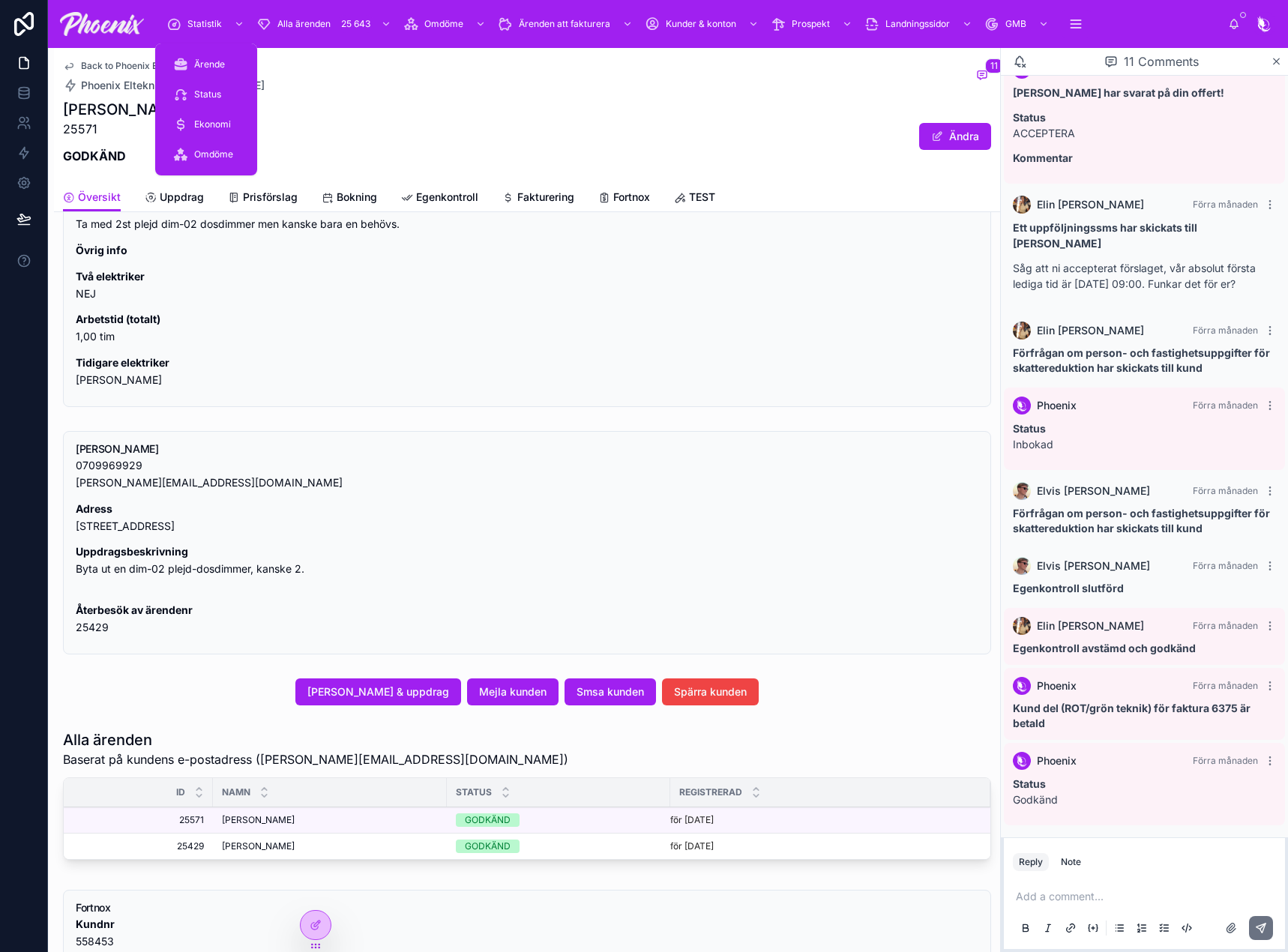
click at [215, 19] on span "Statistik" at bounding box center [204, 24] width 35 height 12
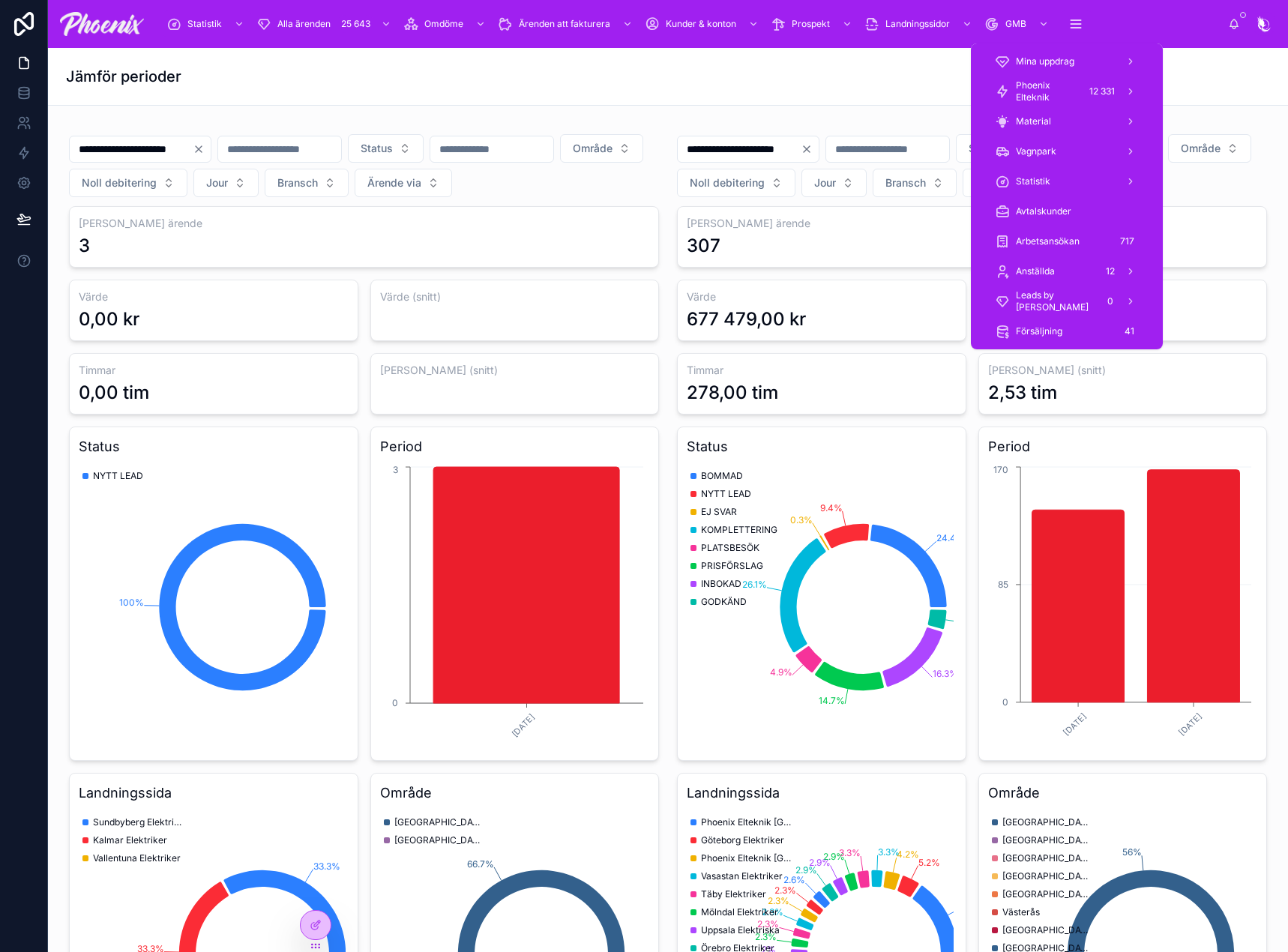
click at [1049, 102] on span "Phoenix Elteknik" at bounding box center [1047, 92] width 63 height 24
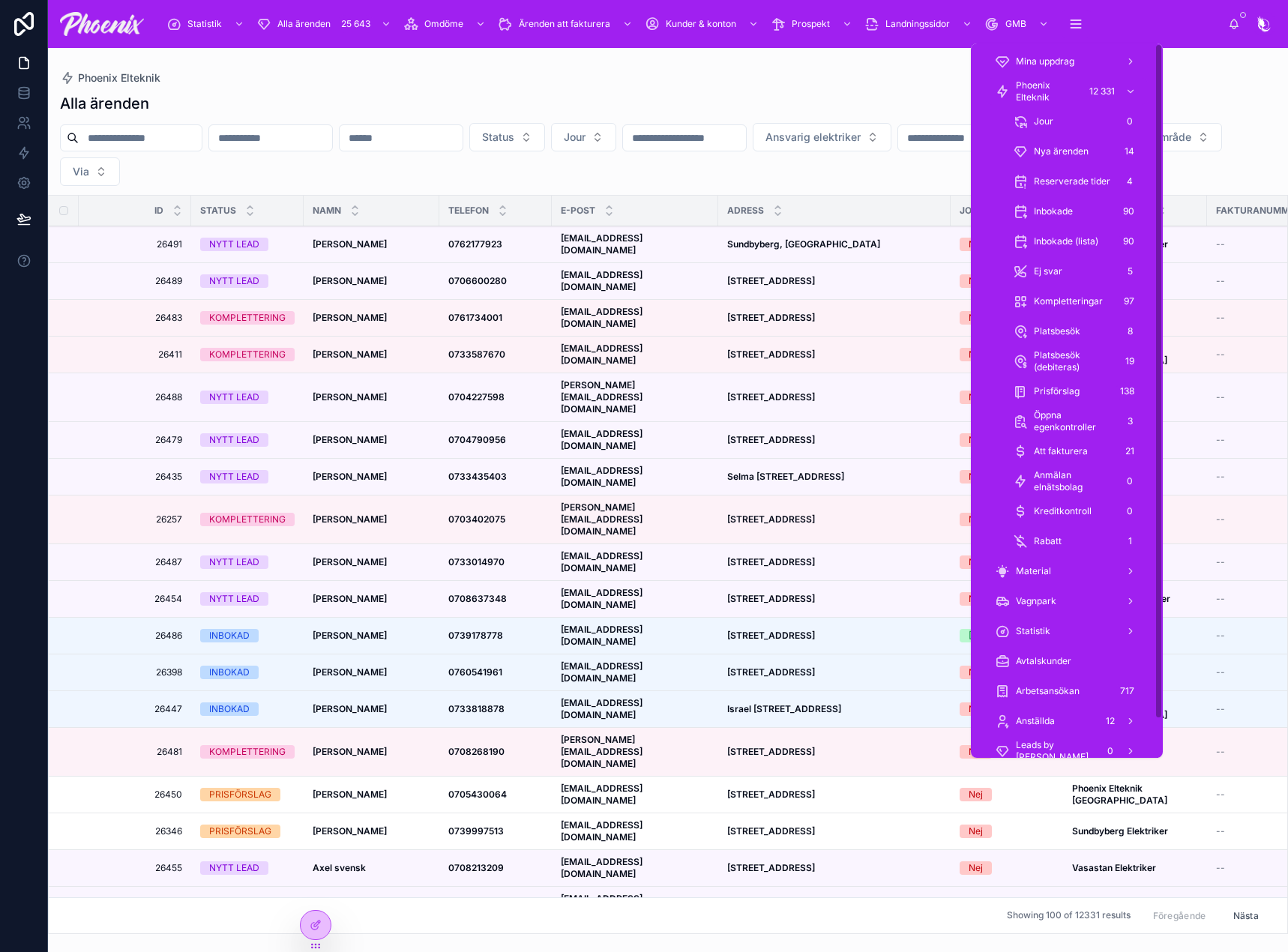
click at [101, 143] on input "text" at bounding box center [140, 138] width 123 height 21
paste input "*********"
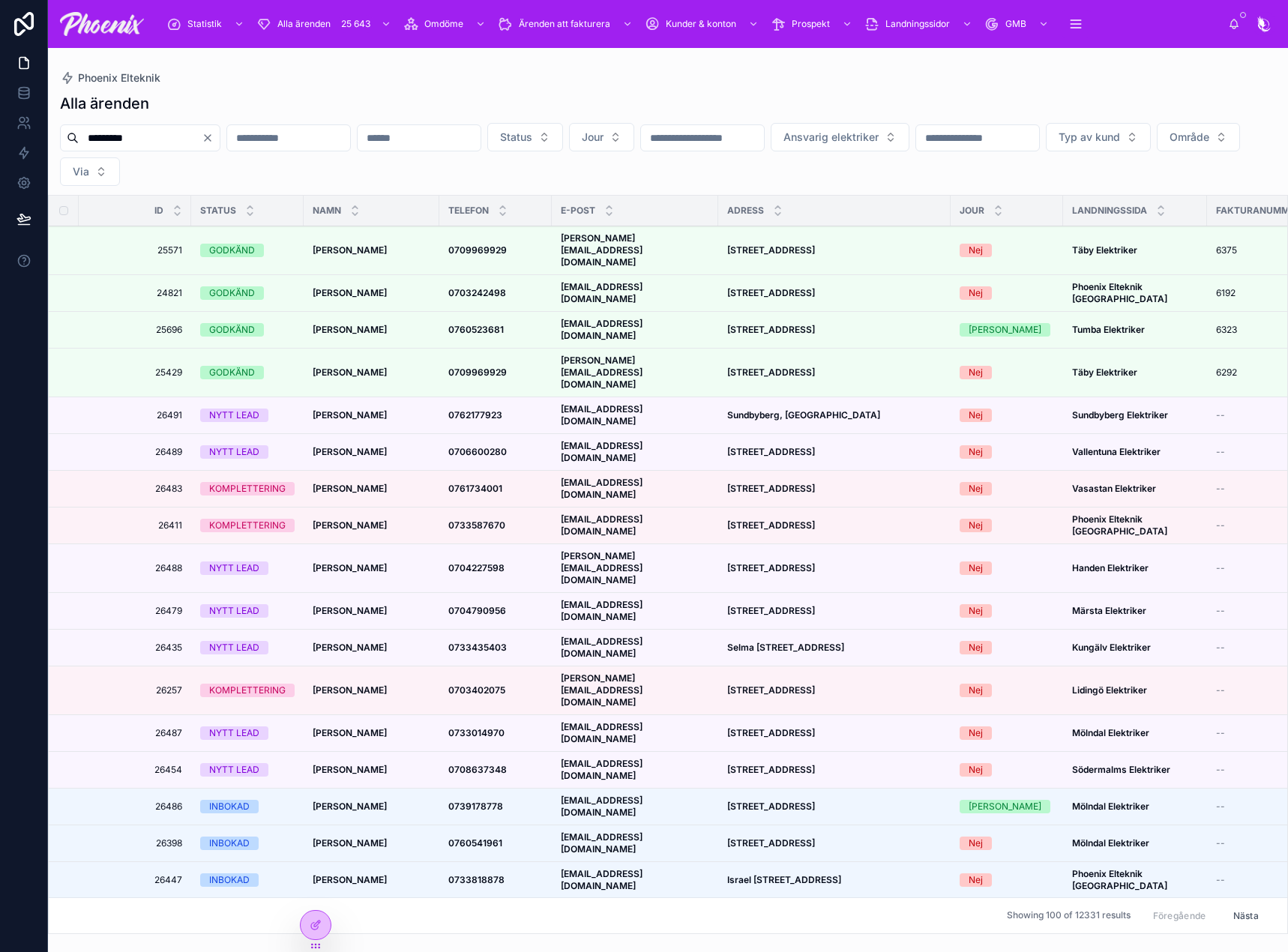
type input "*********"
click at [366, 111] on div "Alla ärenden" at bounding box center [668, 103] width 1216 height 21
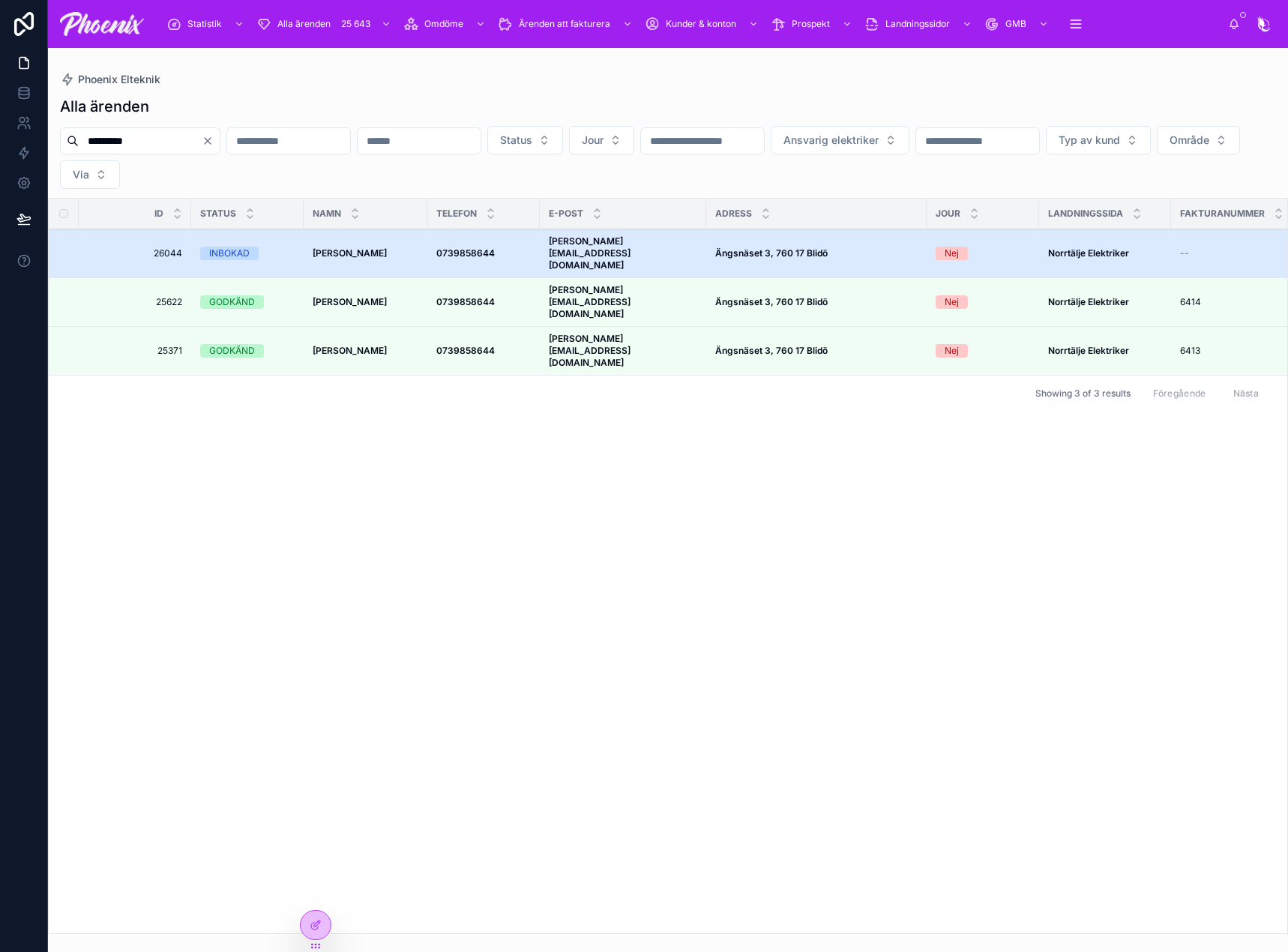
click at [360, 247] on strong "[PERSON_NAME]" at bounding box center [350, 252] width 74 height 11
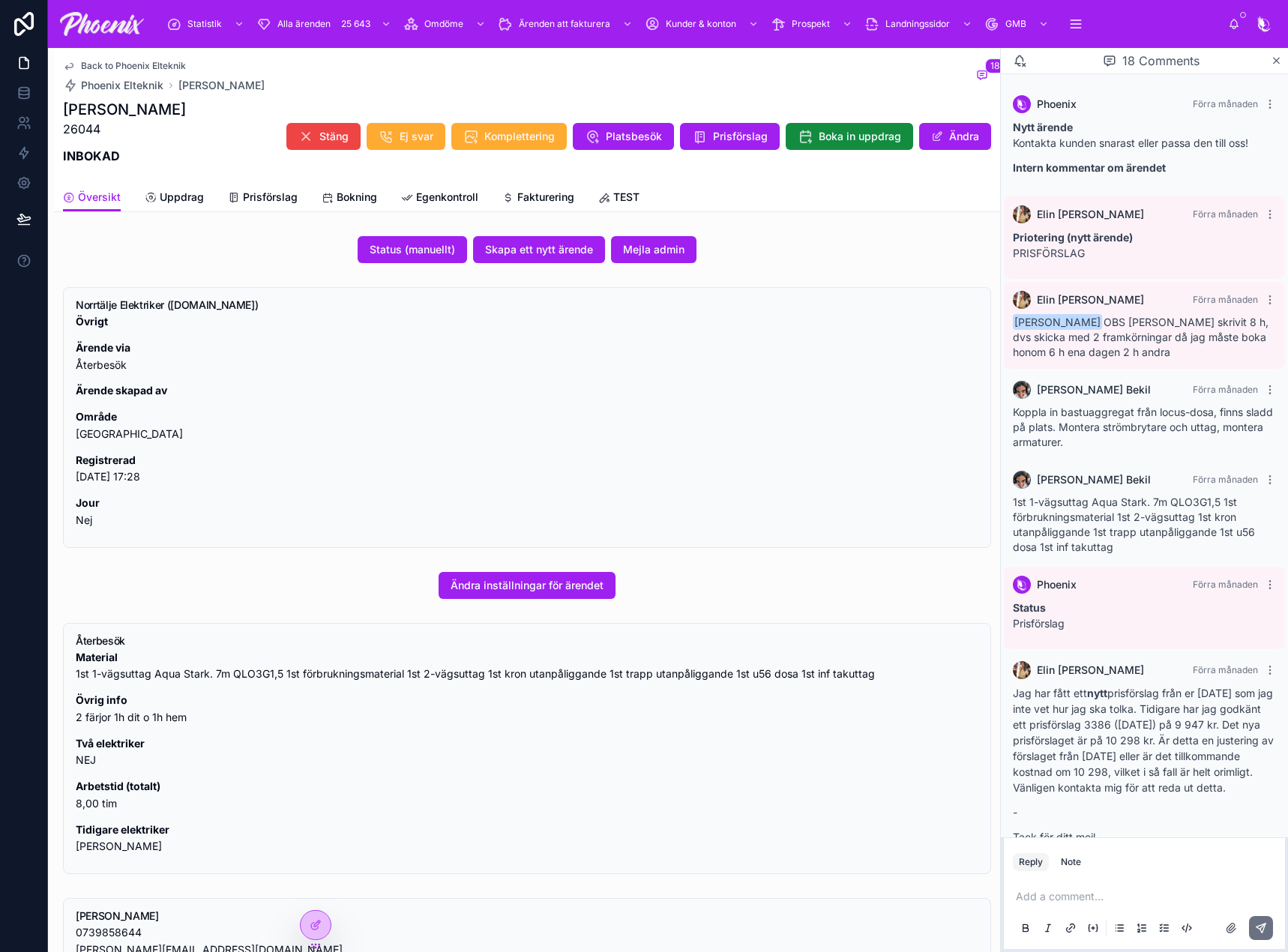
scroll to position [2595, 0]
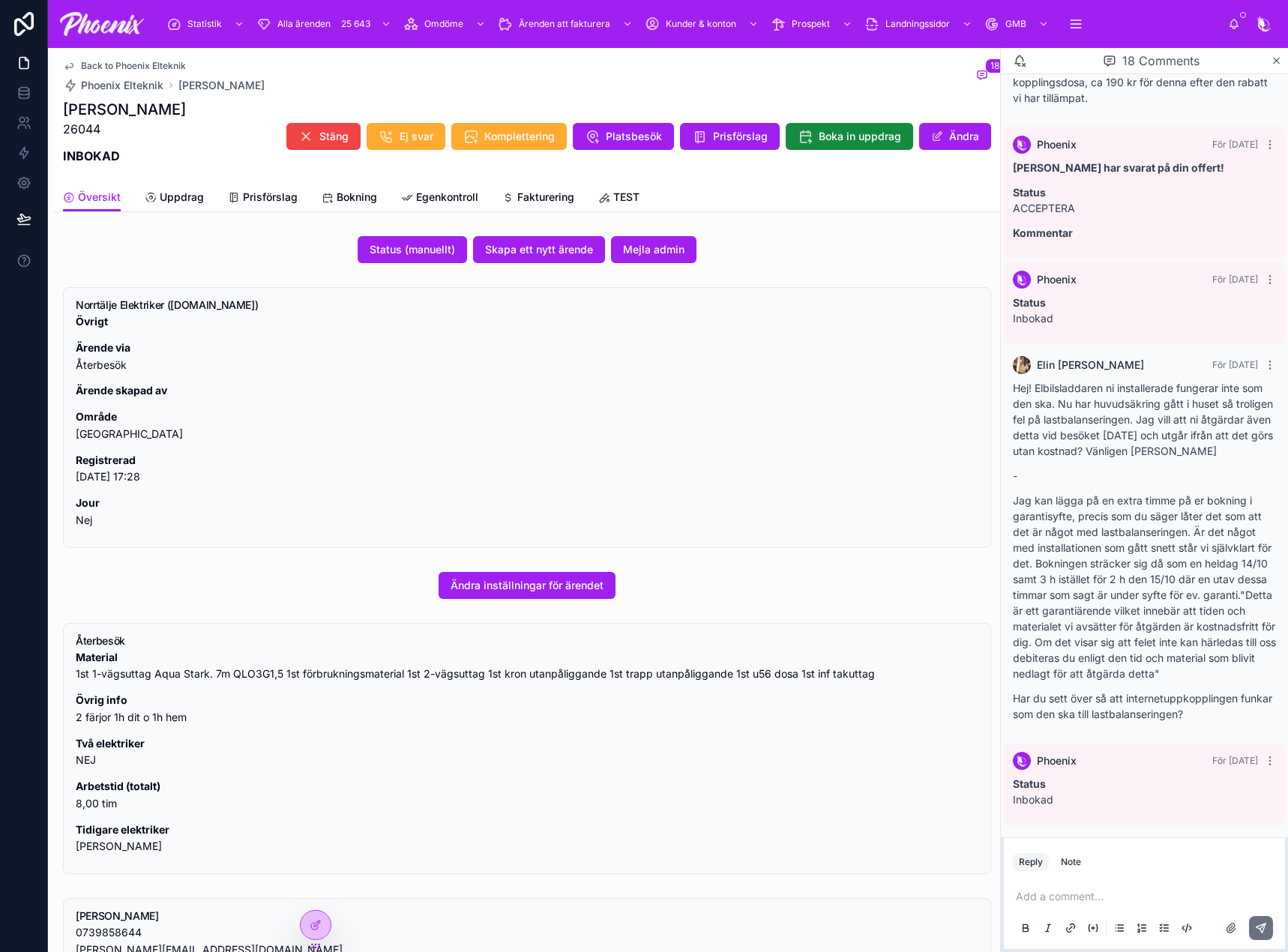
click at [523, 198] on span "Fakturering" at bounding box center [545, 196] width 57 height 15
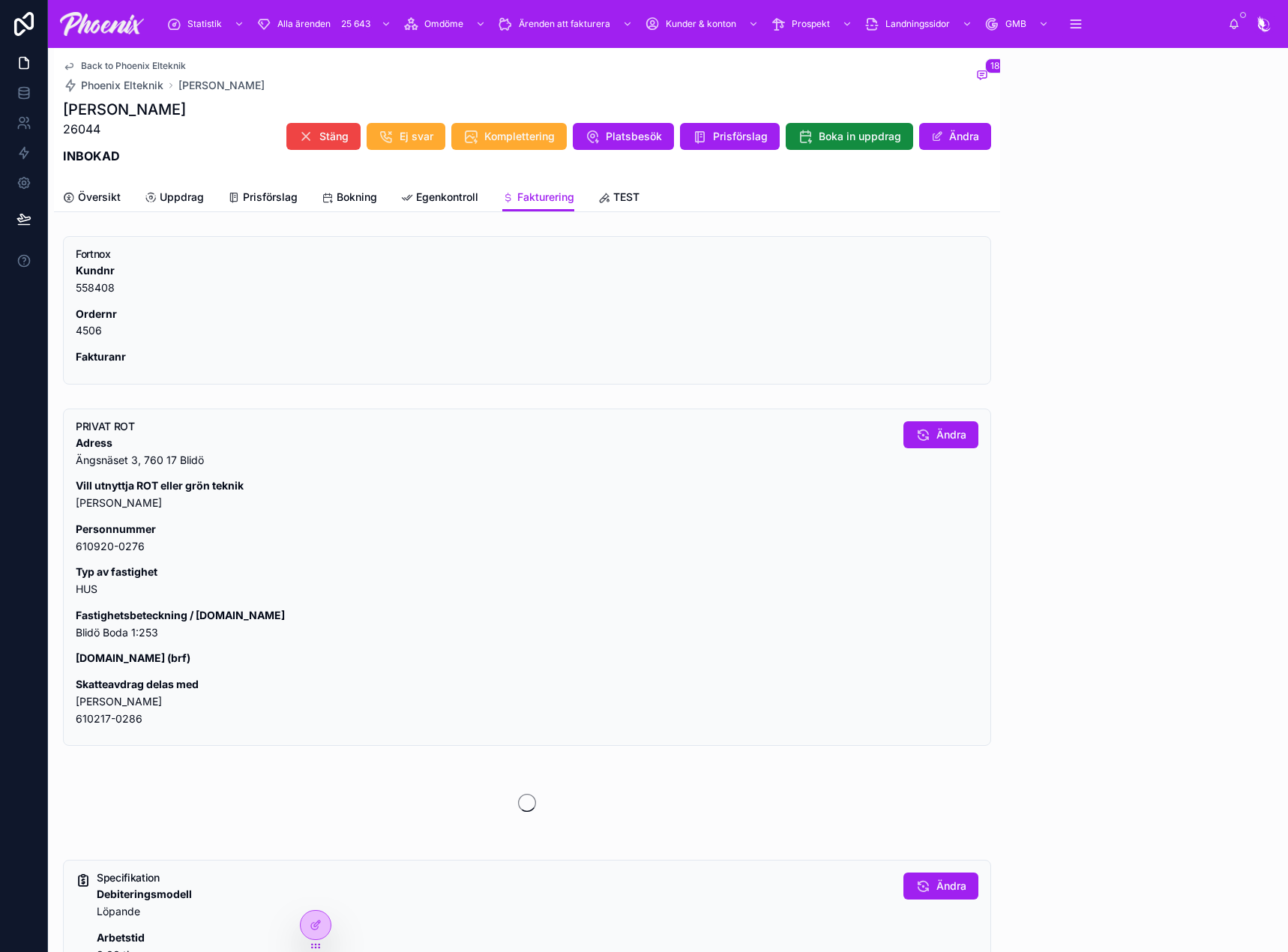
scroll to position [2595, 0]
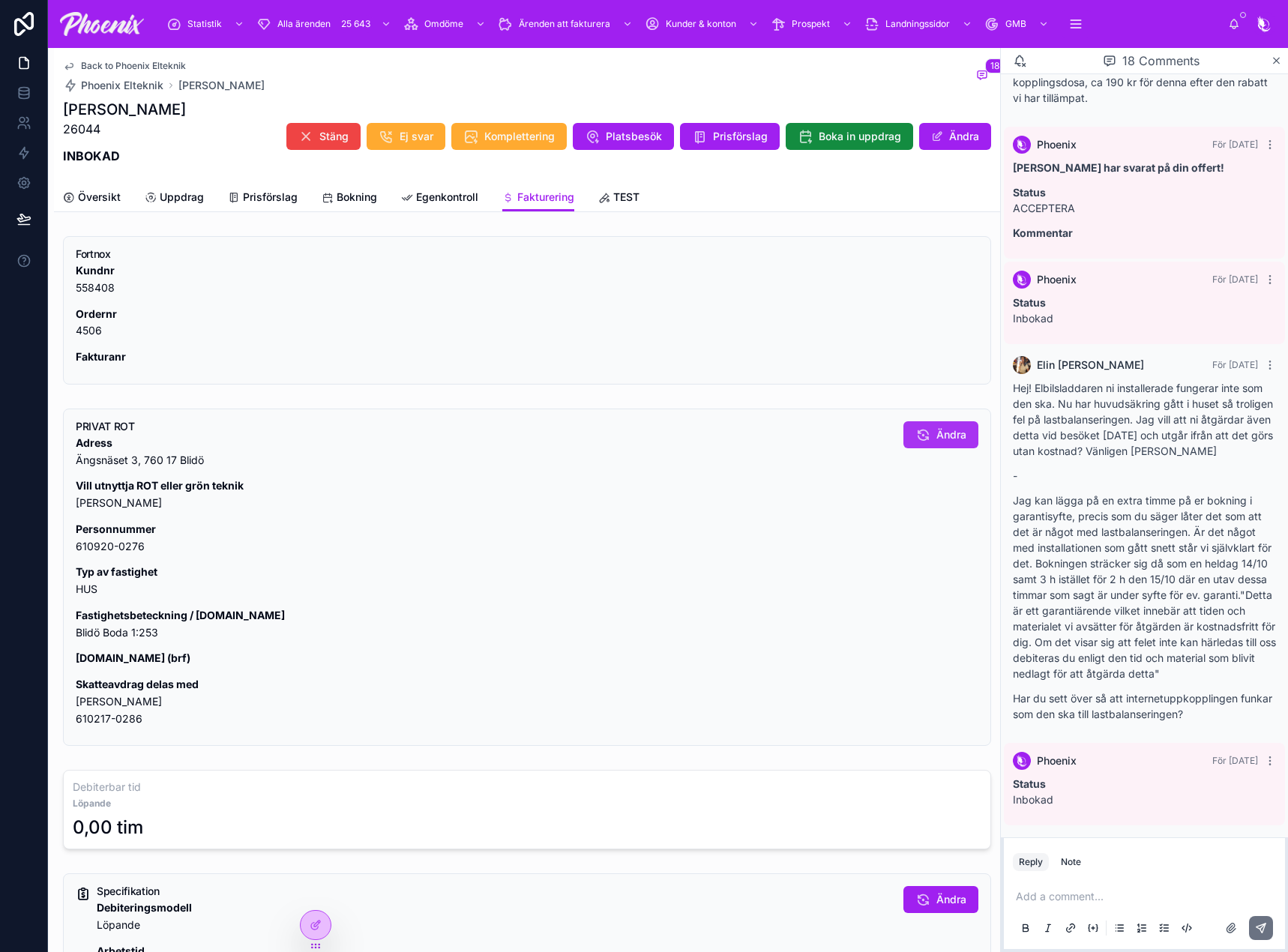
click at [925, 422] on button "Ändra" at bounding box center [940, 435] width 75 height 27
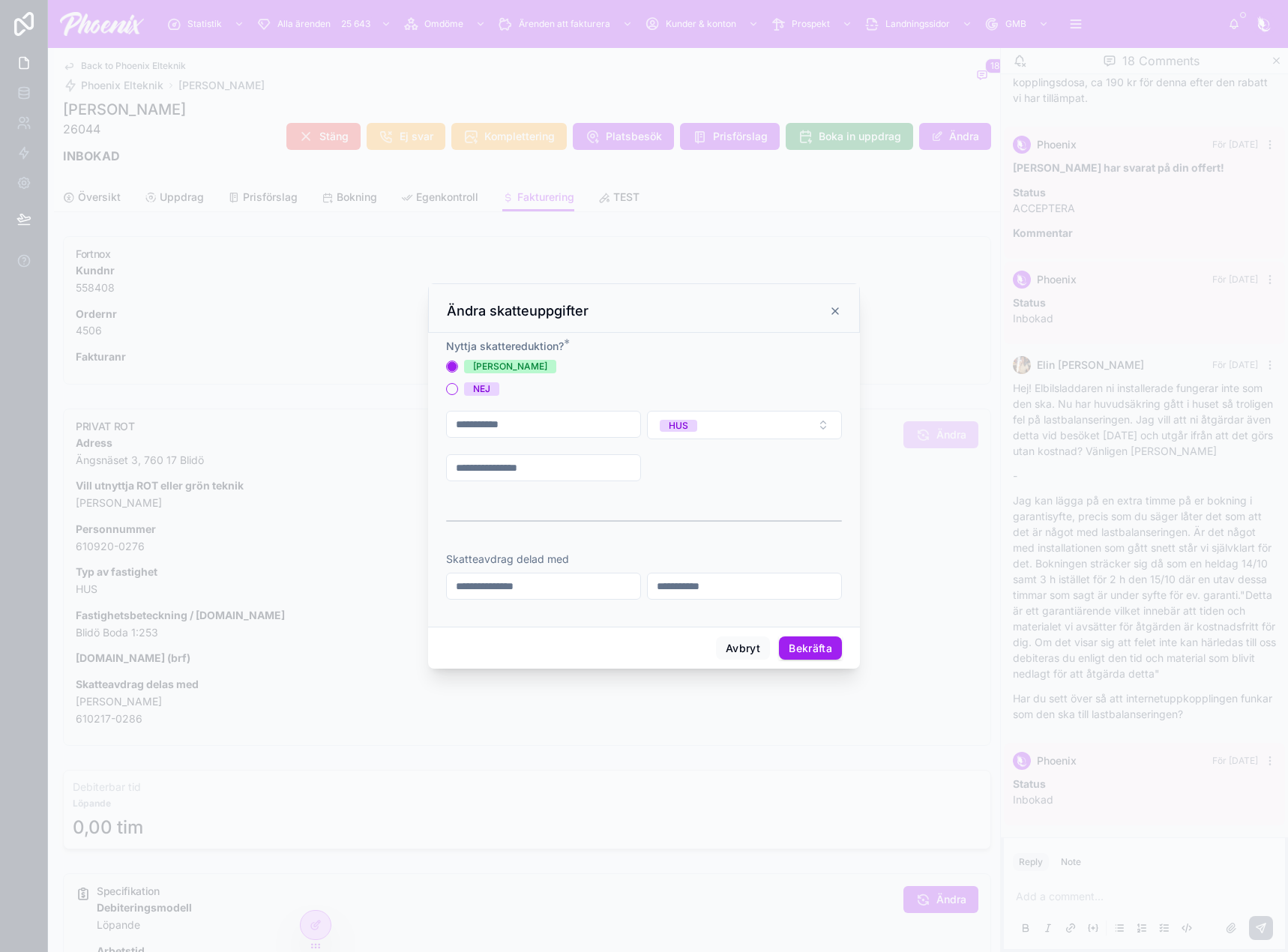
click at [495, 393] on span "NEJ" at bounding box center [481, 390] width 35 height 14
click at [458, 393] on button "NEJ" at bounding box center [452, 389] width 12 height 12
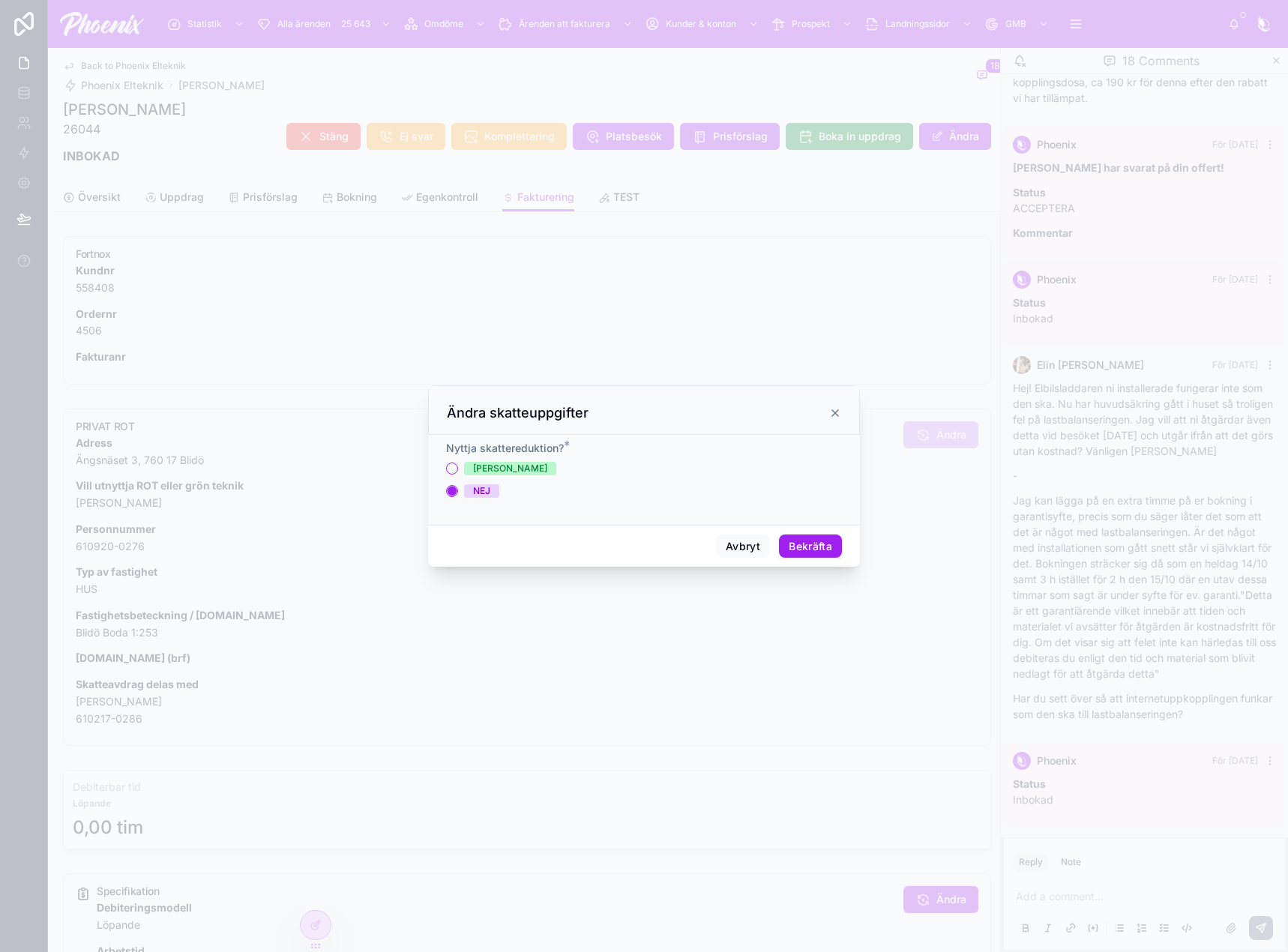
click at [794, 545] on button "Bekräfta" at bounding box center [809, 546] width 63 height 24
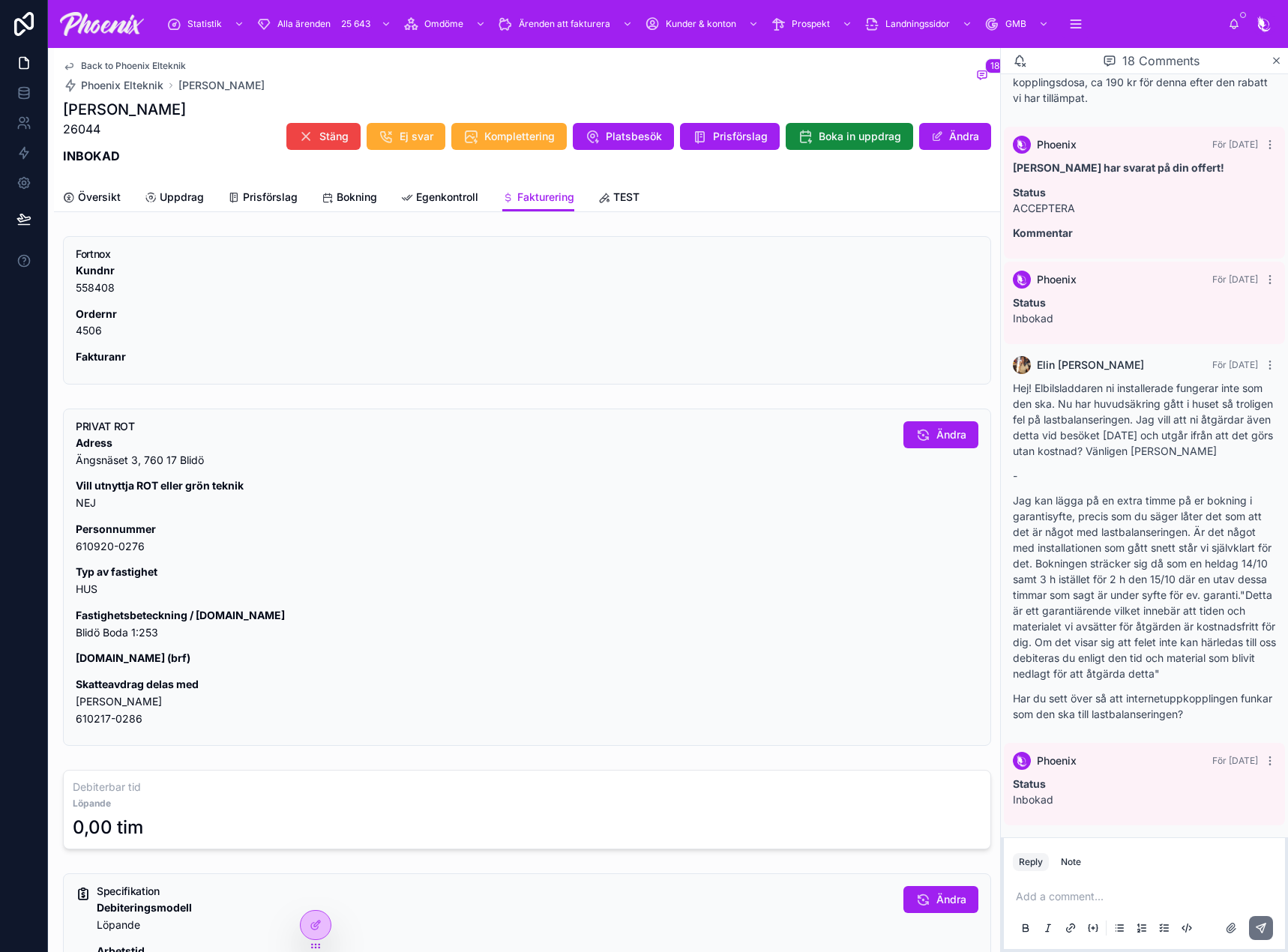
click at [362, 200] on span "Bokning" at bounding box center [357, 196] width 41 height 15
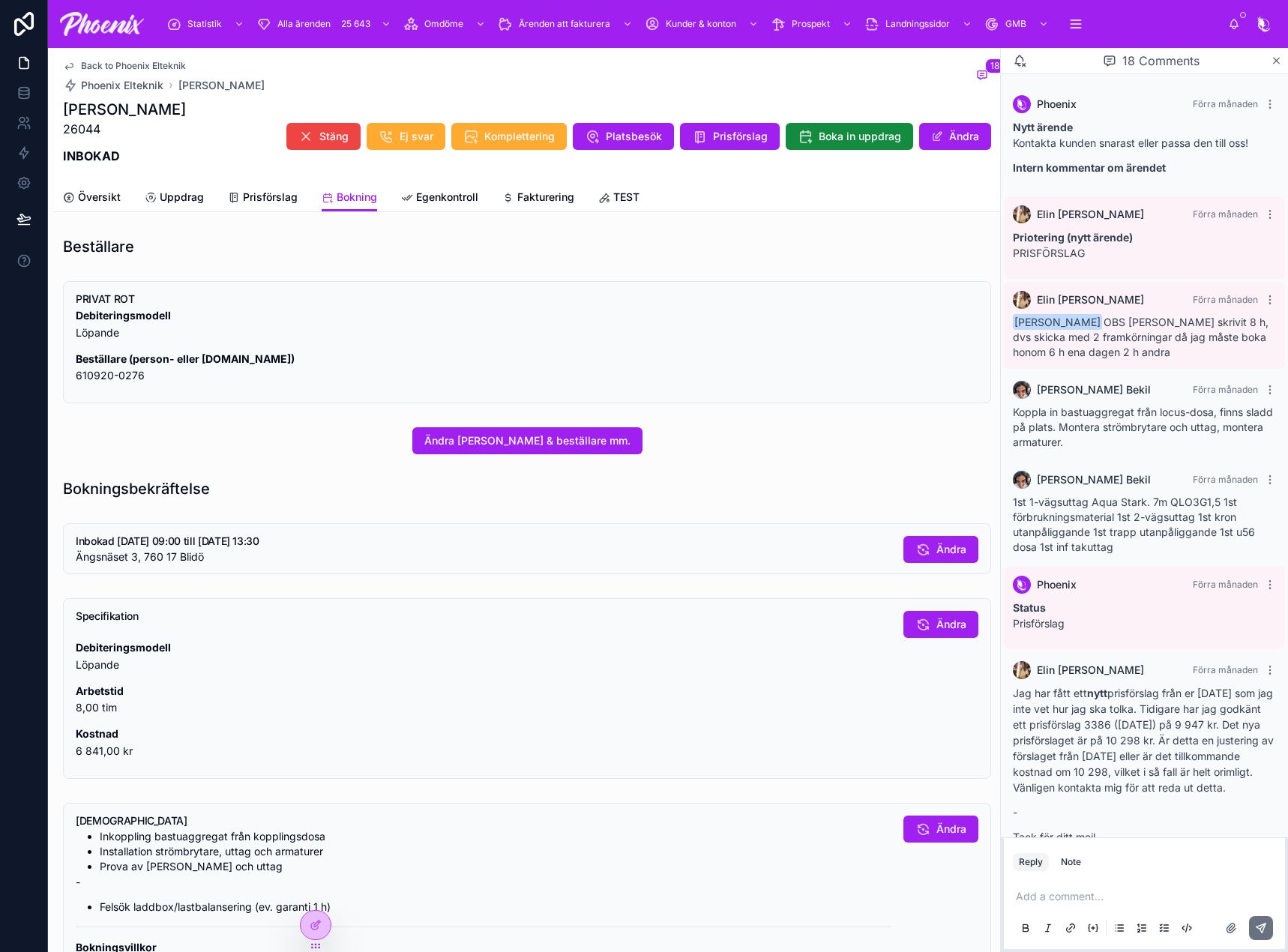
scroll to position [2595, 0]
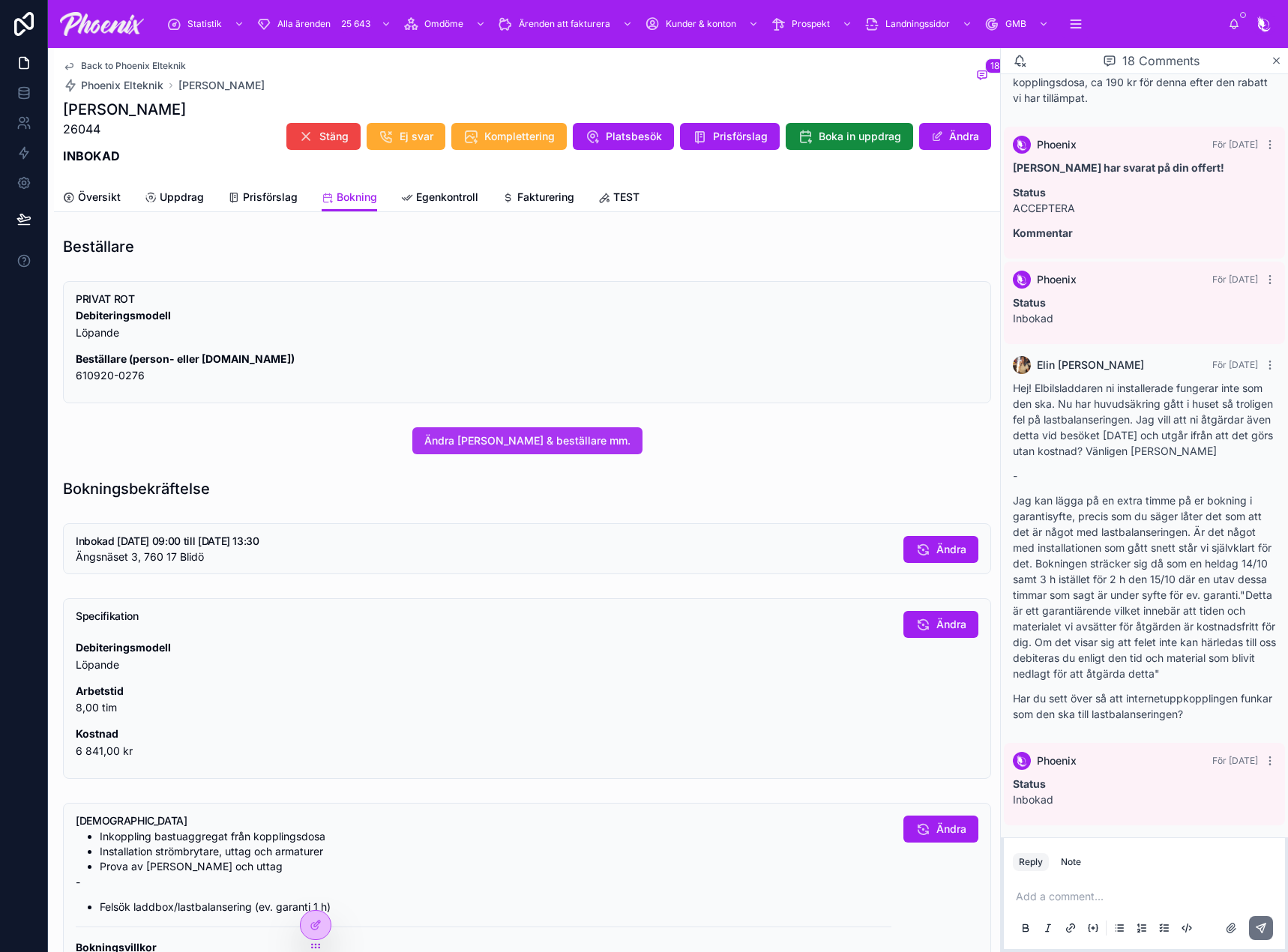
click at [580, 434] on span "Ändra [PERSON_NAME] & beställare mm." at bounding box center [527, 441] width 206 height 15
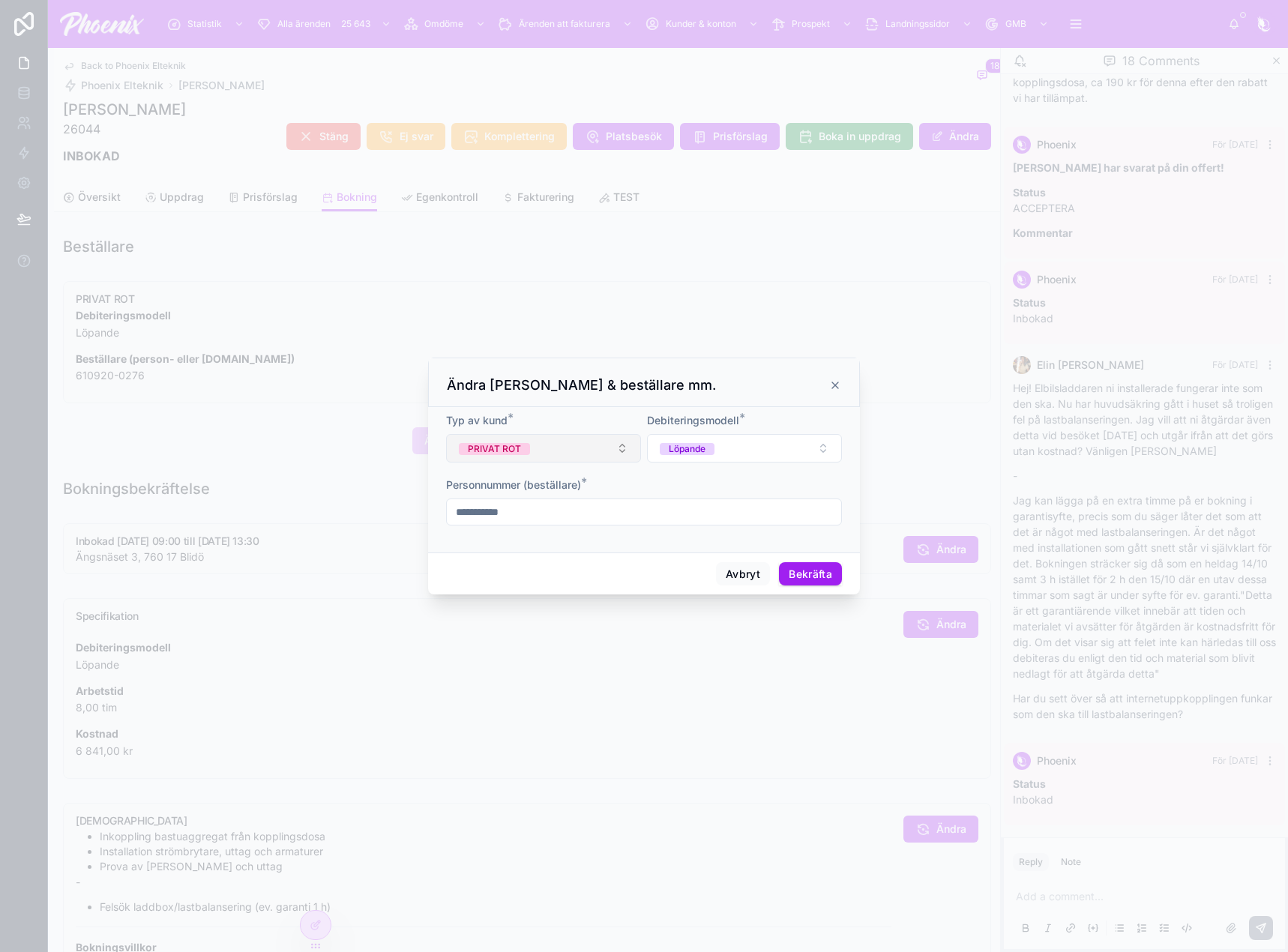
click at [536, 446] on button "PRIVAT ROT" at bounding box center [543, 448] width 195 height 29
drag, startPoint x: 531, startPoint y: 514, endPoint x: 531, endPoint y: 522, distance: 8.0
click at [531, 522] on div "PRIVAT ROT PRIVAT EJ ROT GRÖN TEKNIK FÖRETAG" at bounding box center [543, 539] width 208 height 84
drag, startPoint x: 531, startPoint y: 522, endPoint x: 557, endPoint y: 532, distance: 27.9
click at [533, 524] on div "PRIVAT EJ ROT" at bounding box center [543, 528] width 208 height 21
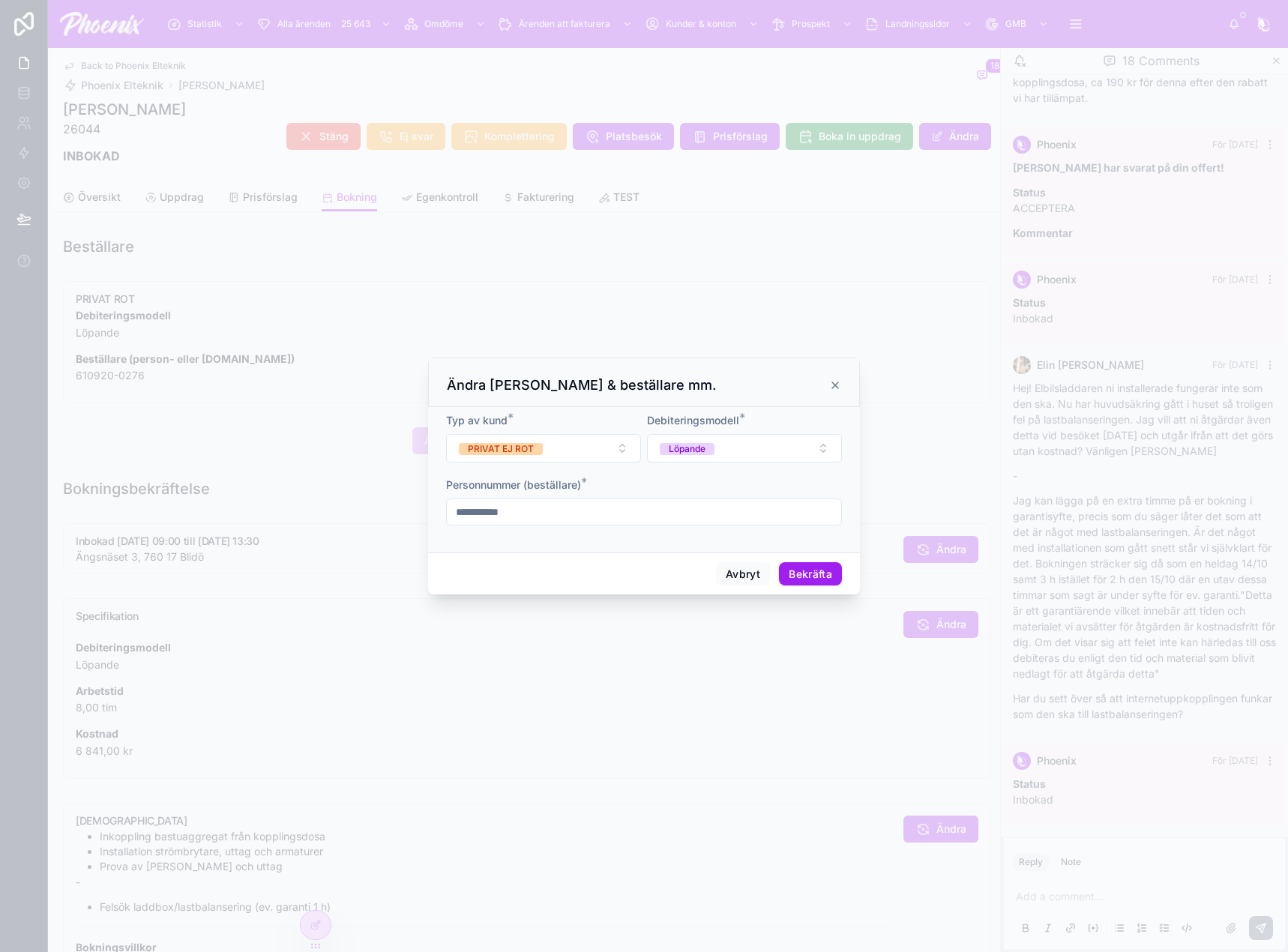
drag, startPoint x: 826, startPoint y: 577, endPoint x: 832, endPoint y: 564, distance: 14.3
click at [826, 576] on button "Bekräfta" at bounding box center [809, 574] width 63 height 24
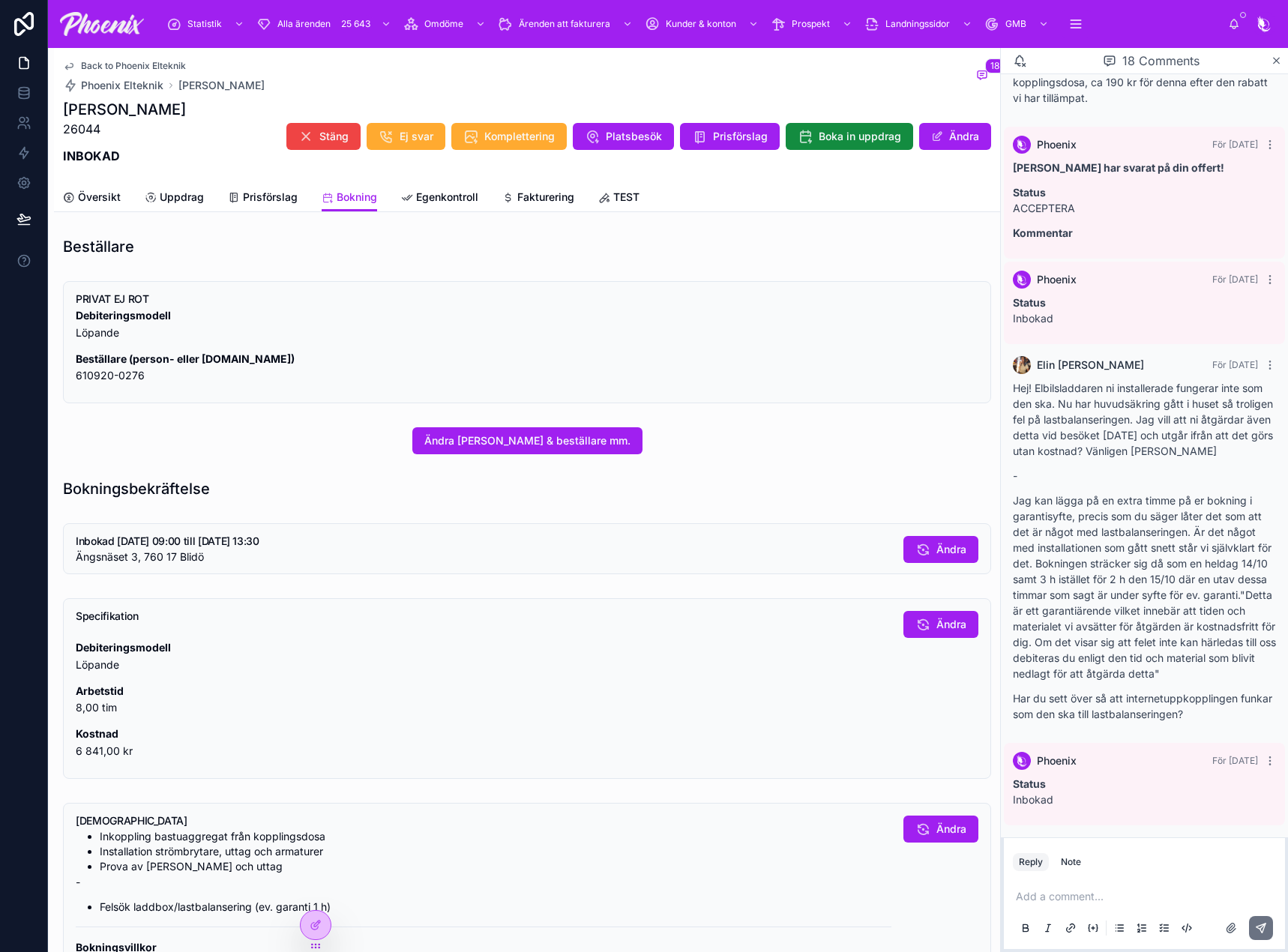
click at [1121, 896] on div "Add a comment..." at bounding box center [1144, 911] width 263 height 63
drag, startPoint x: 1090, startPoint y: 901, endPoint x: 1099, endPoint y: 898, distance: 9.5
click at [1091, 900] on p at bounding box center [1147, 896] width 263 height 15
click at [1066, 892] on p at bounding box center [1147, 896] width 263 height 15
click at [1062, 857] on div "Note" at bounding box center [1071, 862] width 20 height 12
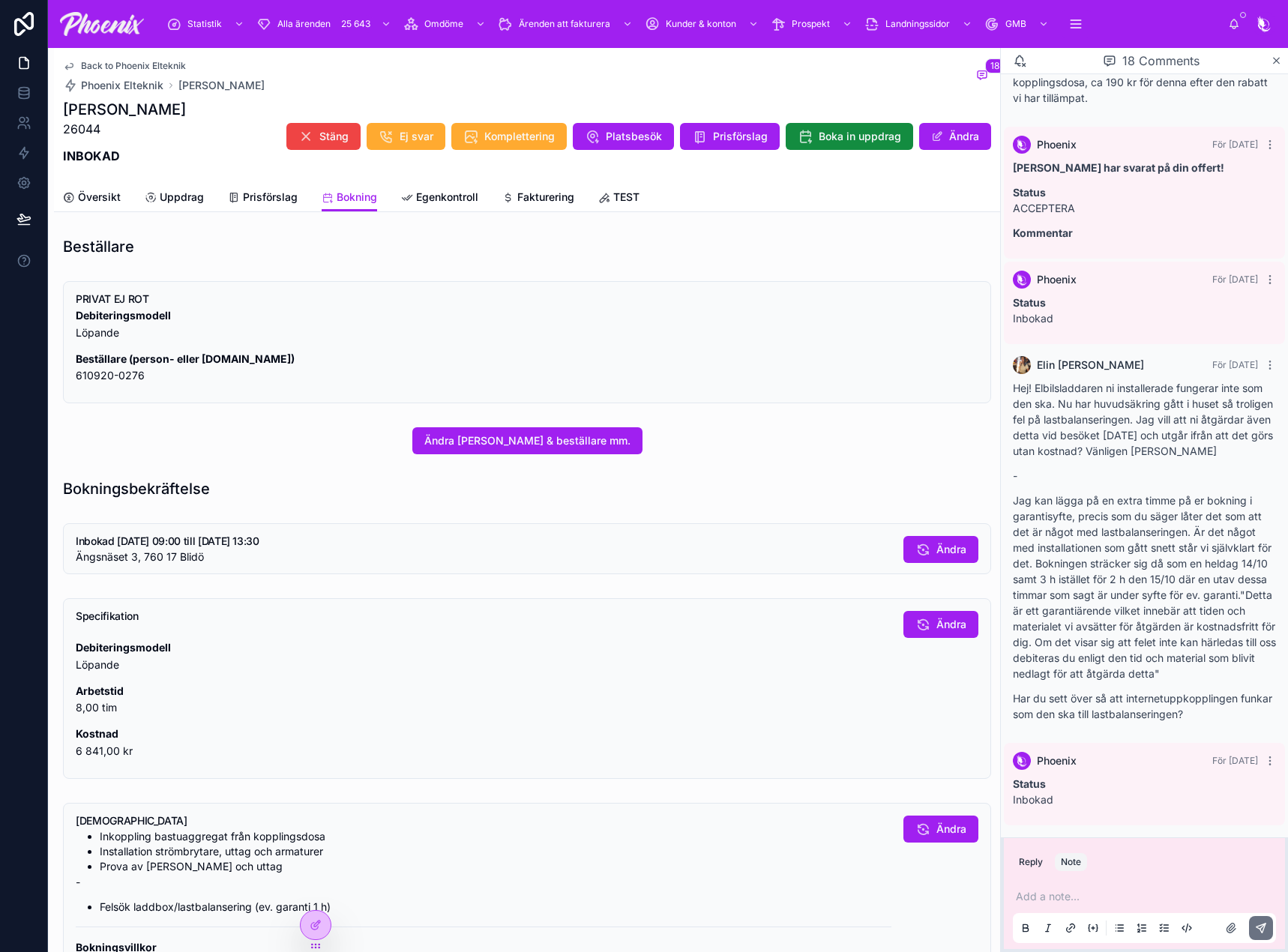
click at [1059, 894] on p at bounding box center [1147, 896] width 263 height 15
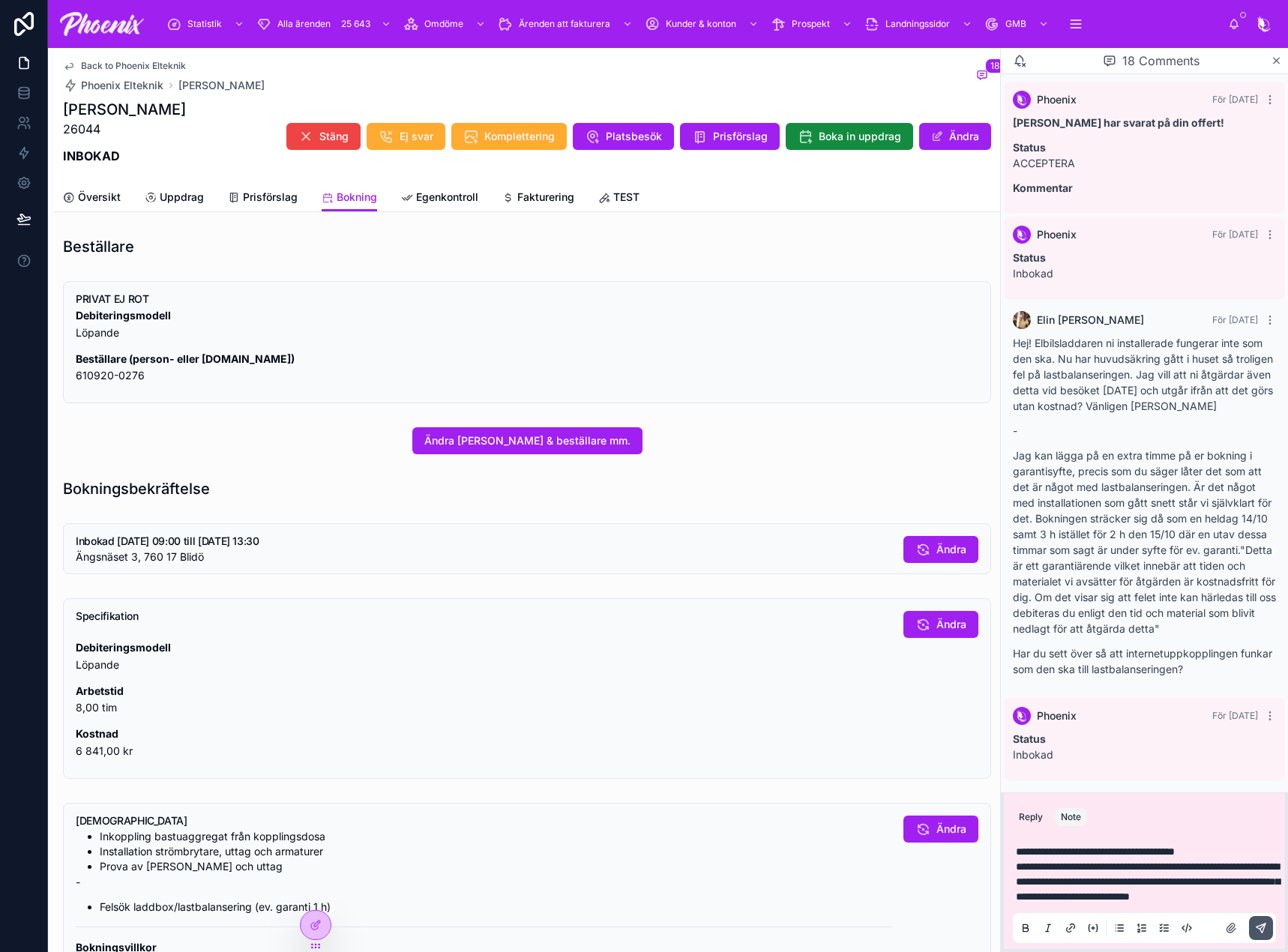
click at [1265, 937] on button at bounding box center [1261, 928] width 24 height 24
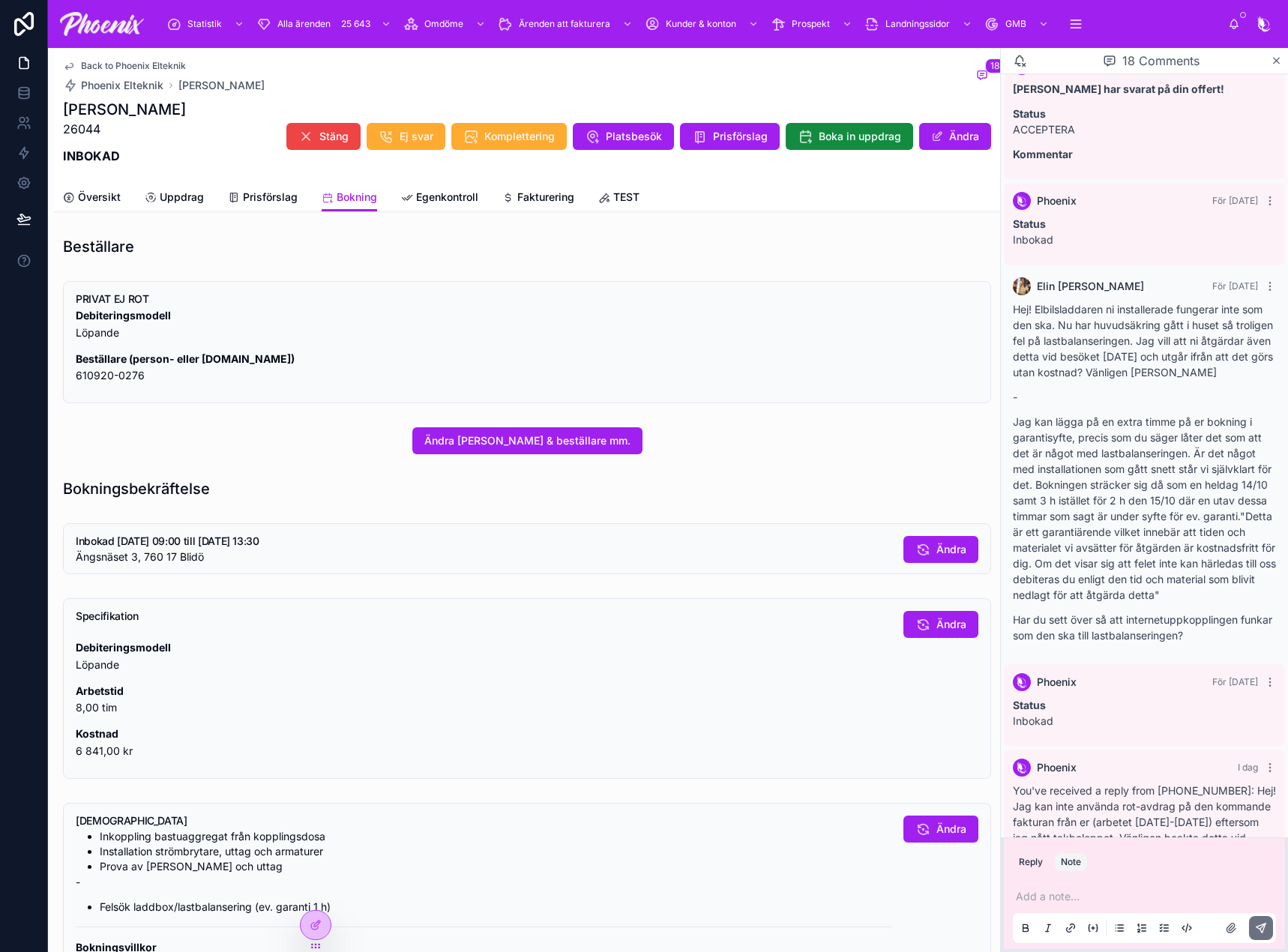
click at [105, 203] on span "Översikt" at bounding box center [99, 196] width 43 height 15
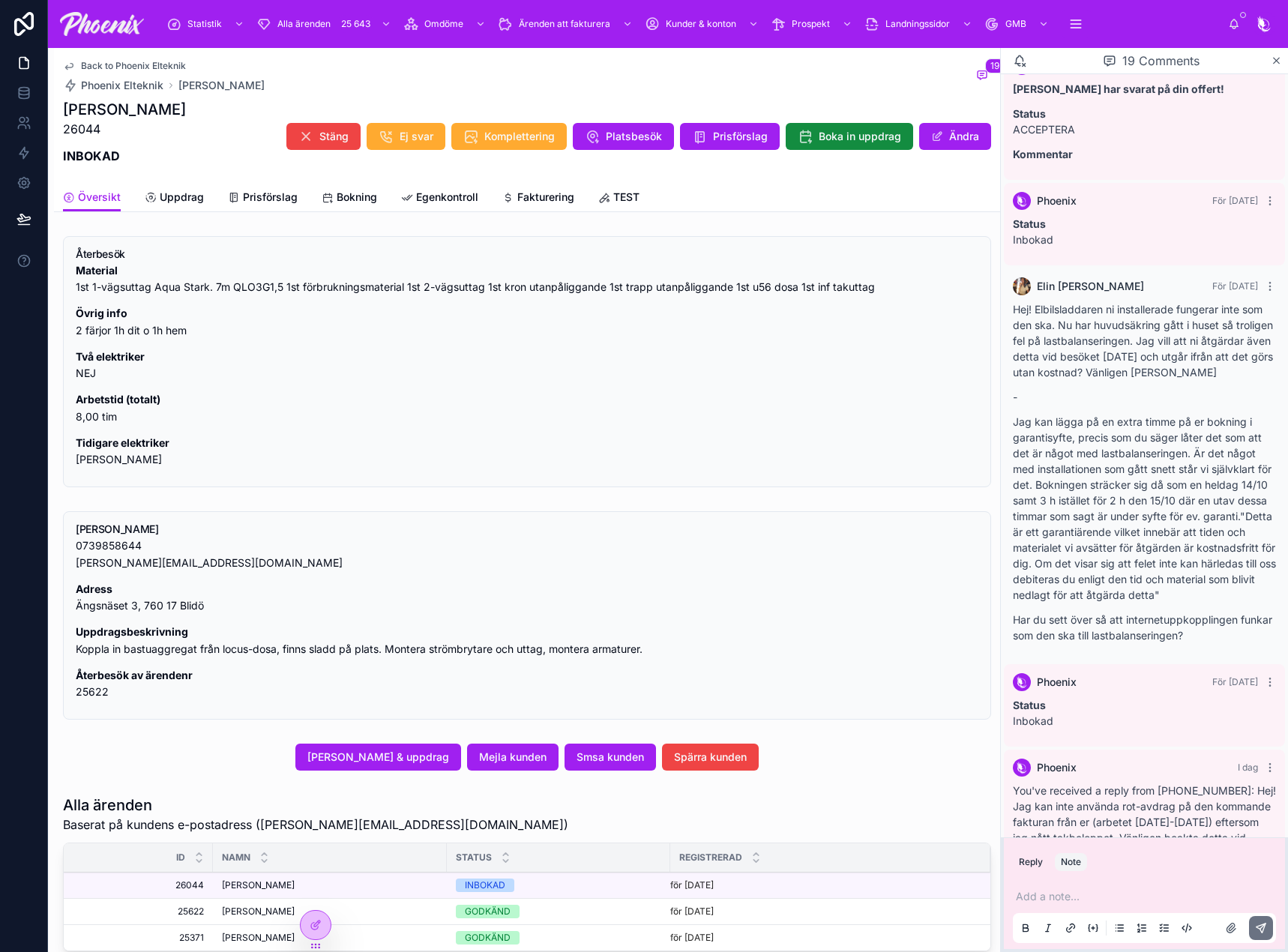
scroll to position [450, 0]
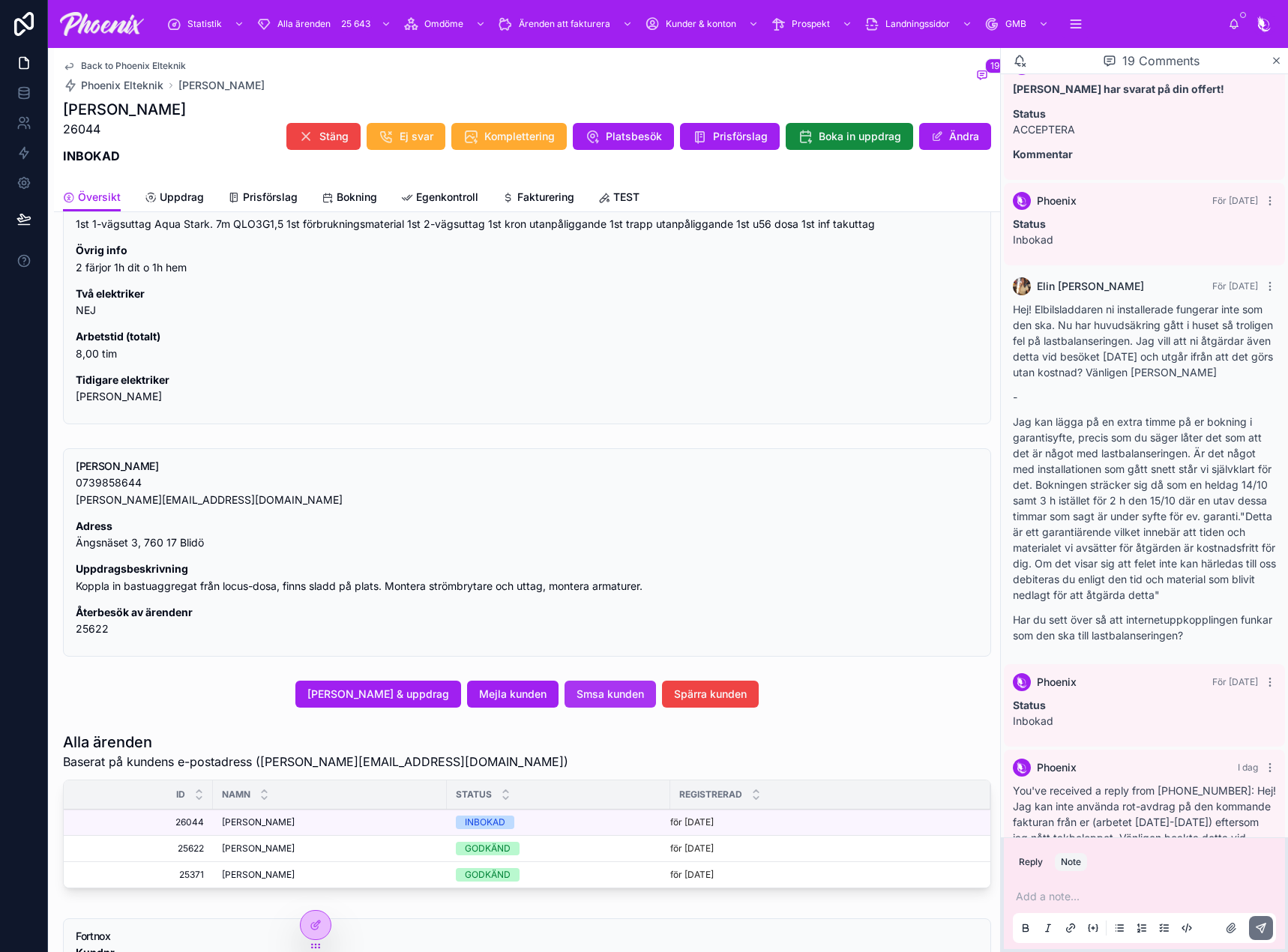
click at [594, 701] on span "Smsa kunden" at bounding box center [610, 694] width 68 height 15
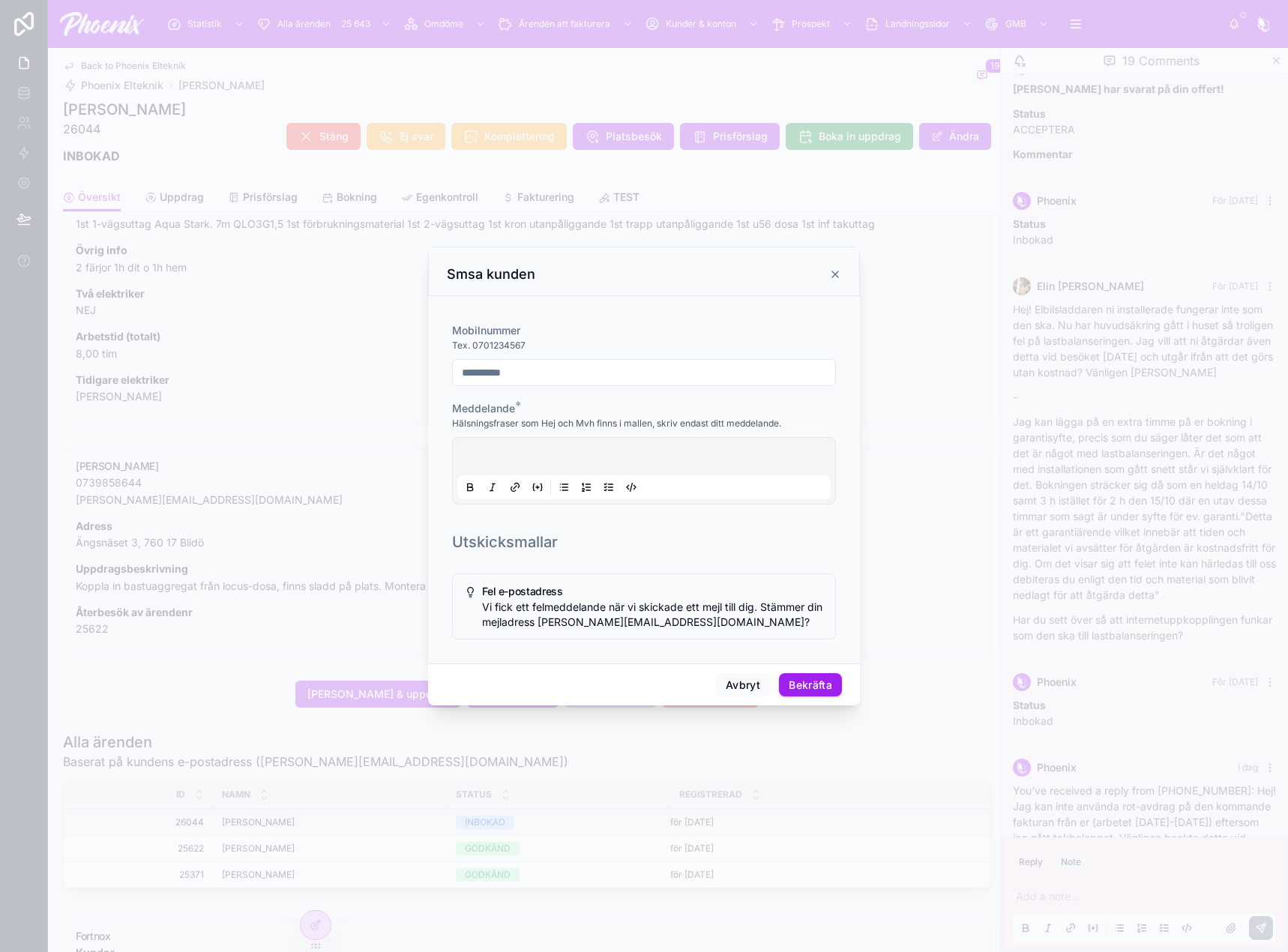
scroll to position [2610, 0]
click at [512, 457] on div at bounding box center [644, 471] width 373 height 57
click at [833, 692] on button "Bekräfta" at bounding box center [809, 685] width 63 height 24
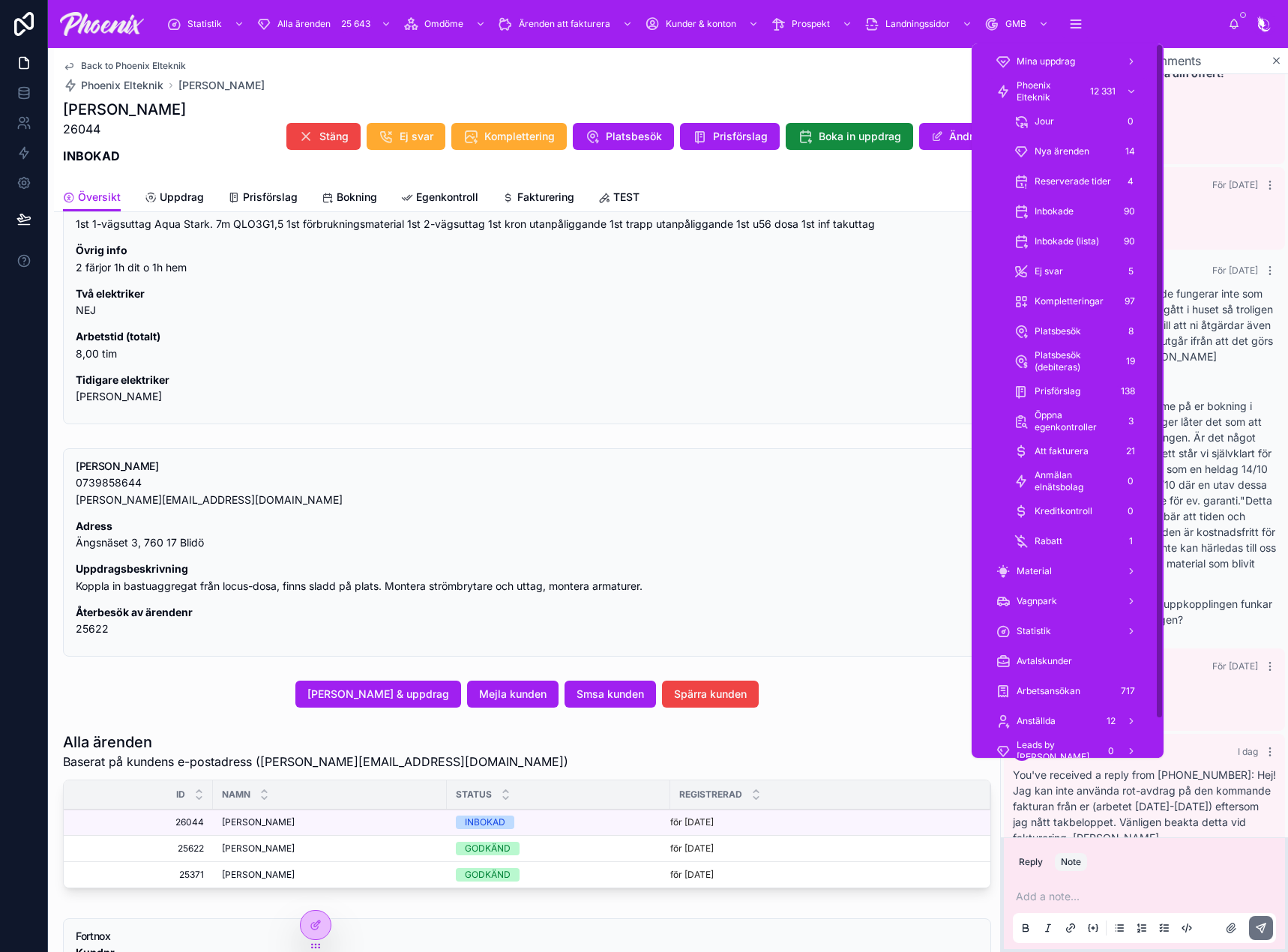
drag, startPoint x: 1050, startPoint y: 95, endPoint x: 1016, endPoint y: 117, distance: 40.5
click at [1050, 95] on span "Phoenix Elteknik" at bounding box center [1048, 92] width 63 height 24
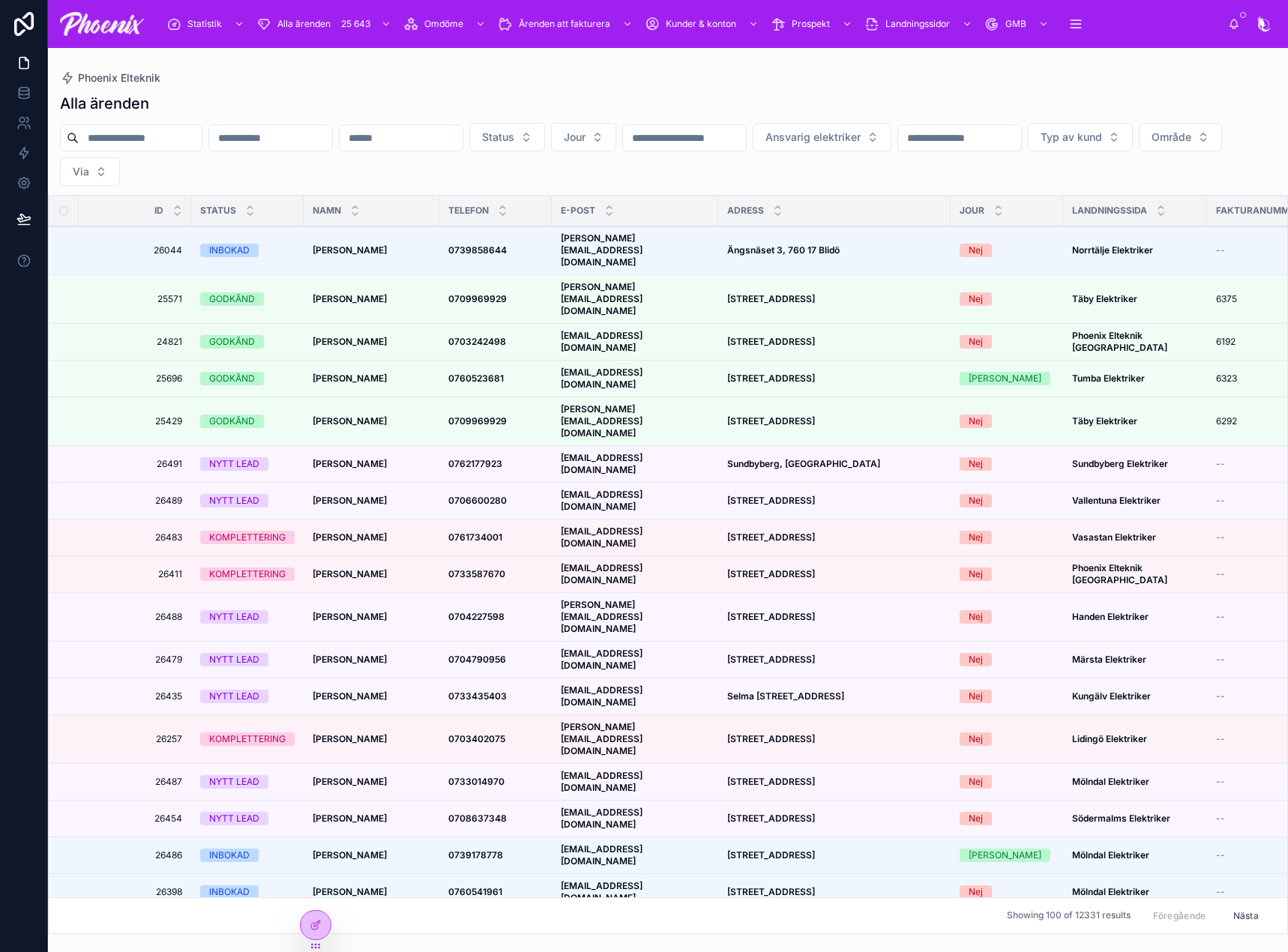
click at [184, 135] on input "text" at bounding box center [140, 138] width 123 height 21
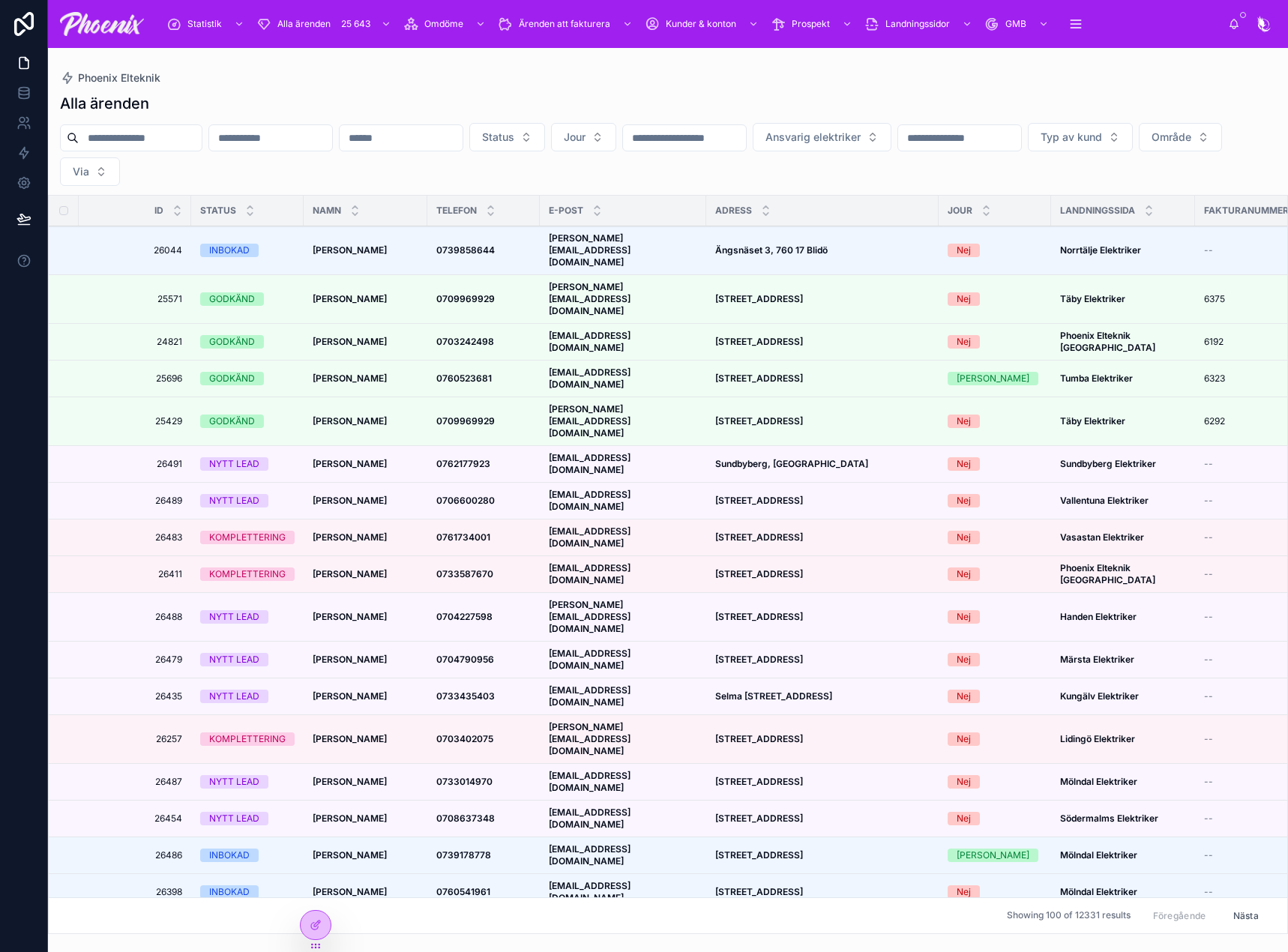
paste input "*****"
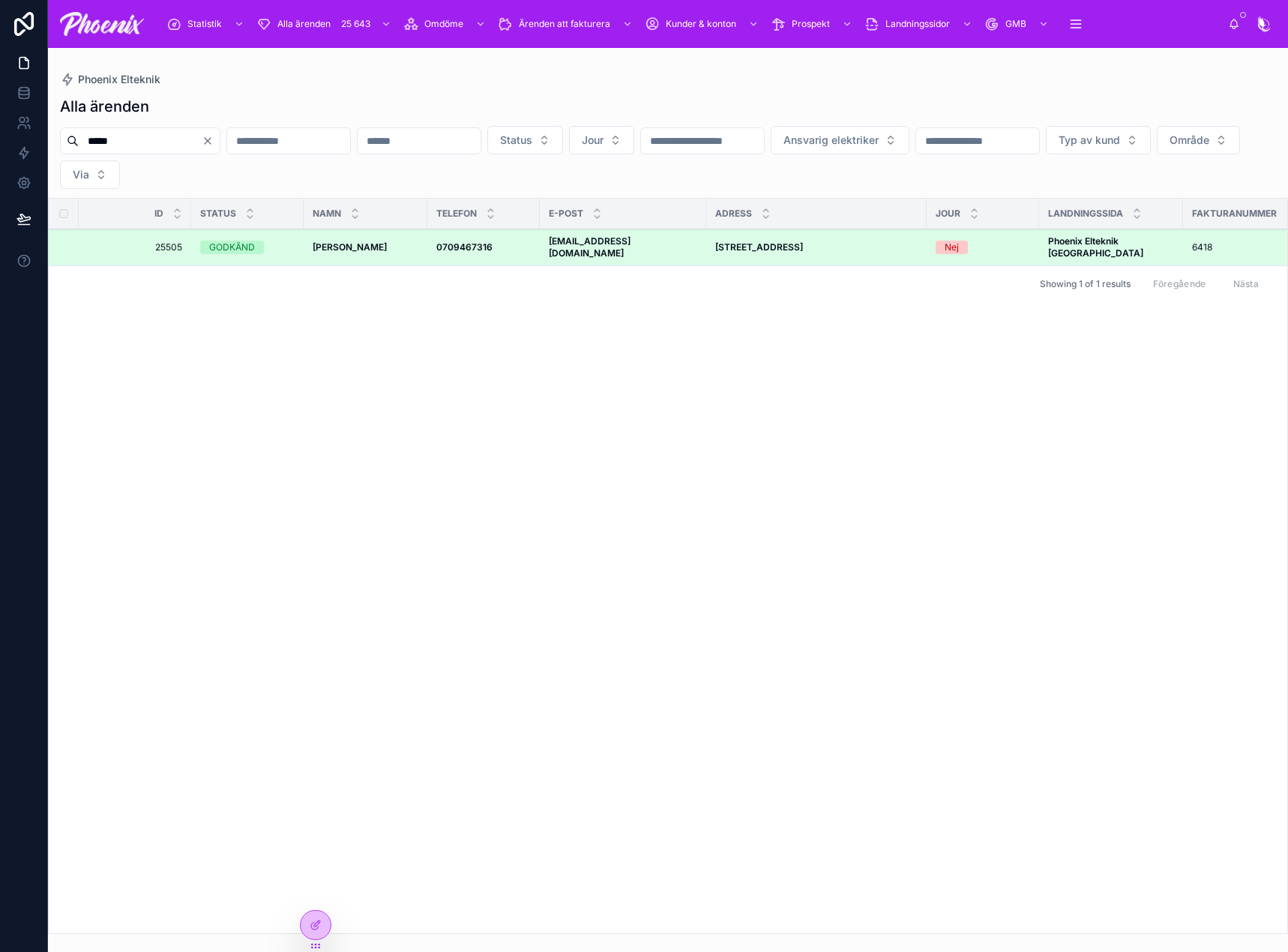
type input "*****"
click at [355, 242] on strong "[PERSON_NAME]" at bounding box center [350, 246] width 74 height 11
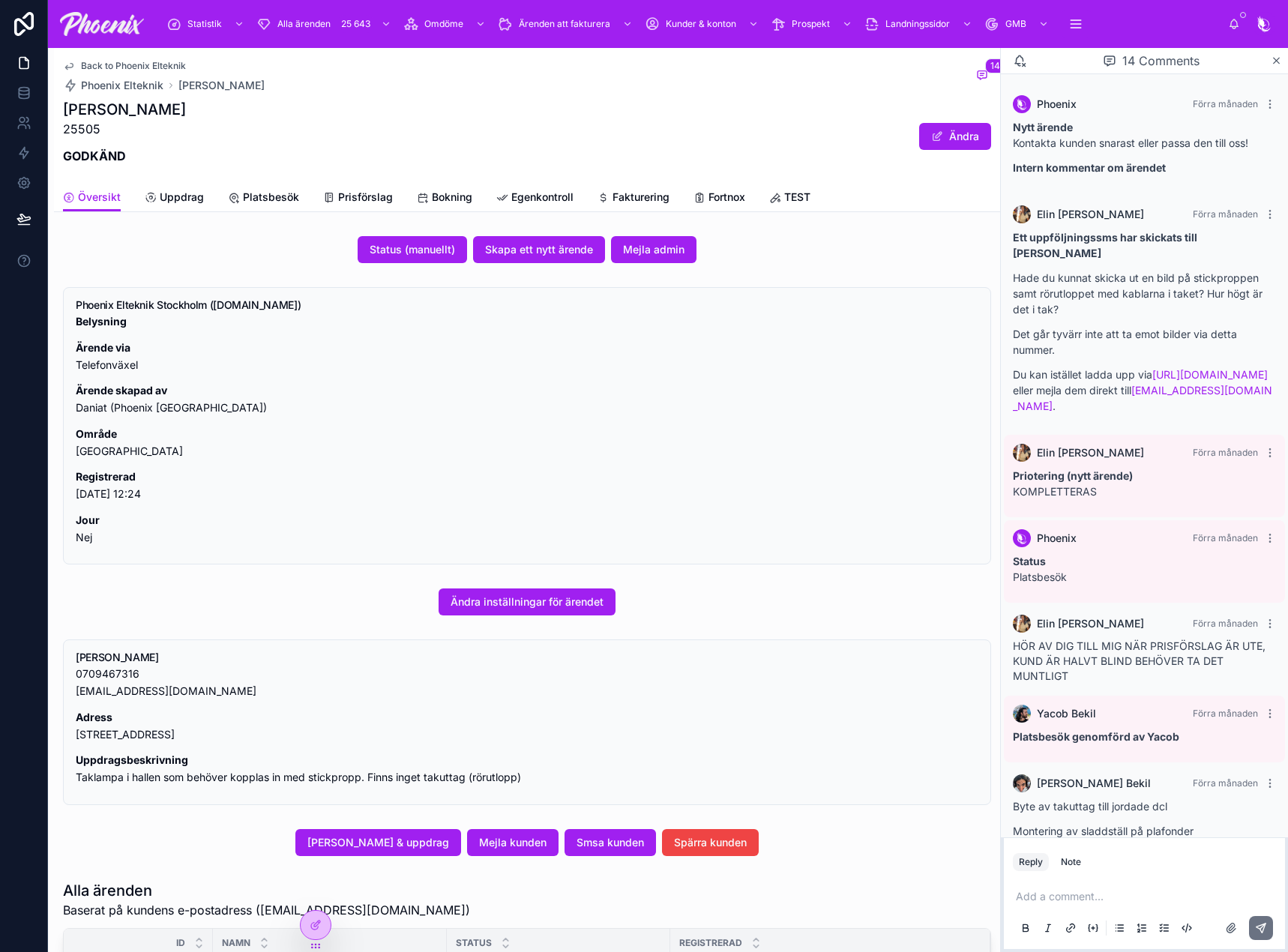
scroll to position [674, 0]
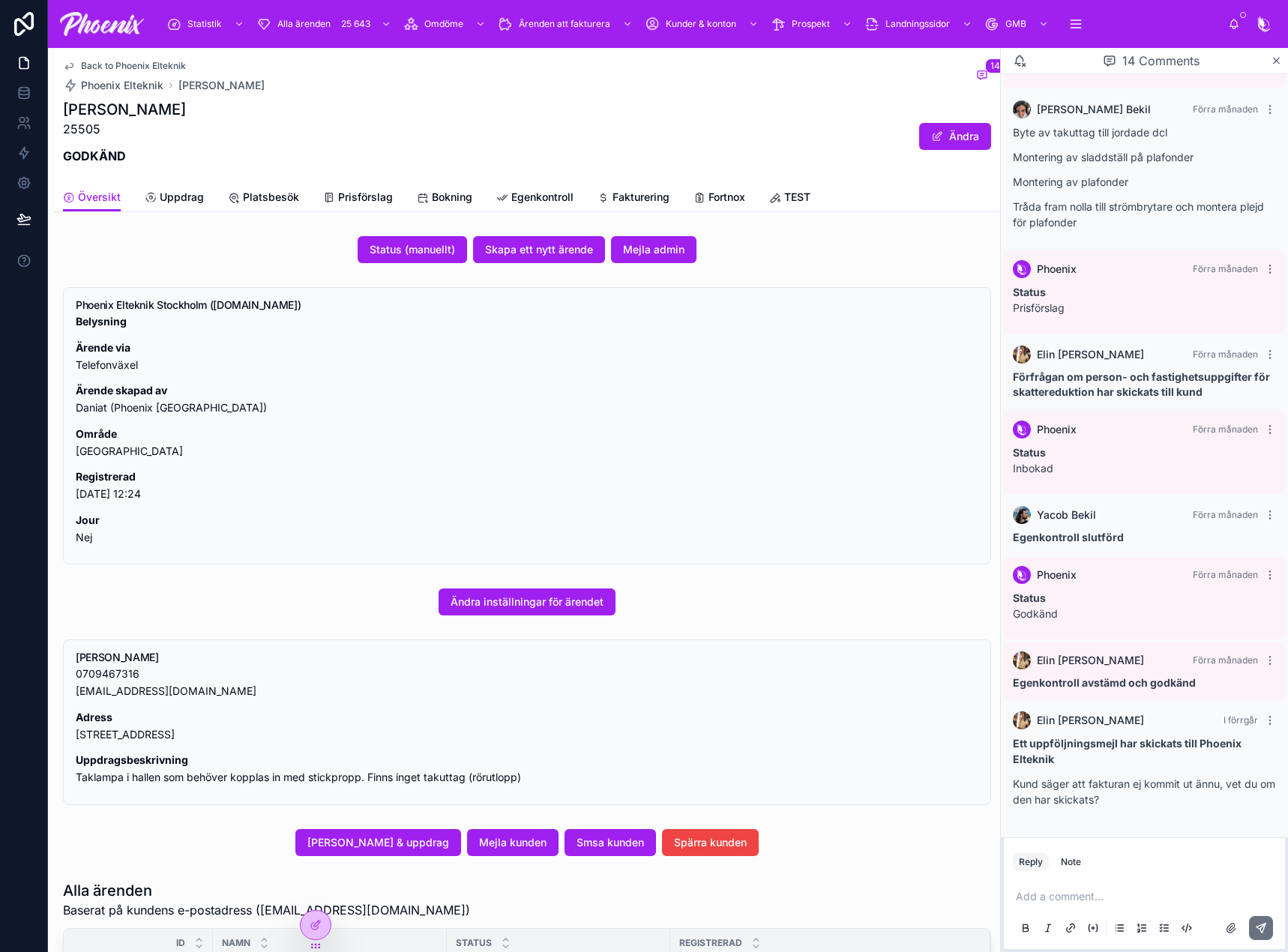
click at [639, 202] on span "Fakturering" at bounding box center [640, 196] width 57 height 15
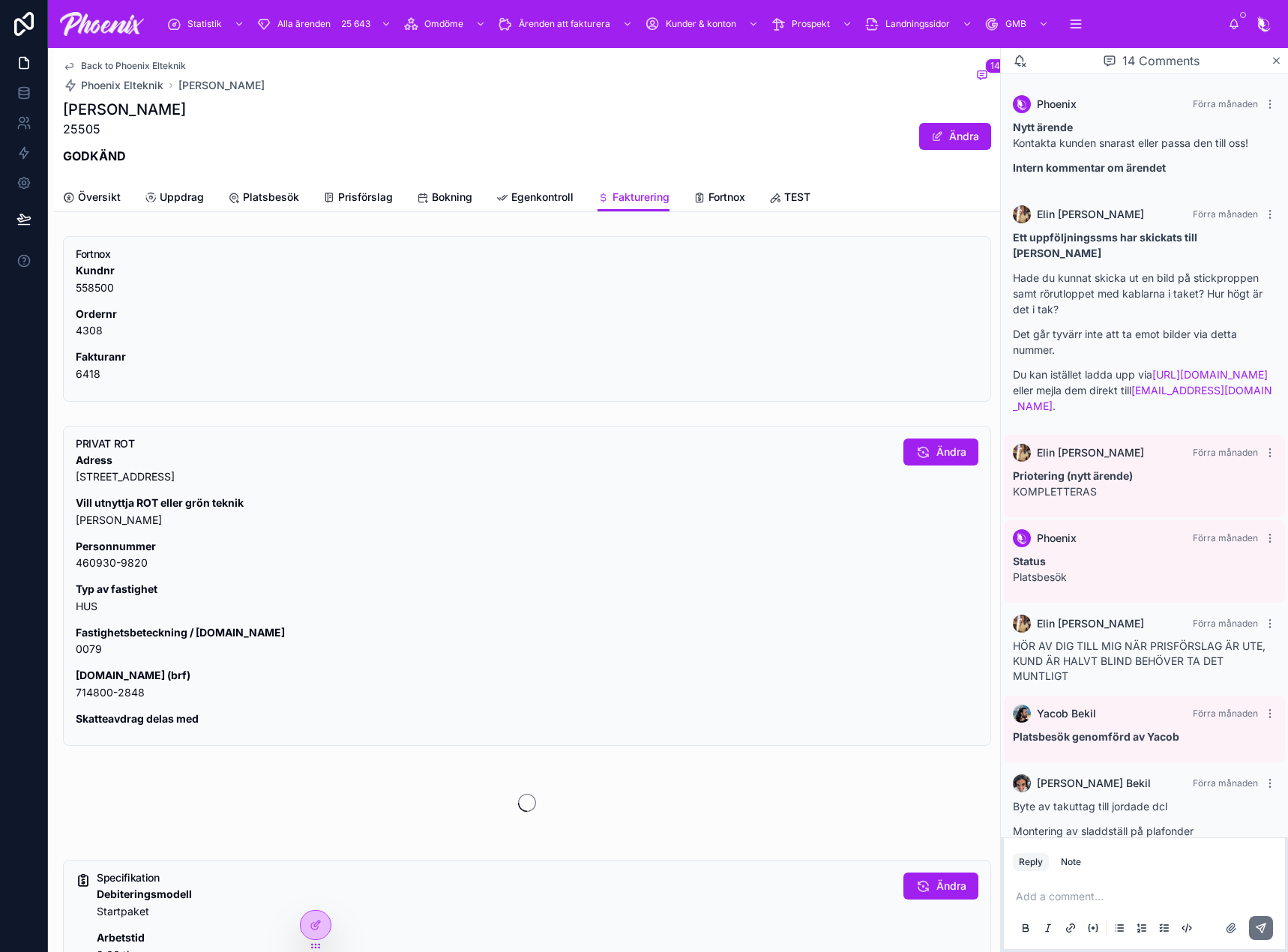
scroll to position [674, 0]
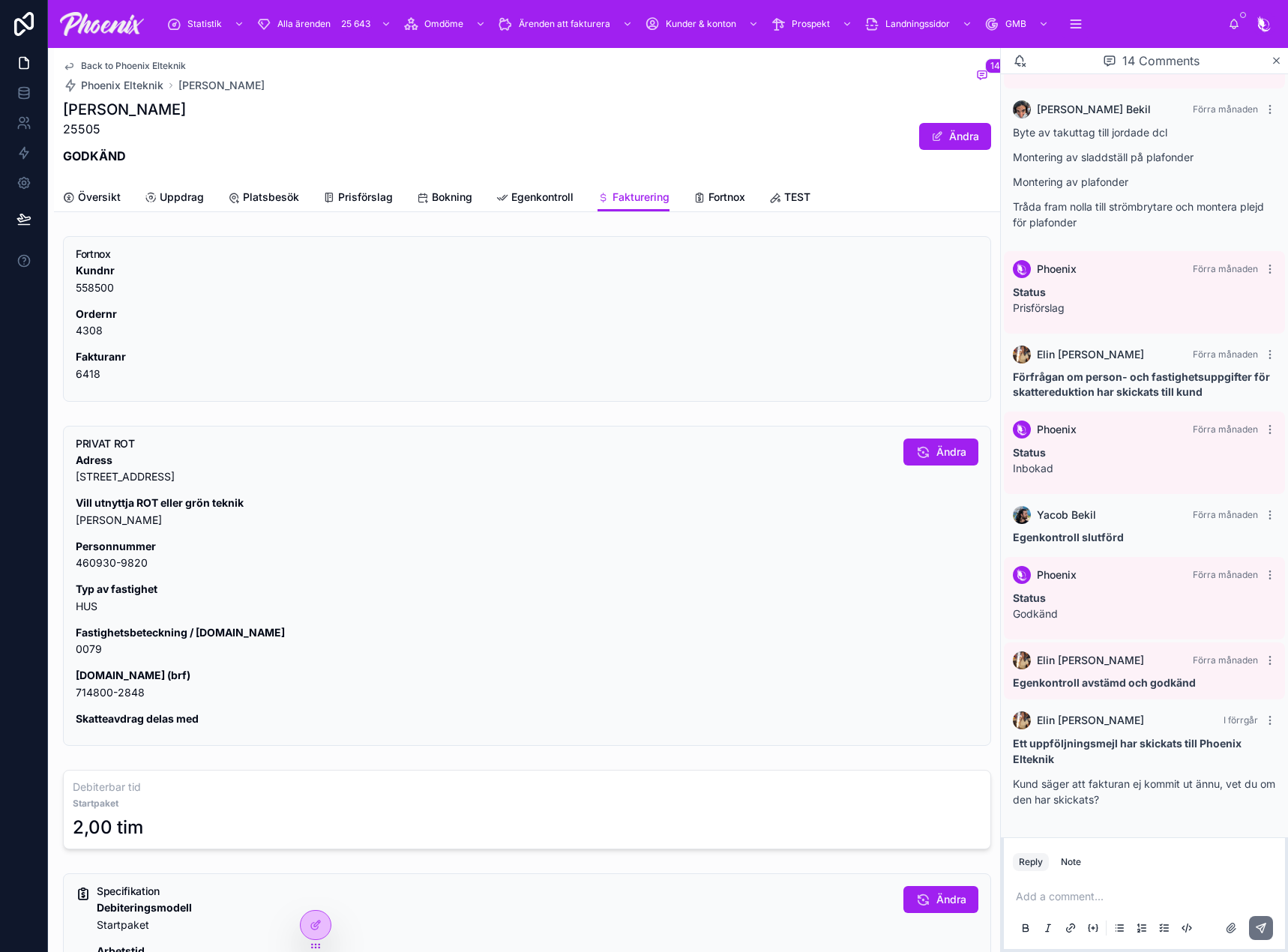
click at [709, 201] on span "Fortnox" at bounding box center [727, 196] width 37 height 15
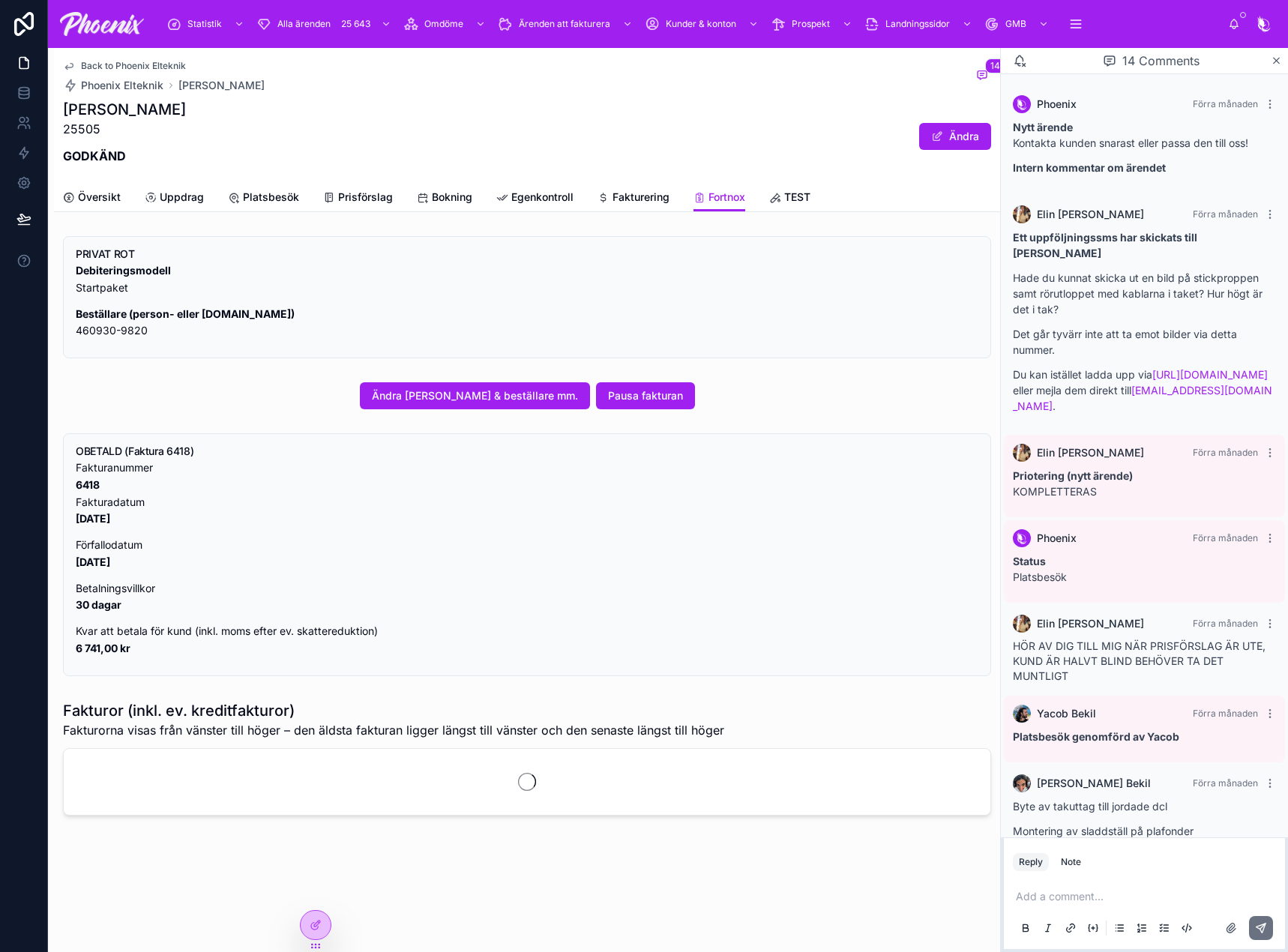
scroll to position [674, 0]
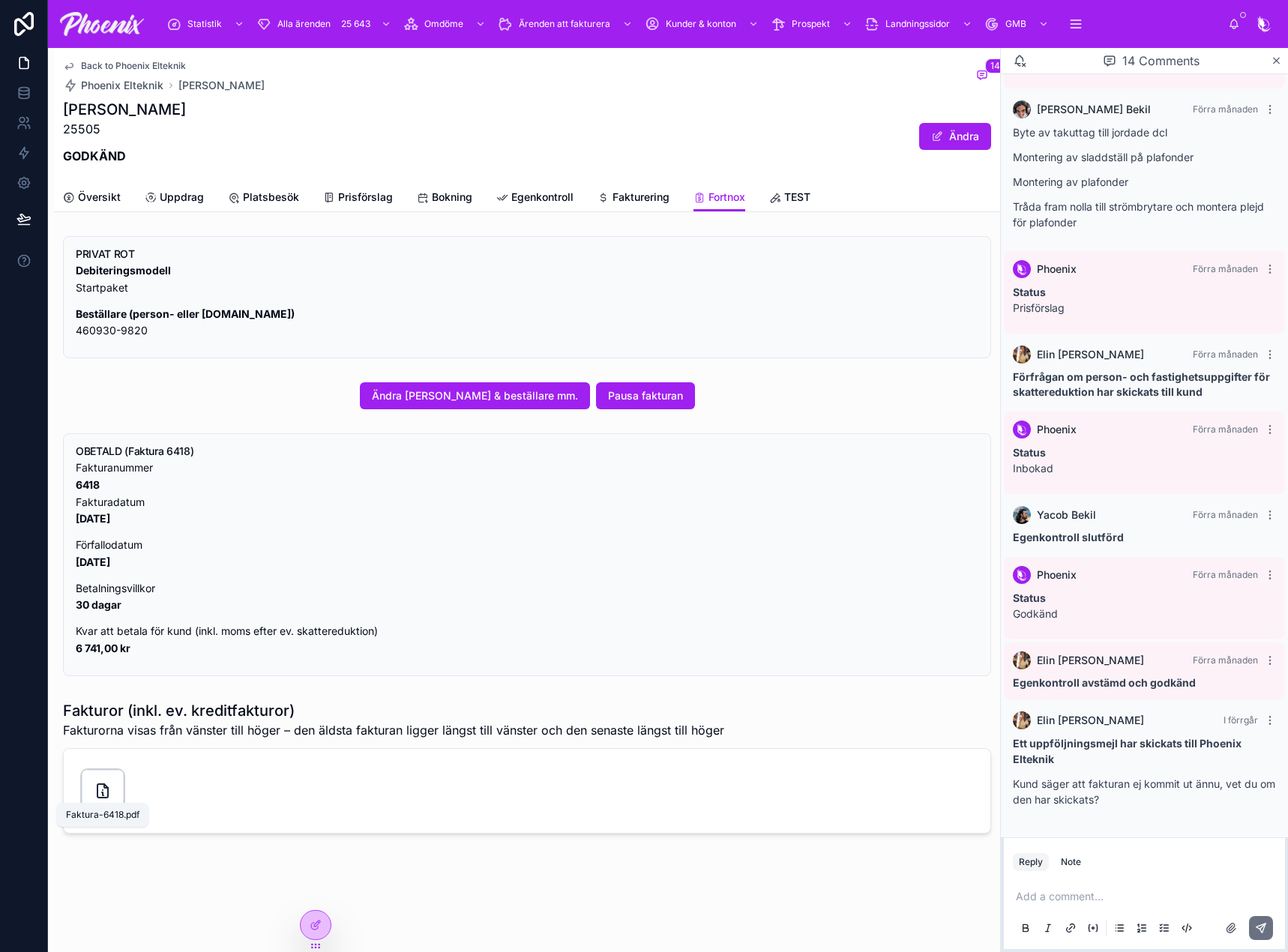
click at [99, 782] on icon at bounding box center [103, 791] width 18 height 18
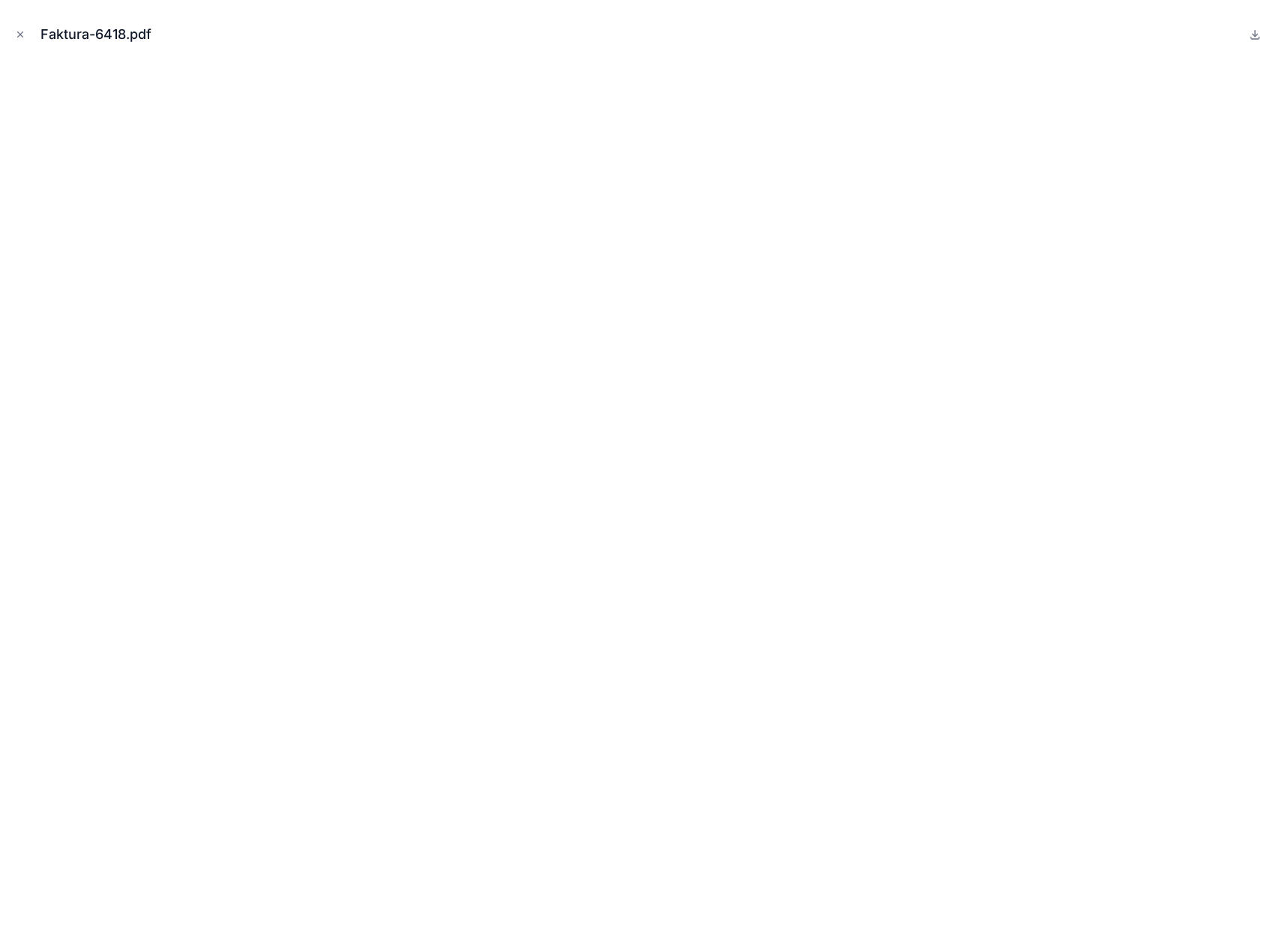
click at [1262, 33] on button at bounding box center [1255, 35] width 18 height 18
click at [20, 37] on icon "Close modal" at bounding box center [20, 34] width 11 height 11
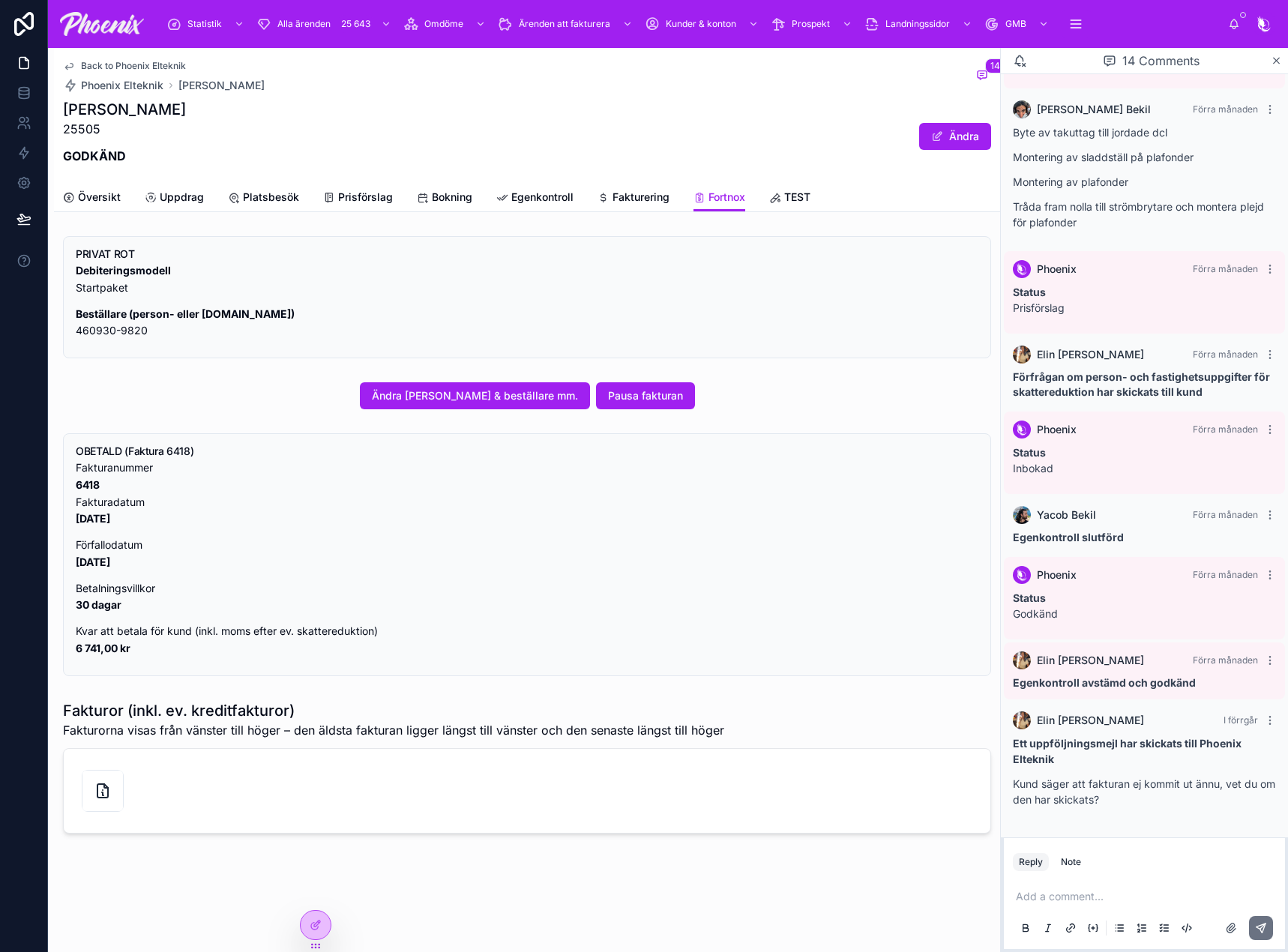
click at [94, 188] on link "Översikt" at bounding box center [92, 198] width 58 height 30
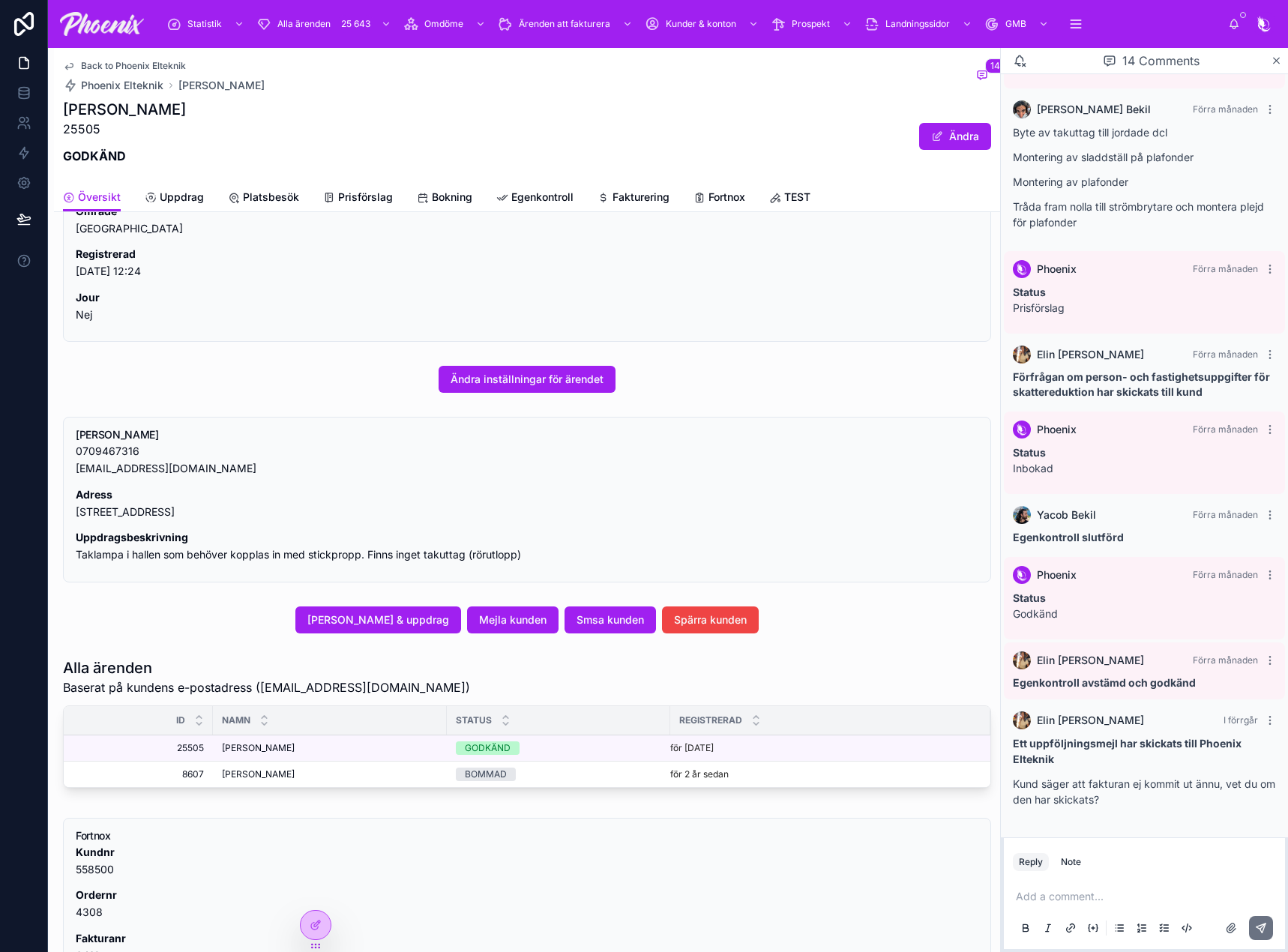
scroll to position [225, 0]
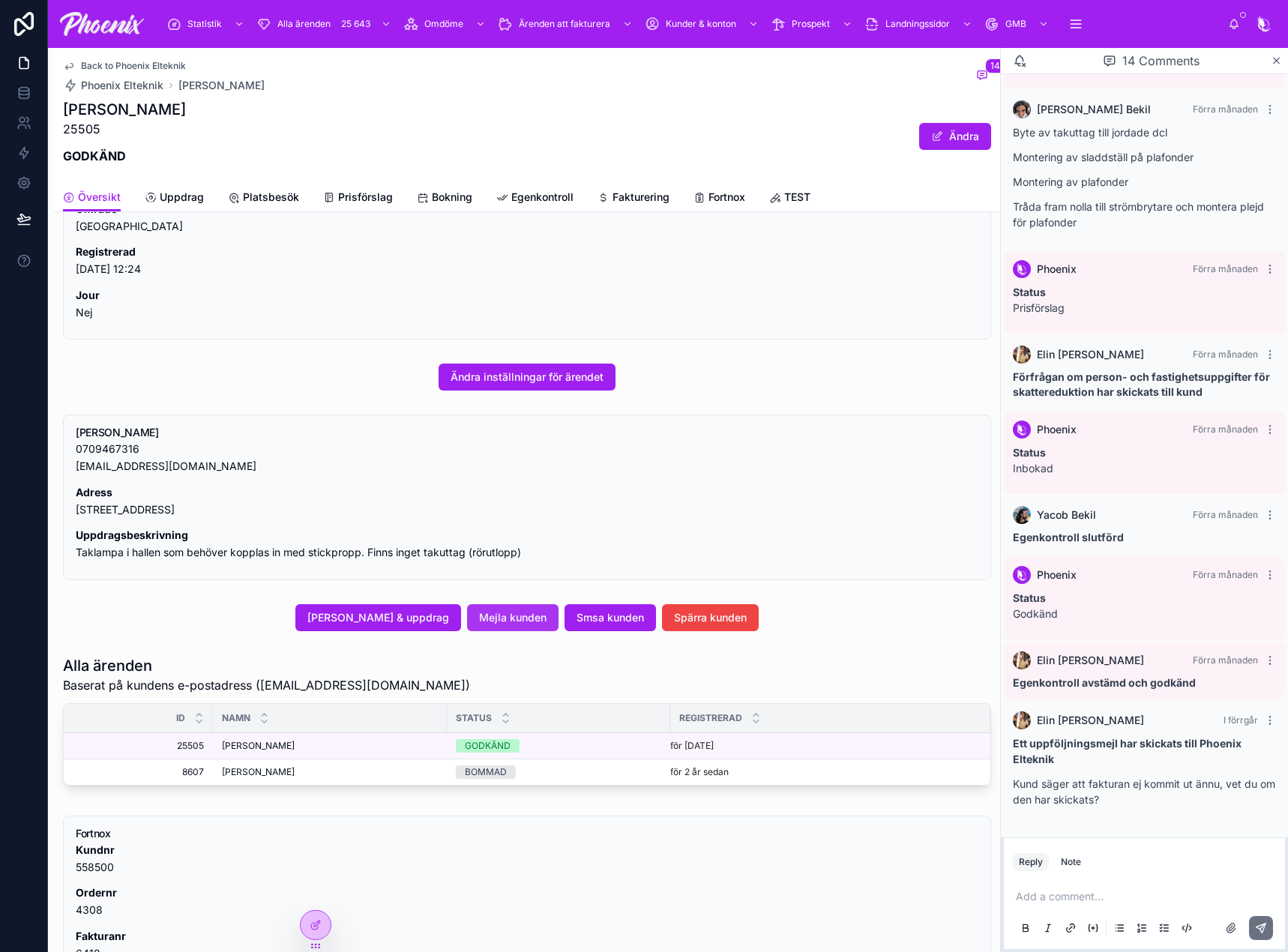
click at [515, 613] on span "Mejla kunden" at bounding box center [513, 617] width 68 height 15
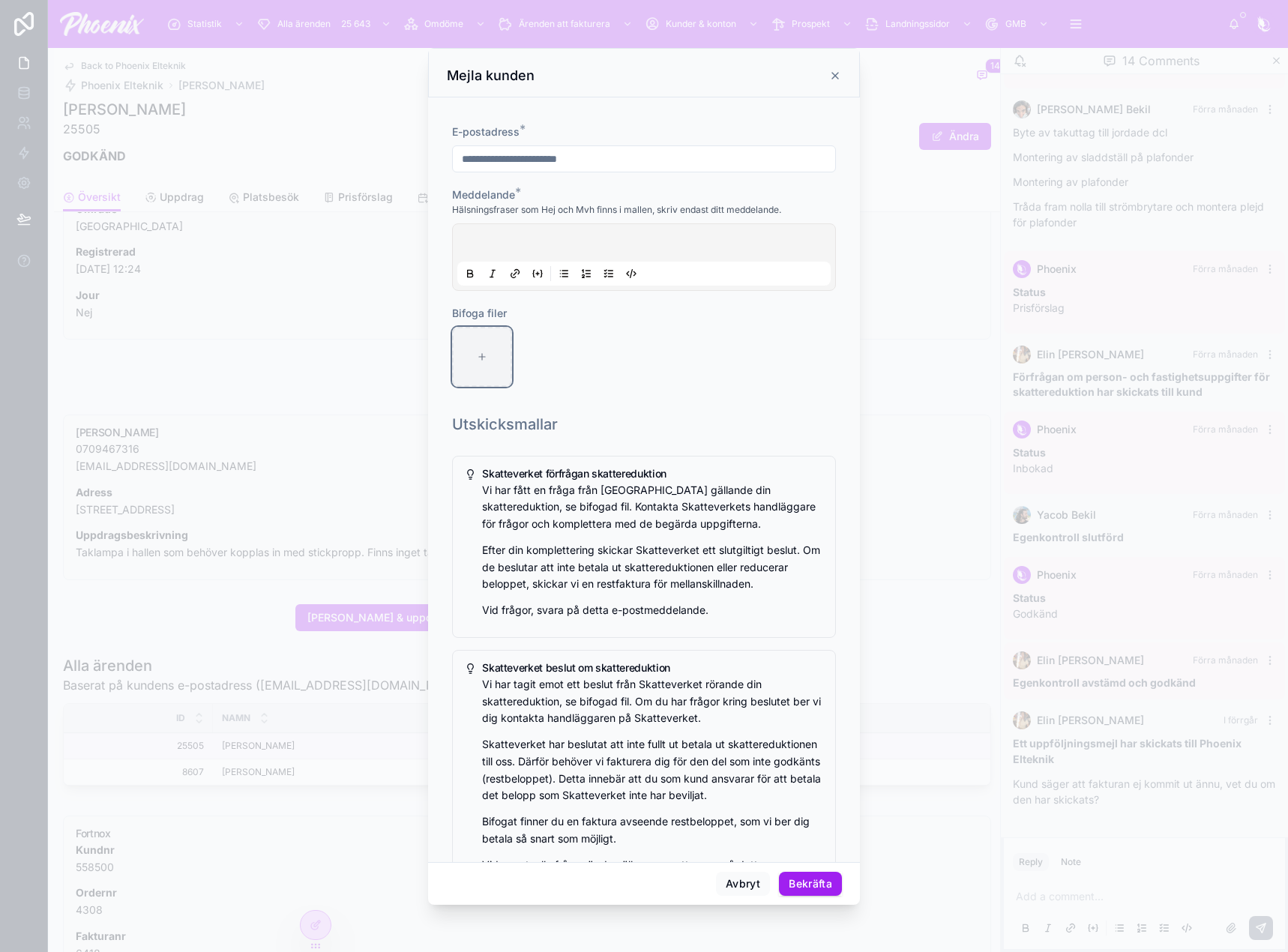
click at [497, 355] on div at bounding box center [482, 357] width 60 height 60
type input "**********"
click at [515, 238] on p at bounding box center [647, 244] width 373 height 15
drag, startPoint x: 762, startPoint y: 240, endPoint x: 790, endPoint y: 285, distance: 53.0
click at [788, 283] on div "**********" at bounding box center [644, 256] width 373 height 57
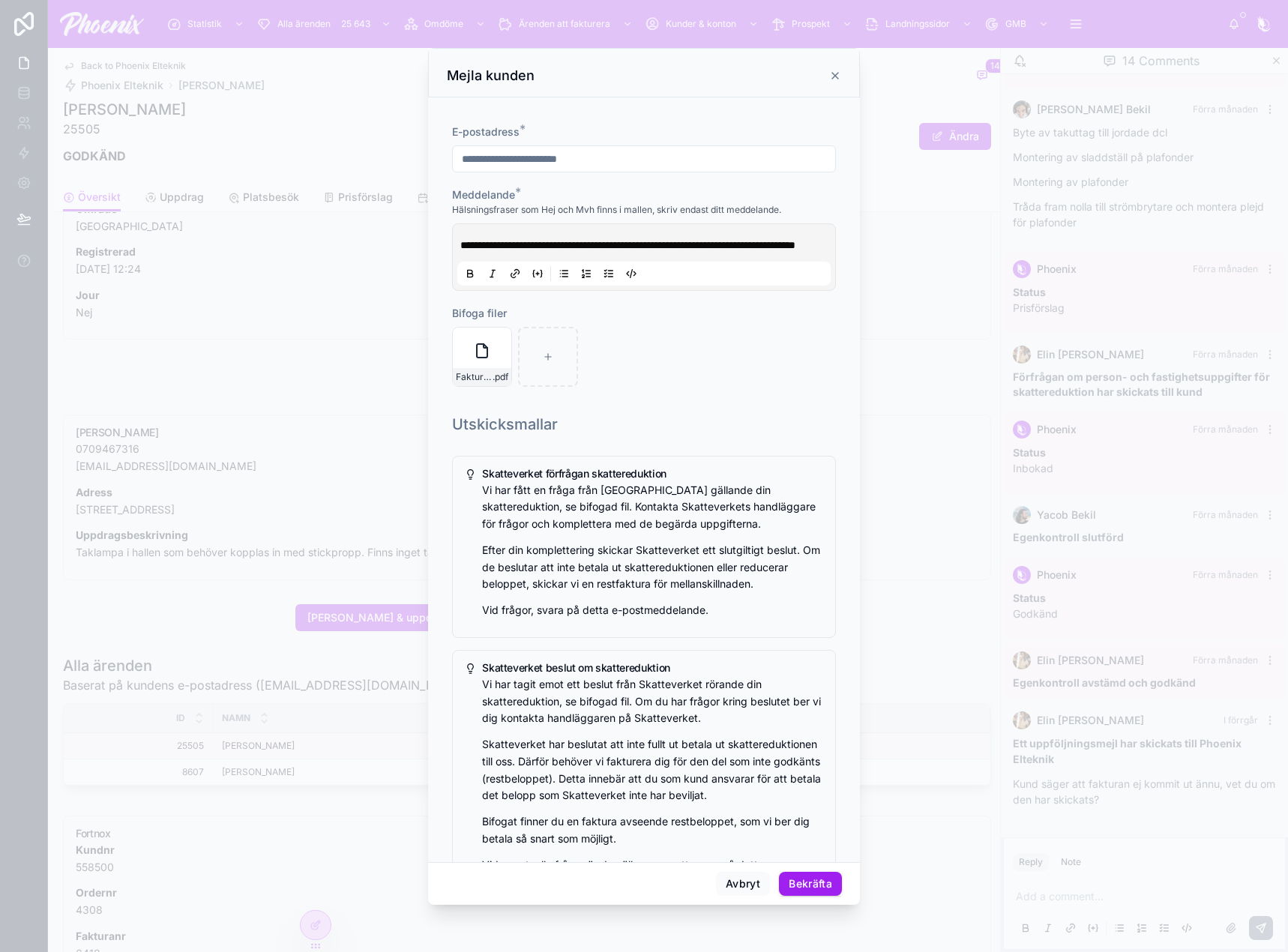
click at [588, 252] on p "**********" at bounding box center [647, 244] width 373 height 15
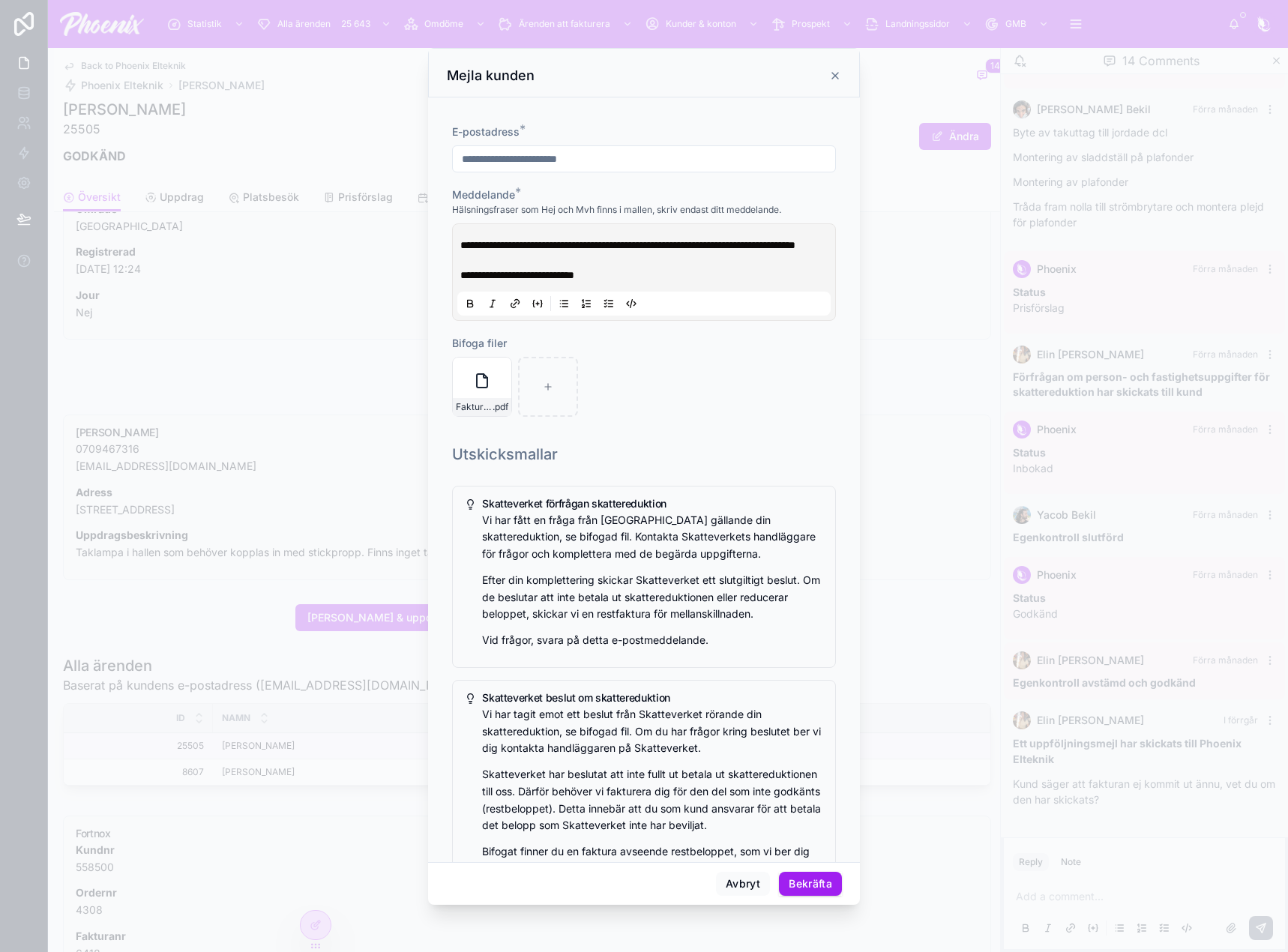
click at [603, 258] on p "**********" at bounding box center [647, 259] width 373 height 45
click at [476, 390] on icon at bounding box center [482, 381] width 18 height 18
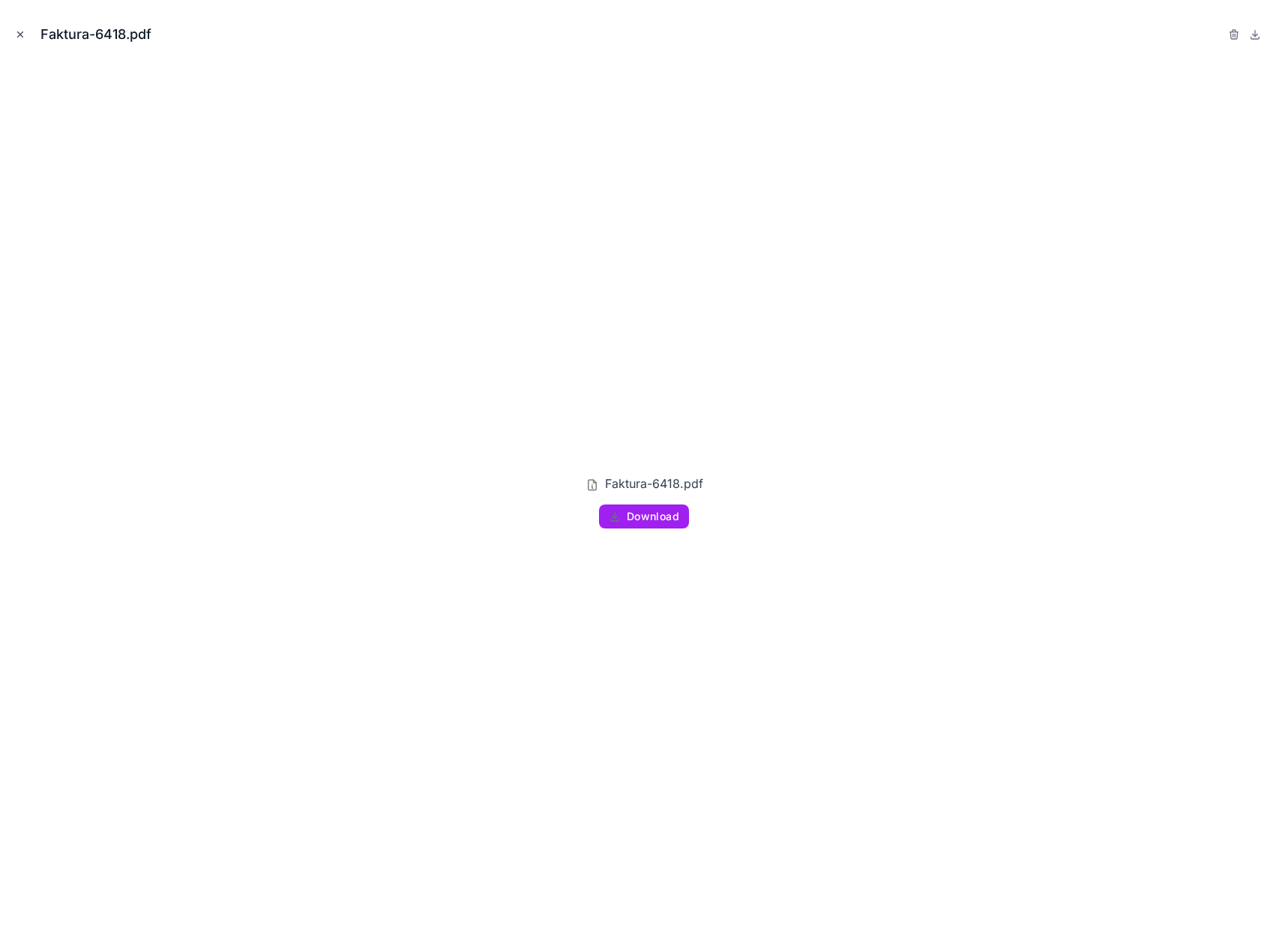
click at [18, 32] on icon "Close modal" at bounding box center [20, 34] width 11 height 11
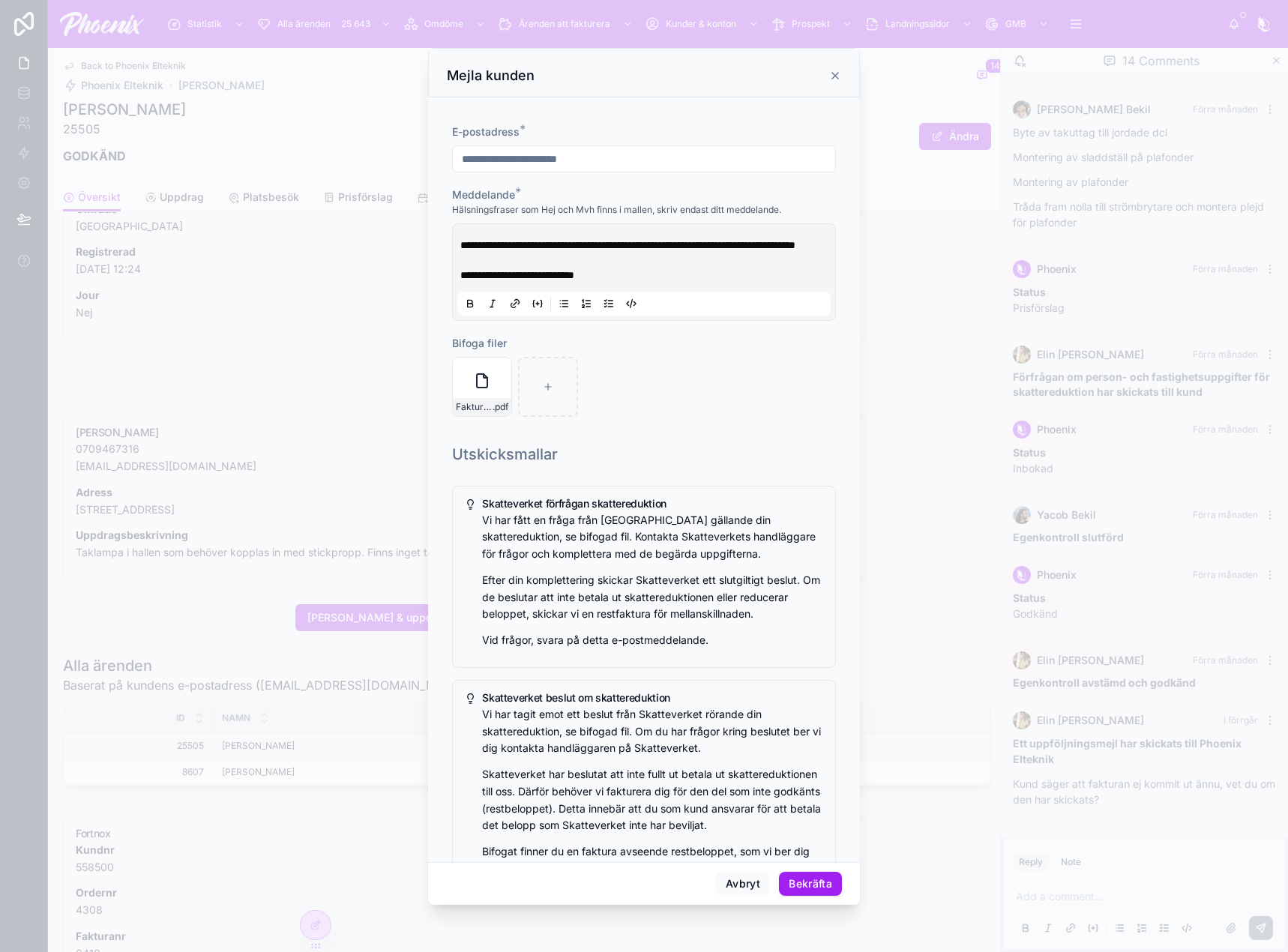
click at [819, 887] on button "Bekräfta" at bounding box center [809, 884] width 63 height 24
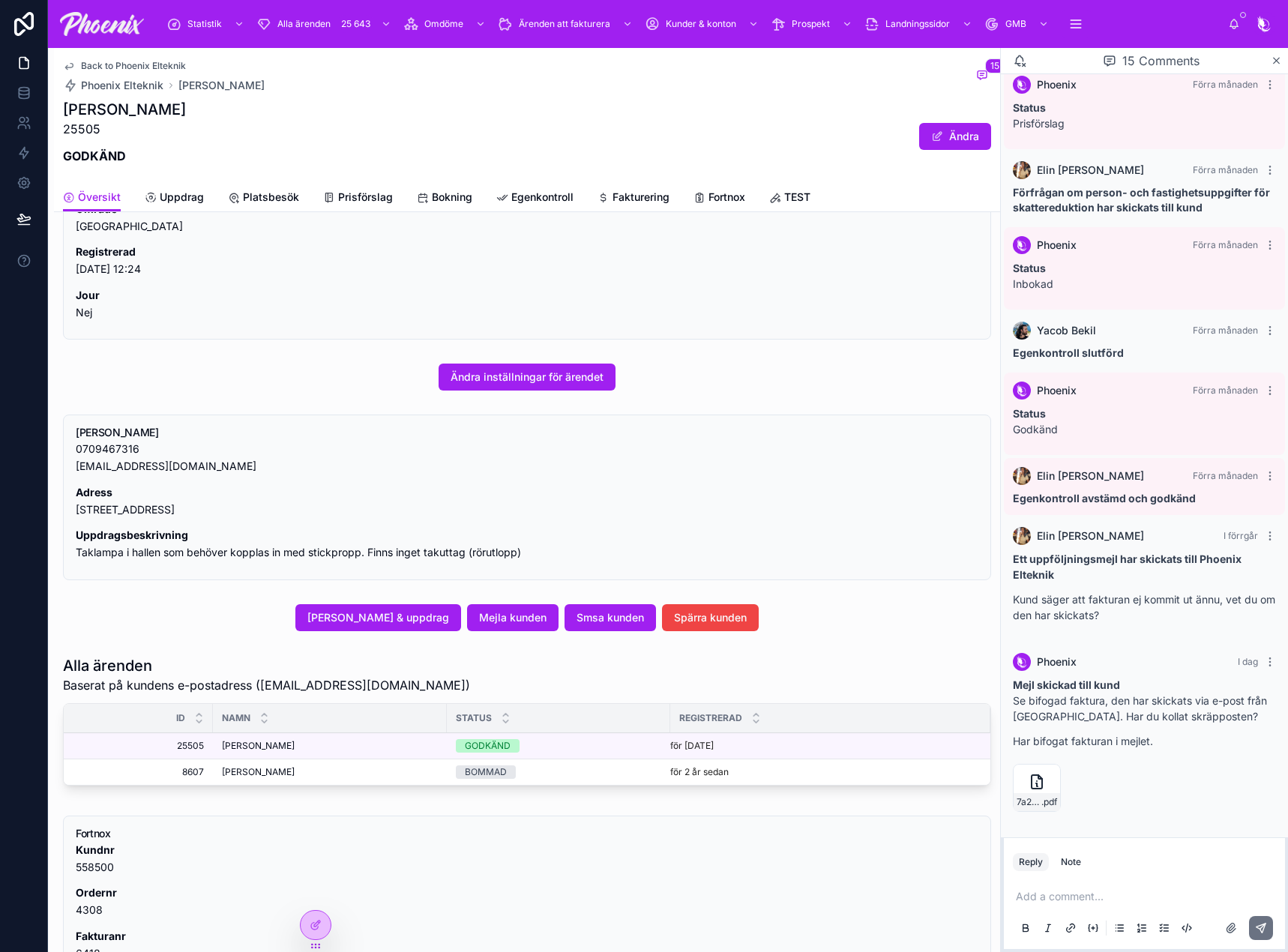
scroll to position [860, 0]
click at [1078, 900] on p at bounding box center [1147, 896] width 263 height 15
click at [1264, 920] on button at bounding box center [1261, 928] width 24 height 24
click at [20, 193] on link at bounding box center [23, 182] width 47 height 30
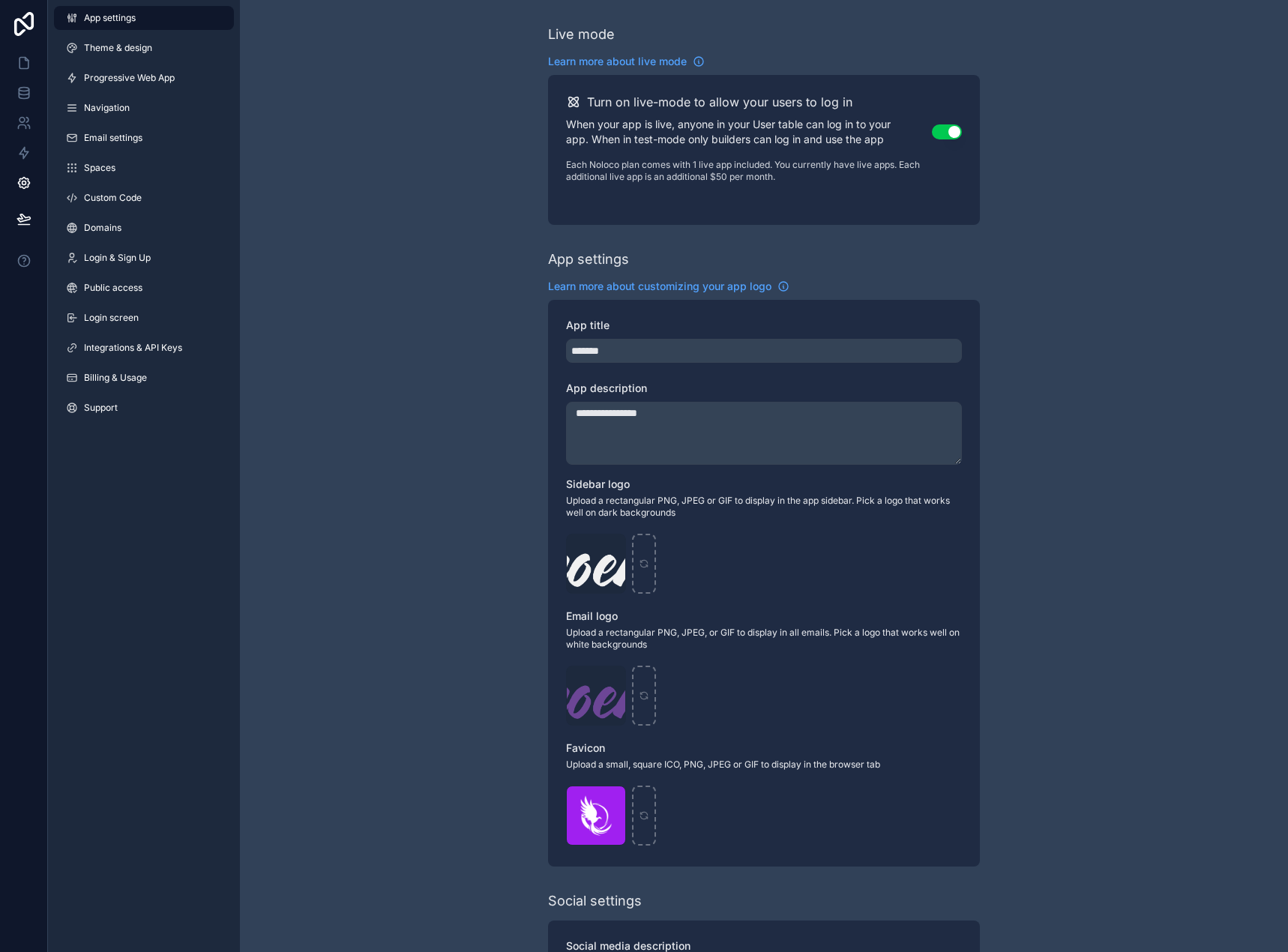
click at [161, 520] on div "App settings Theme & design Progressive Web App Navigation Email settings Space…" at bounding box center [144, 476] width 192 height 952
click at [105, 372] on span "Billing & Usage" at bounding box center [115, 378] width 63 height 12
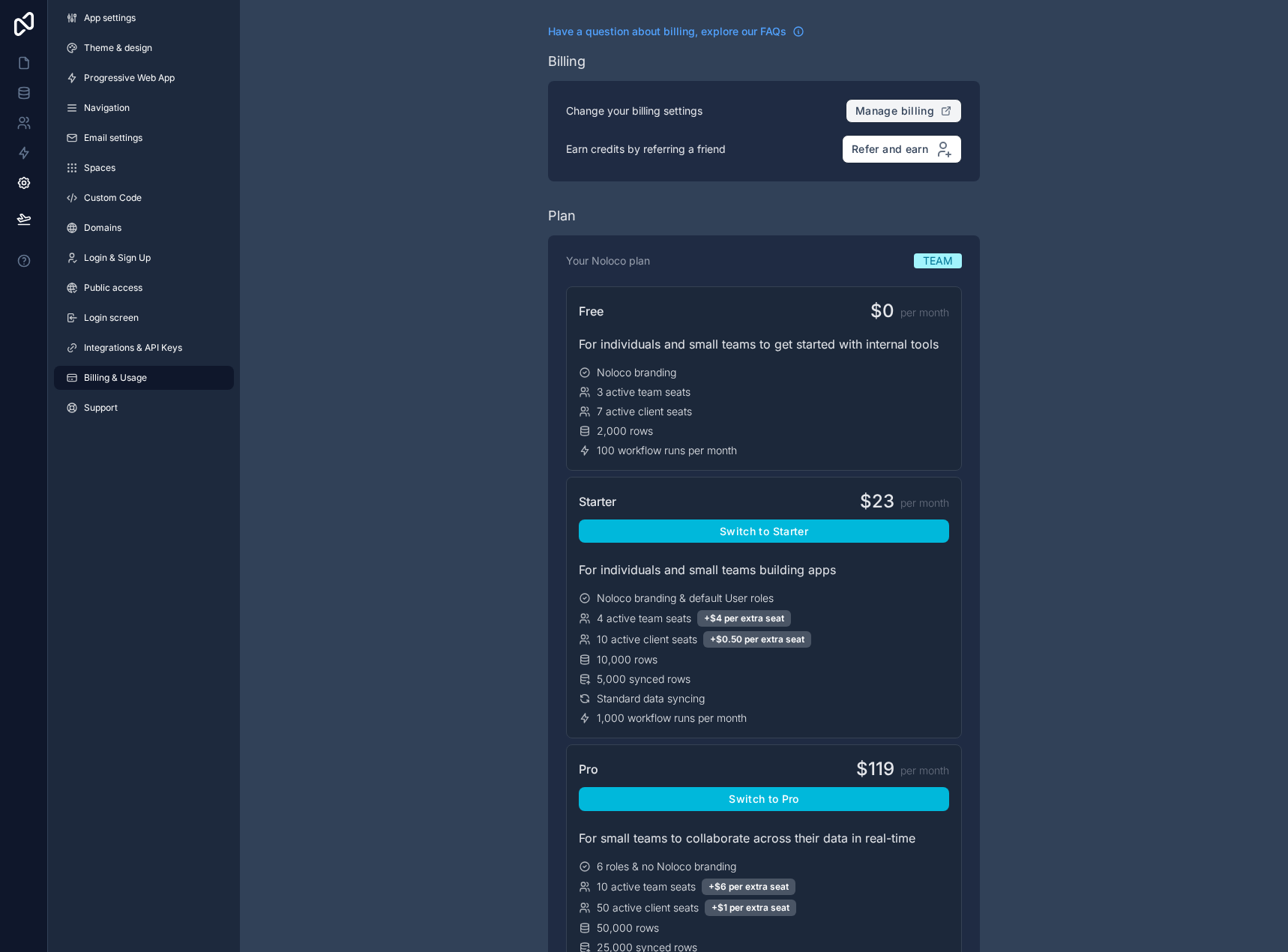
click at [923, 117] on span "Manage billing" at bounding box center [894, 112] width 79 height 14
